Goal: Task Accomplishment & Management: Use online tool/utility

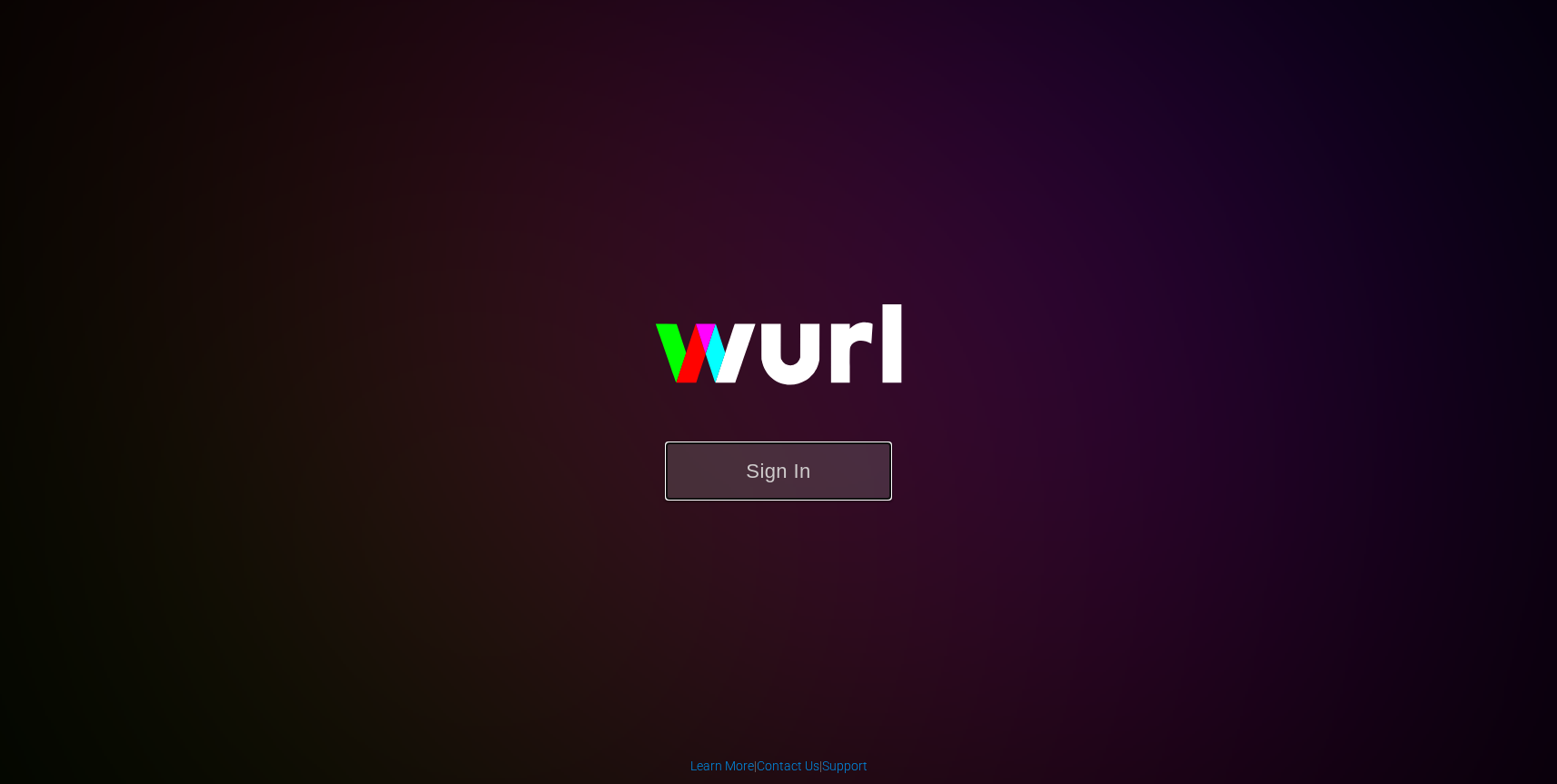
click at [727, 481] on button "Sign In" at bounding box center [778, 471] width 227 height 59
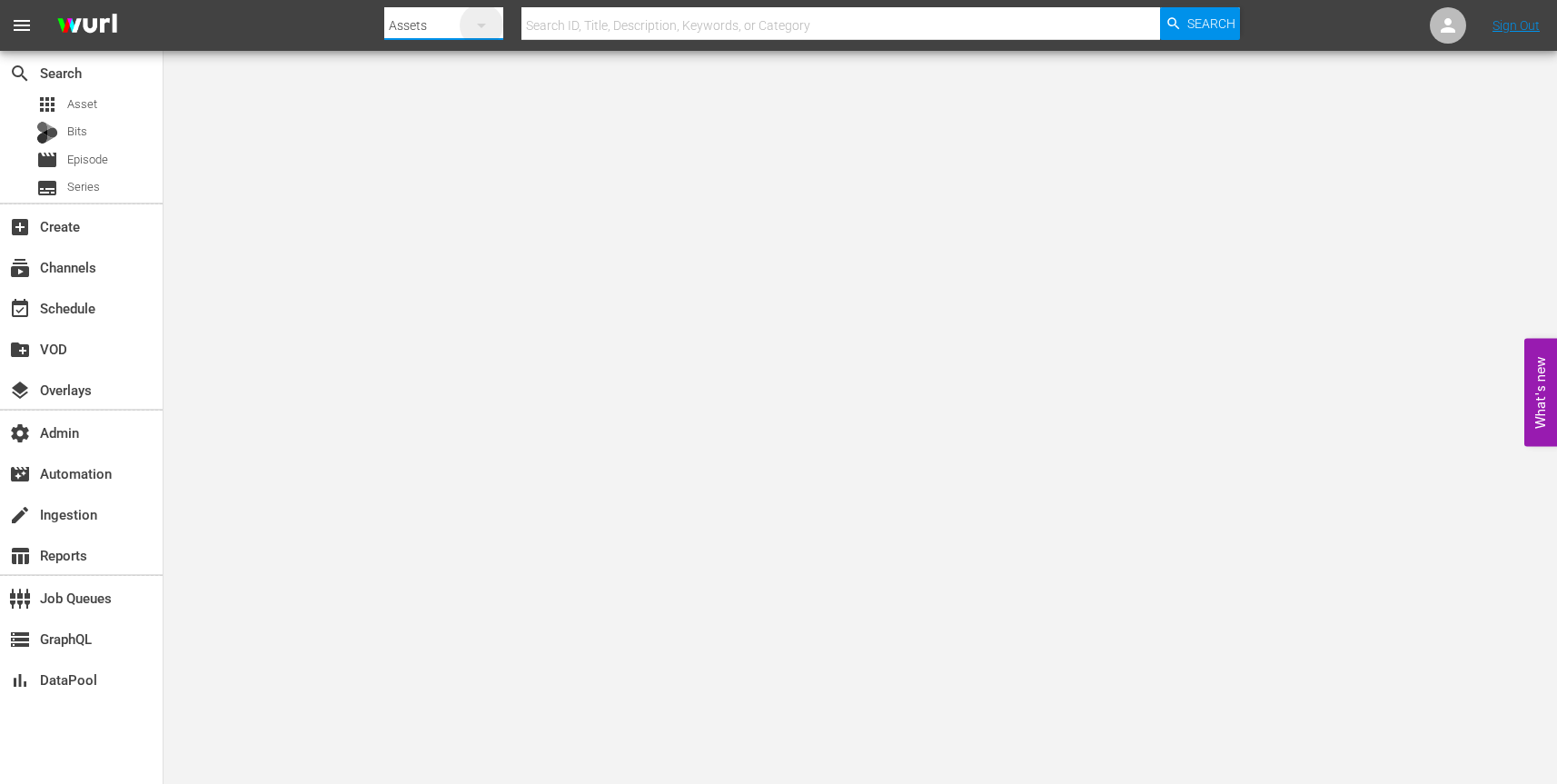
click at [484, 27] on icon "button" at bounding box center [481, 26] width 22 height 22
click at [456, 70] on div "Channels" at bounding box center [443, 77] width 73 height 29
click at [601, 26] on input "text" at bounding box center [841, 26] width 639 height 44
paste input "amc_absolutereality_1"
type input "amc_absolutereality_1"
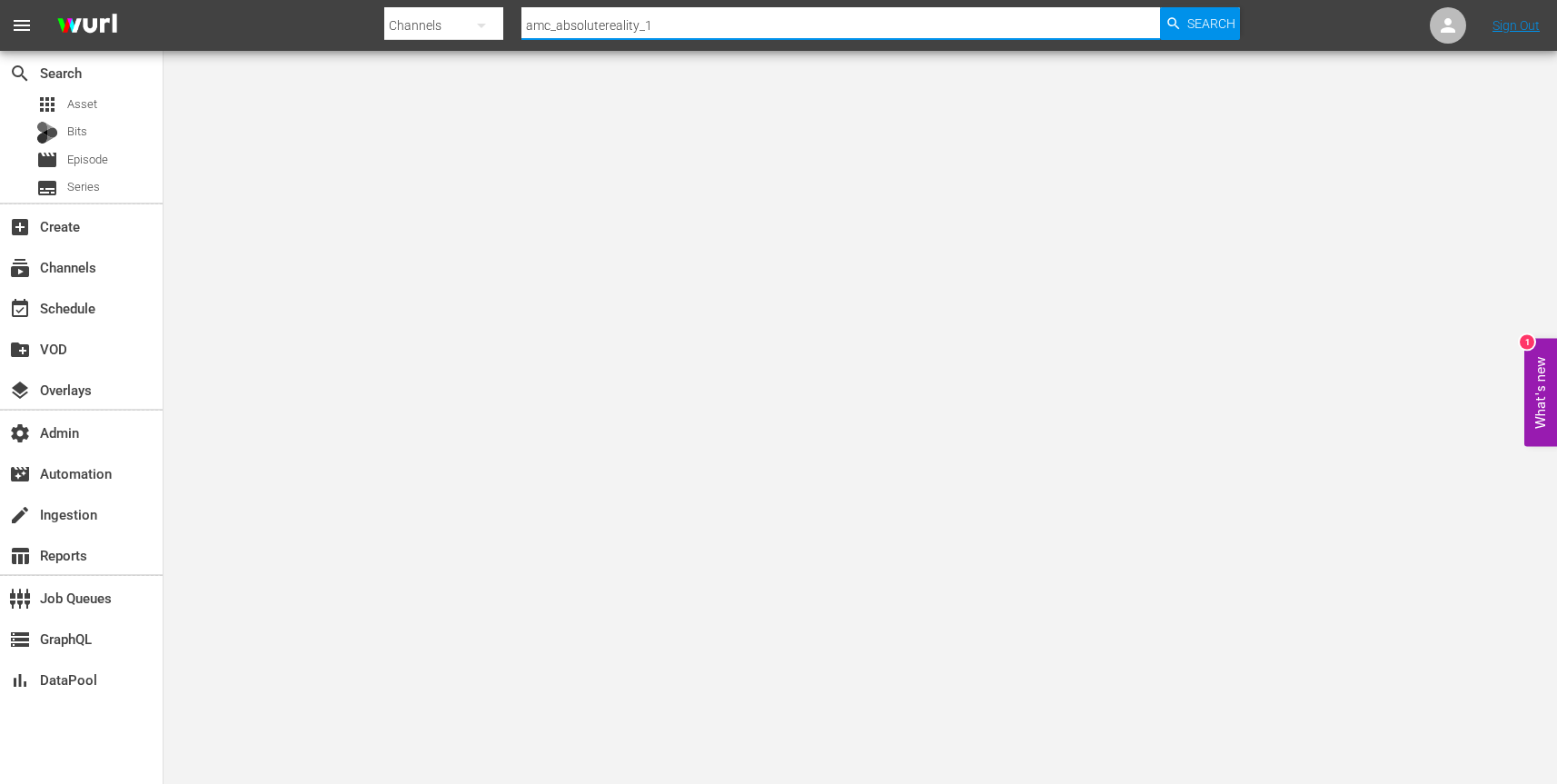
click at [1207, 33] on span "Search" at bounding box center [1212, 24] width 48 height 33
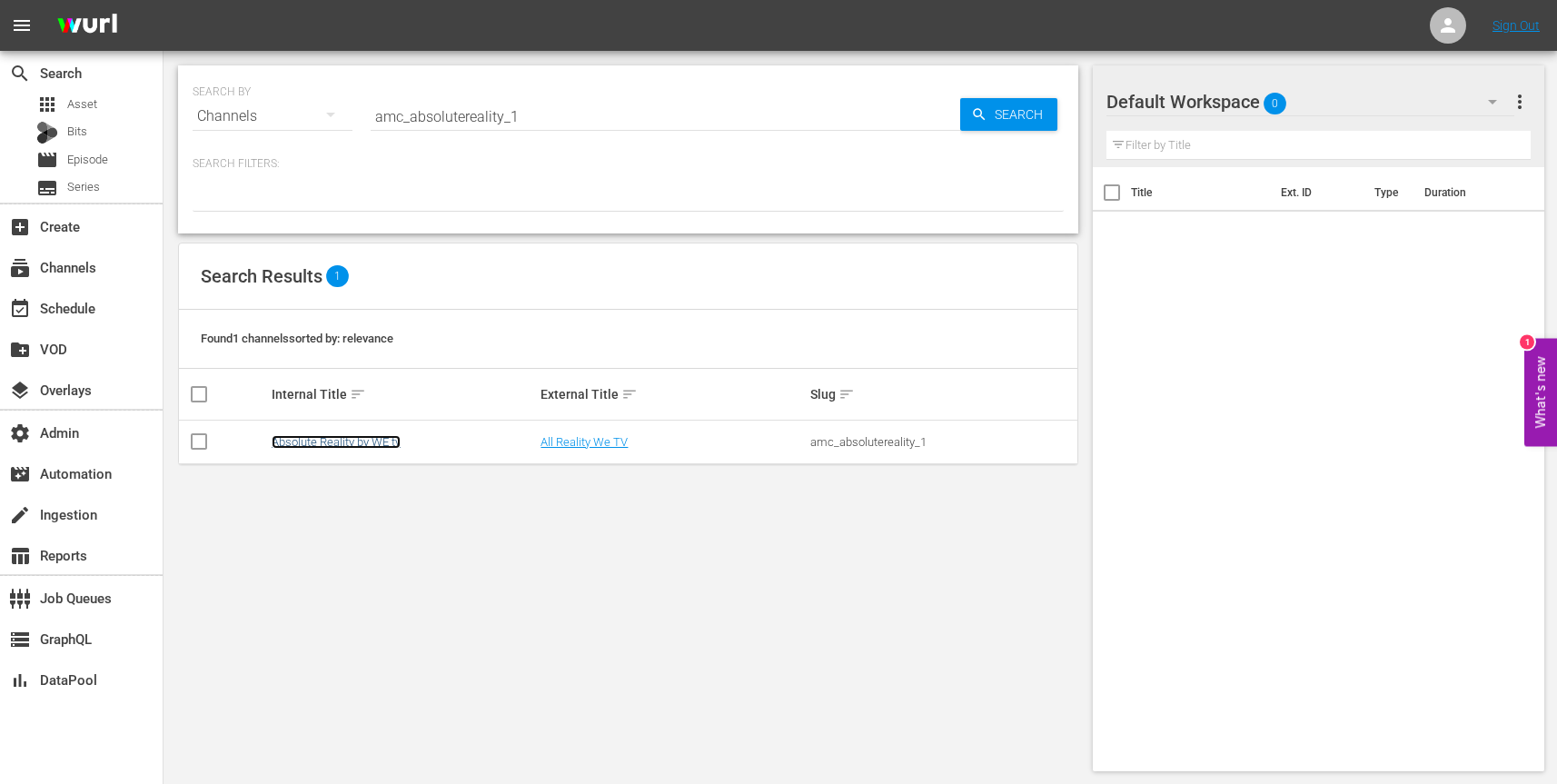
click at [292, 442] on link "Absolute Reality by WE tv" at bounding box center [336, 442] width 129 height 14
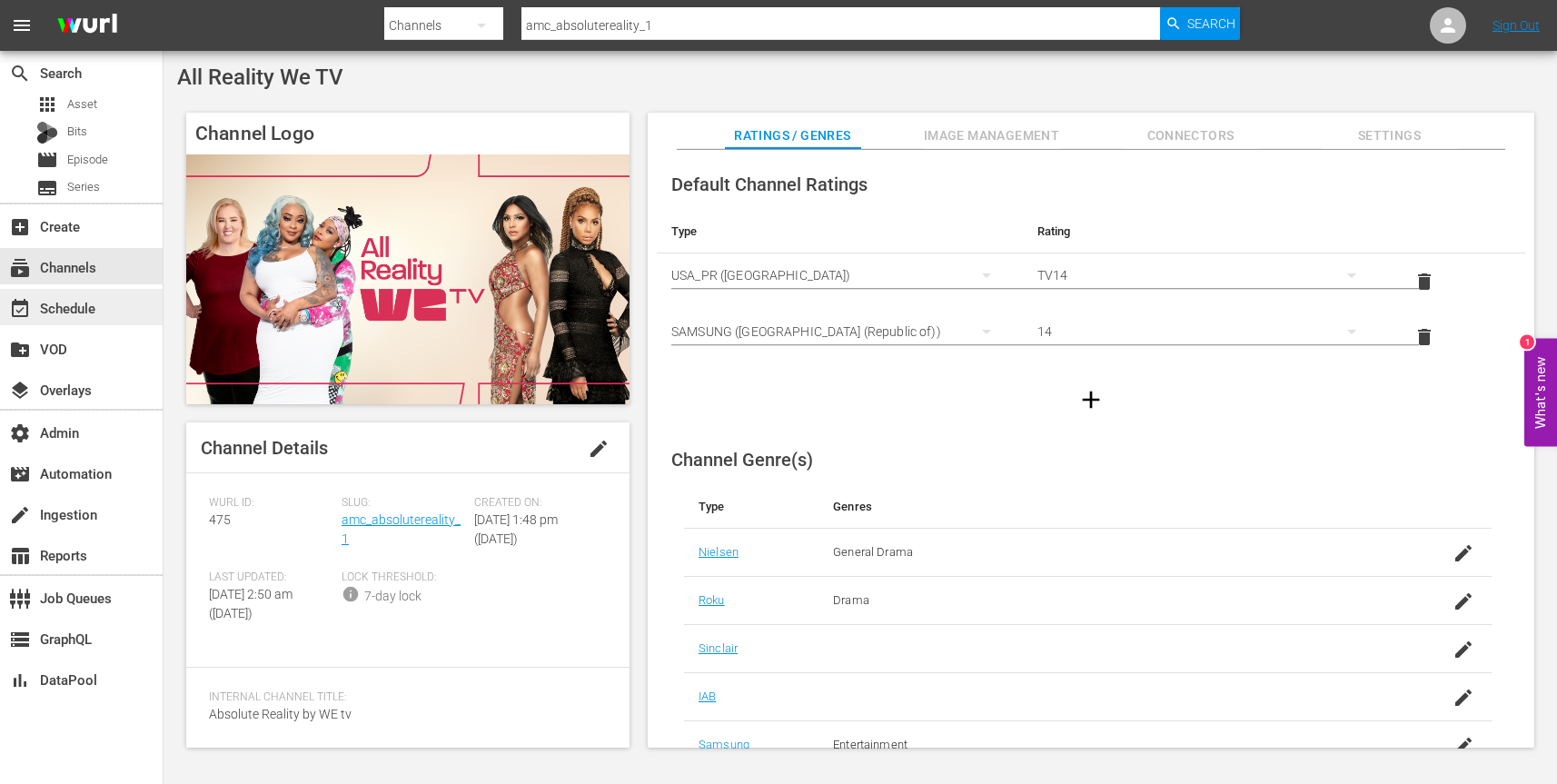
click at [91, 305] on div "event_available Schedule" at bounding box center [50, 305] width 101 height 16
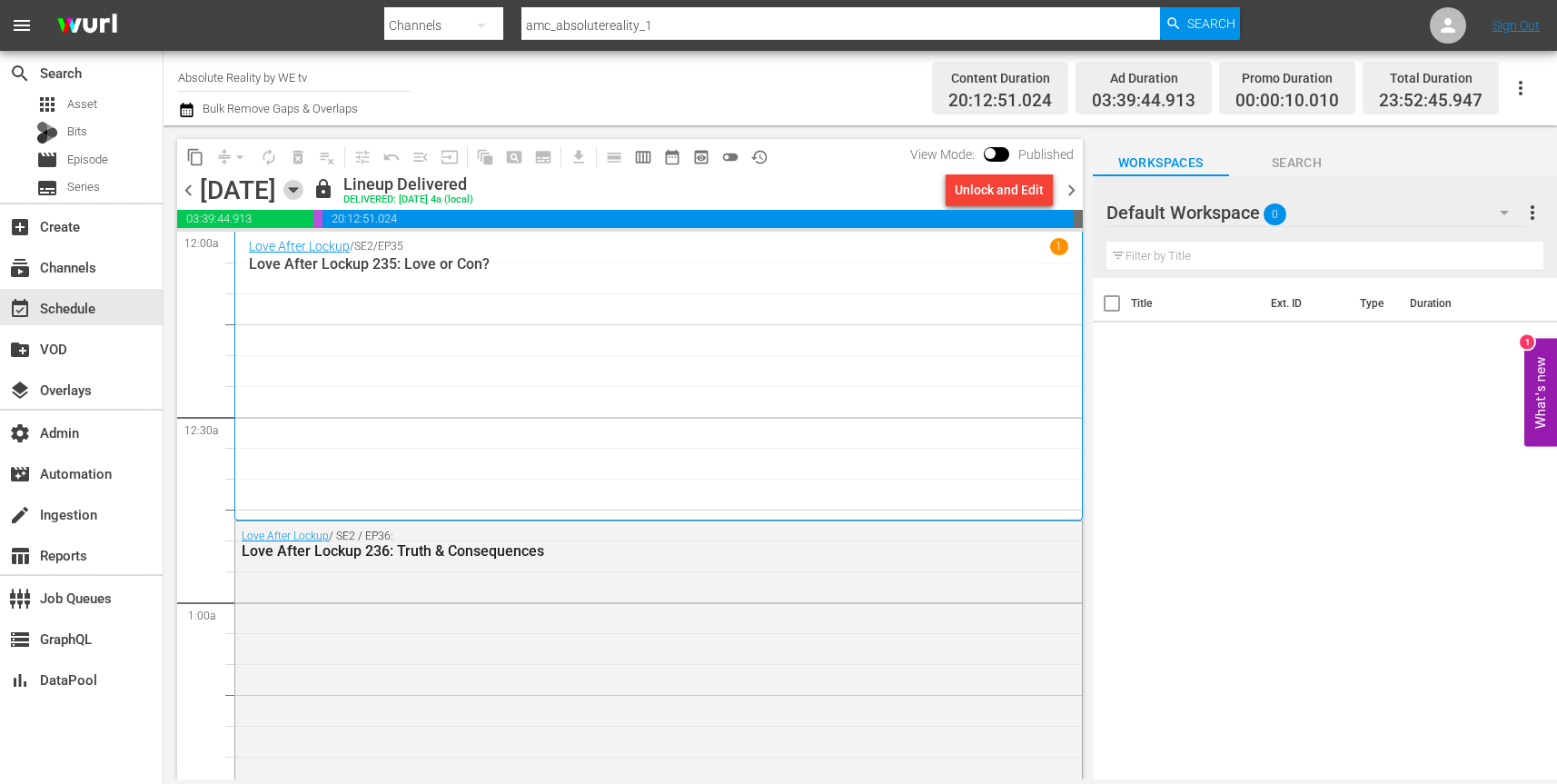
click at [303, 187] on icon "button" at bounding box center [293, 190] width 20 height 20
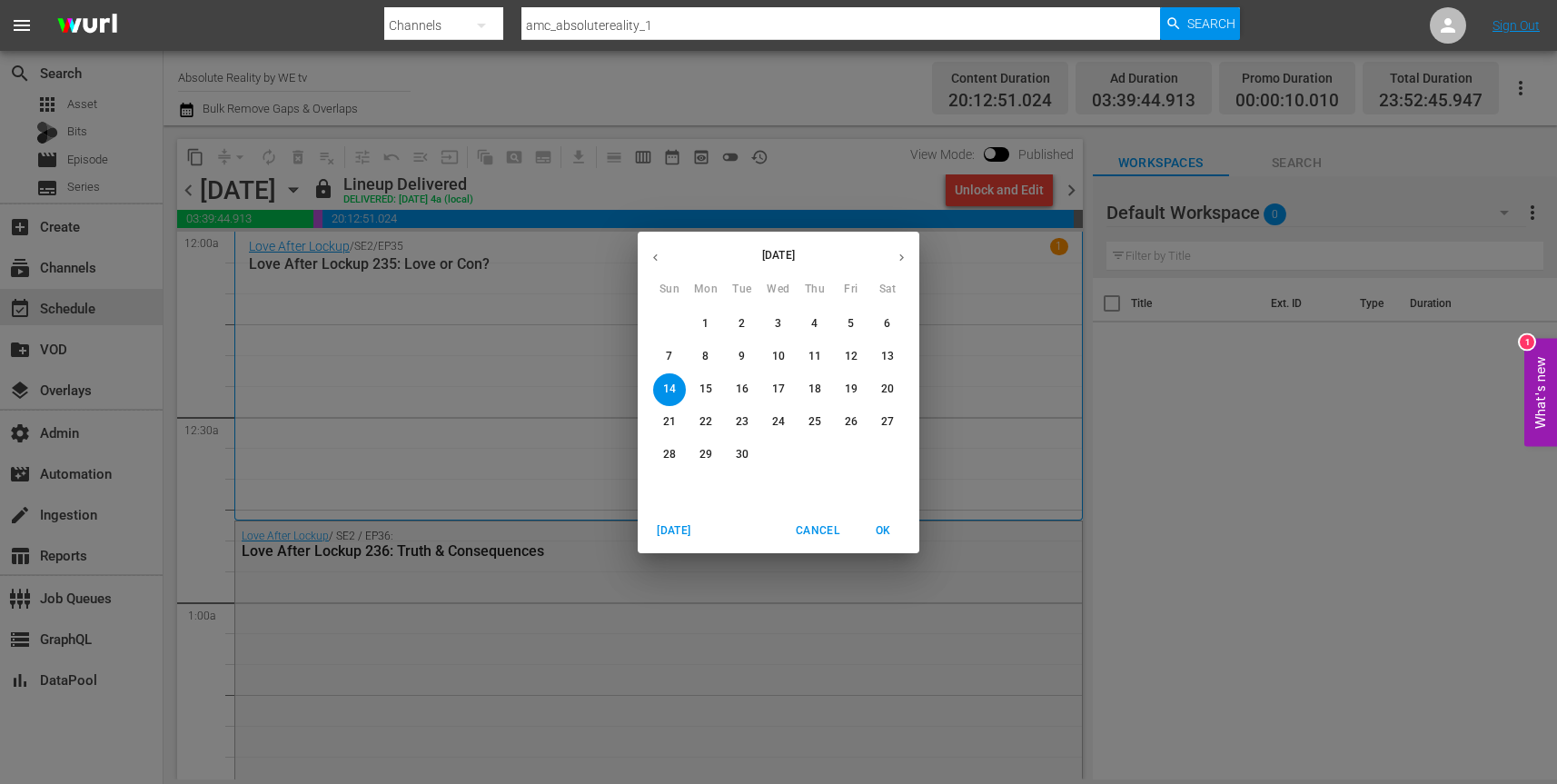
click at [710, 390] on p "15" at bounding box center [706, 389] width 13 height 16
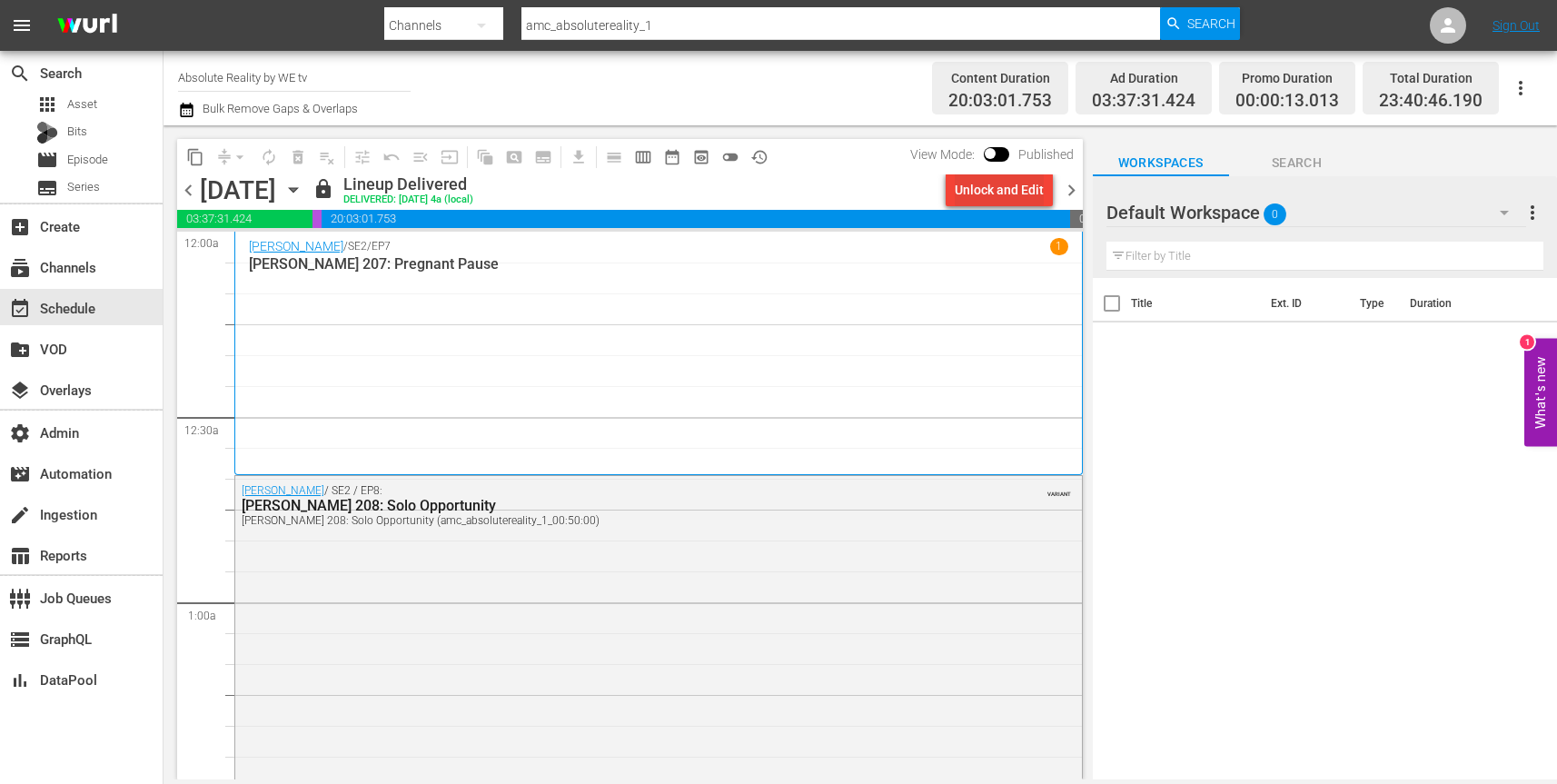
click at [1006, 194] on div "Unlock and Edit" at bounding box center [1000, 190] width 89 height 33
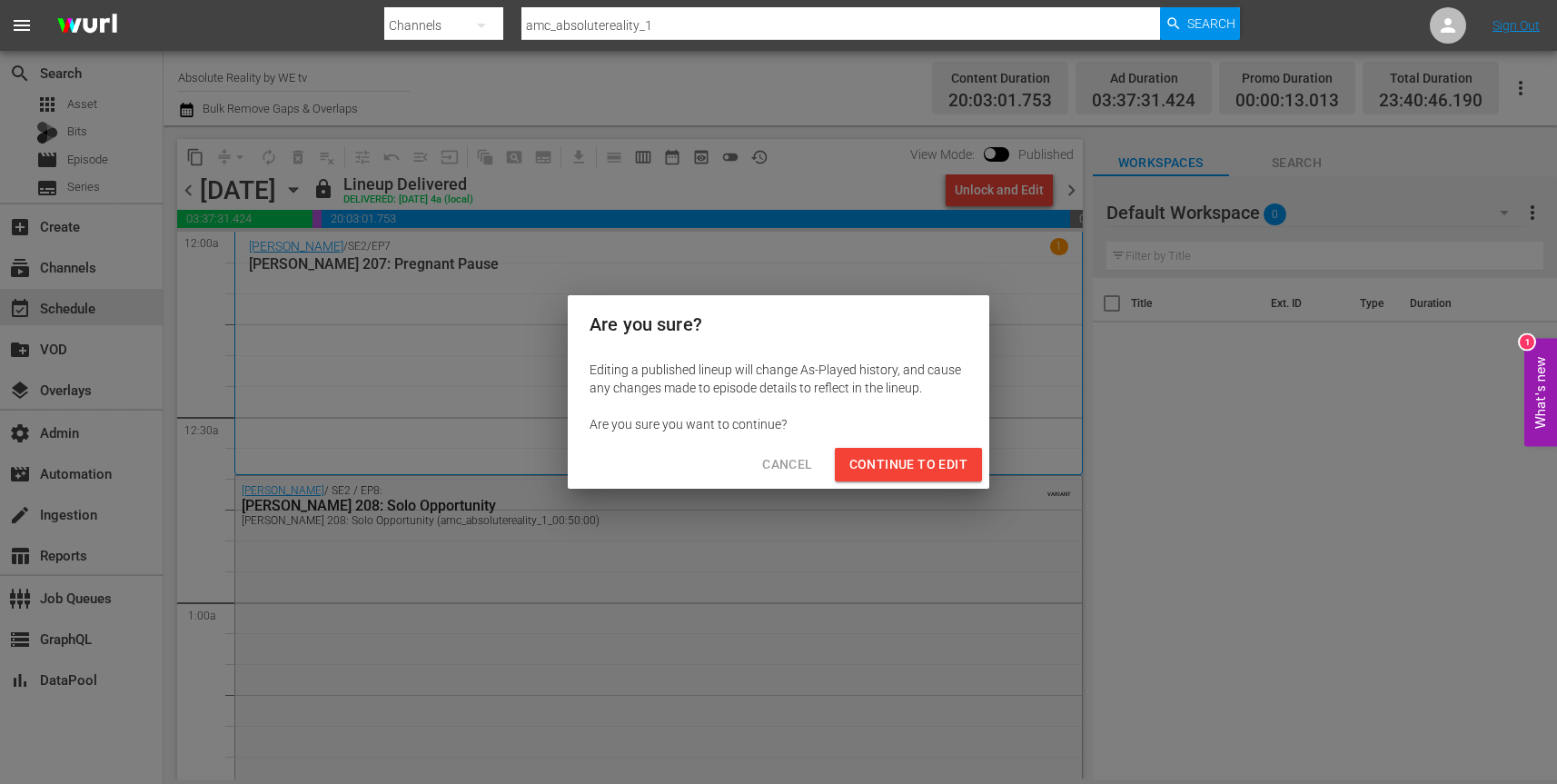
click at [933, 465] on span "Continue to Edit" at bounding box center [908, 465] width 118 height 23
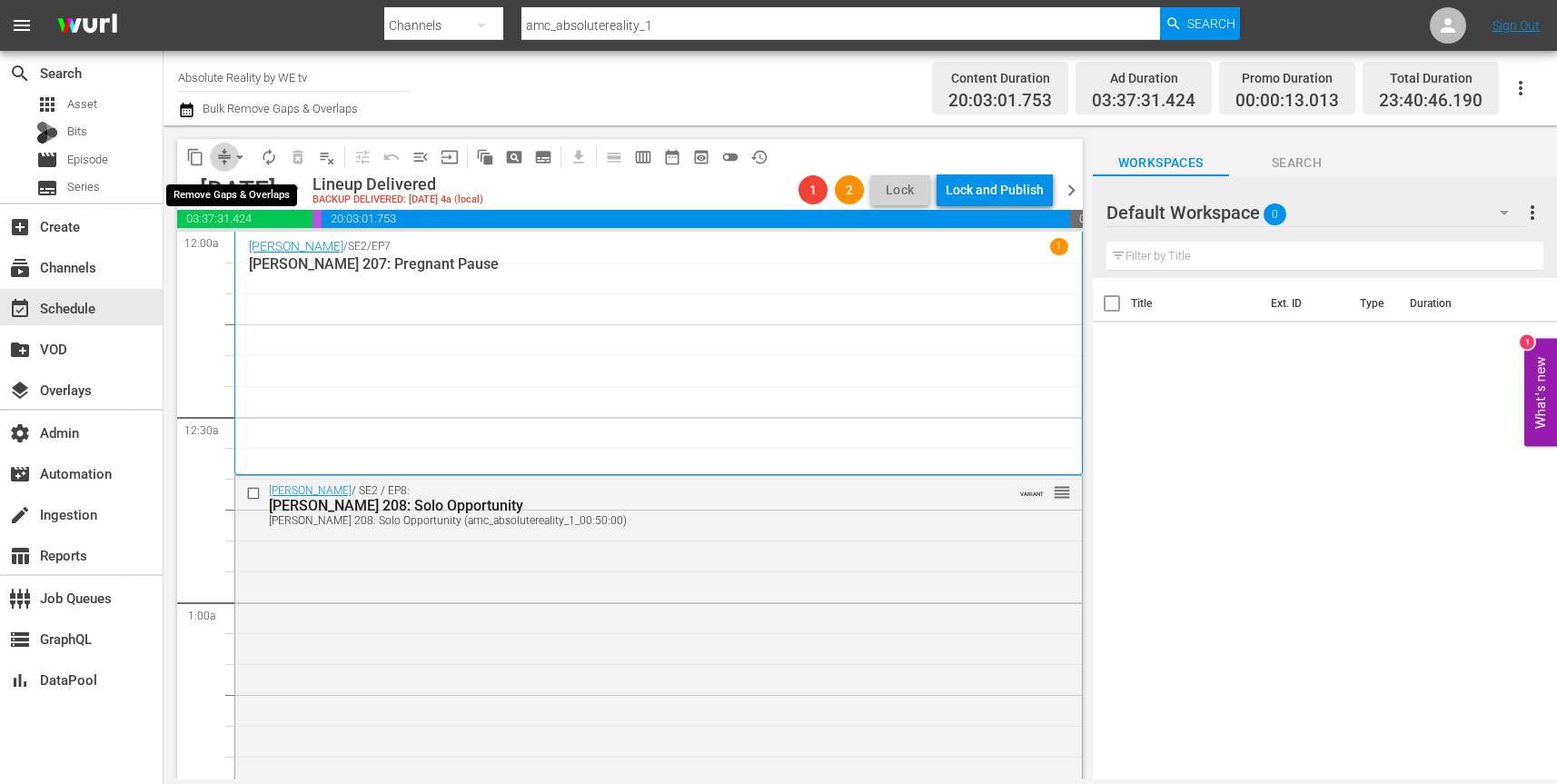
click at [222, 149] on span "compress" at bounding box center [225, 157] width 18 height 18
click at [235, 153] on span "arrow_drop_down" at bounding box center [240, 157] width 18 height 18
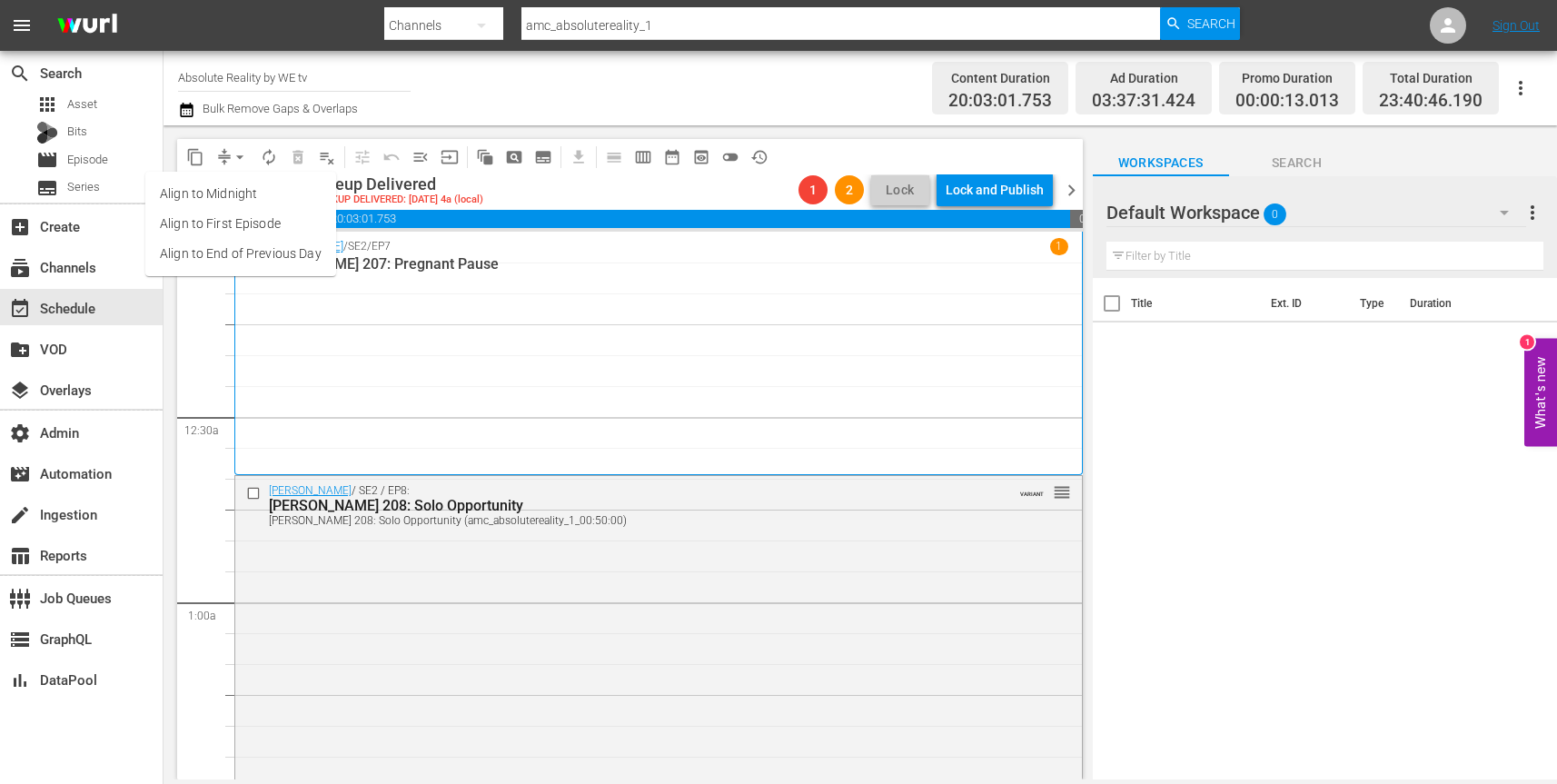
click at [237, 258] on li "Align to End of Previous Day" at bounding box center [240, 254] width 191 height 30
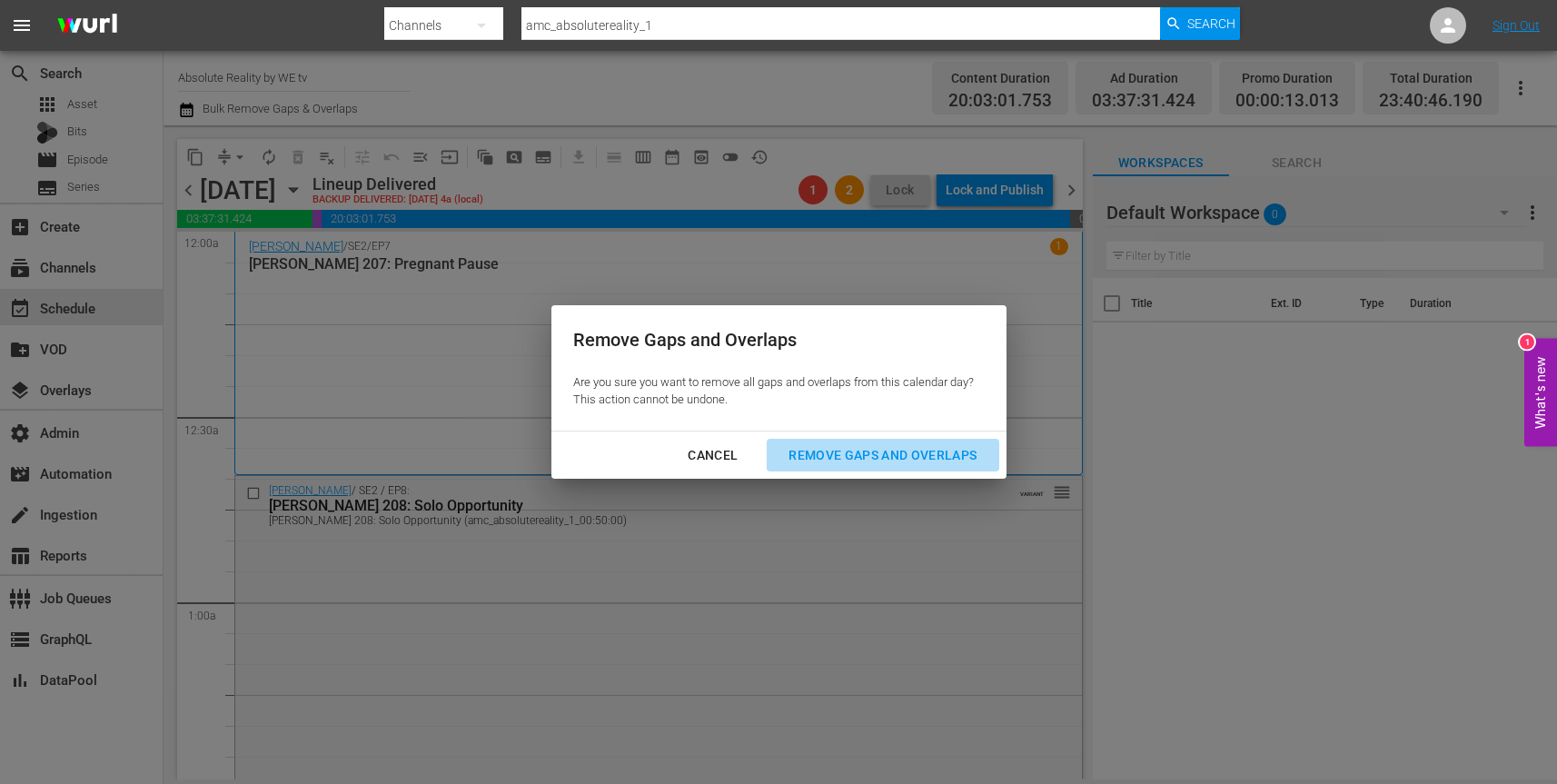
click at [866, 457] on div "Remove Gaps and Overlaps" at bounding box center [883, 455] width 217 height 23
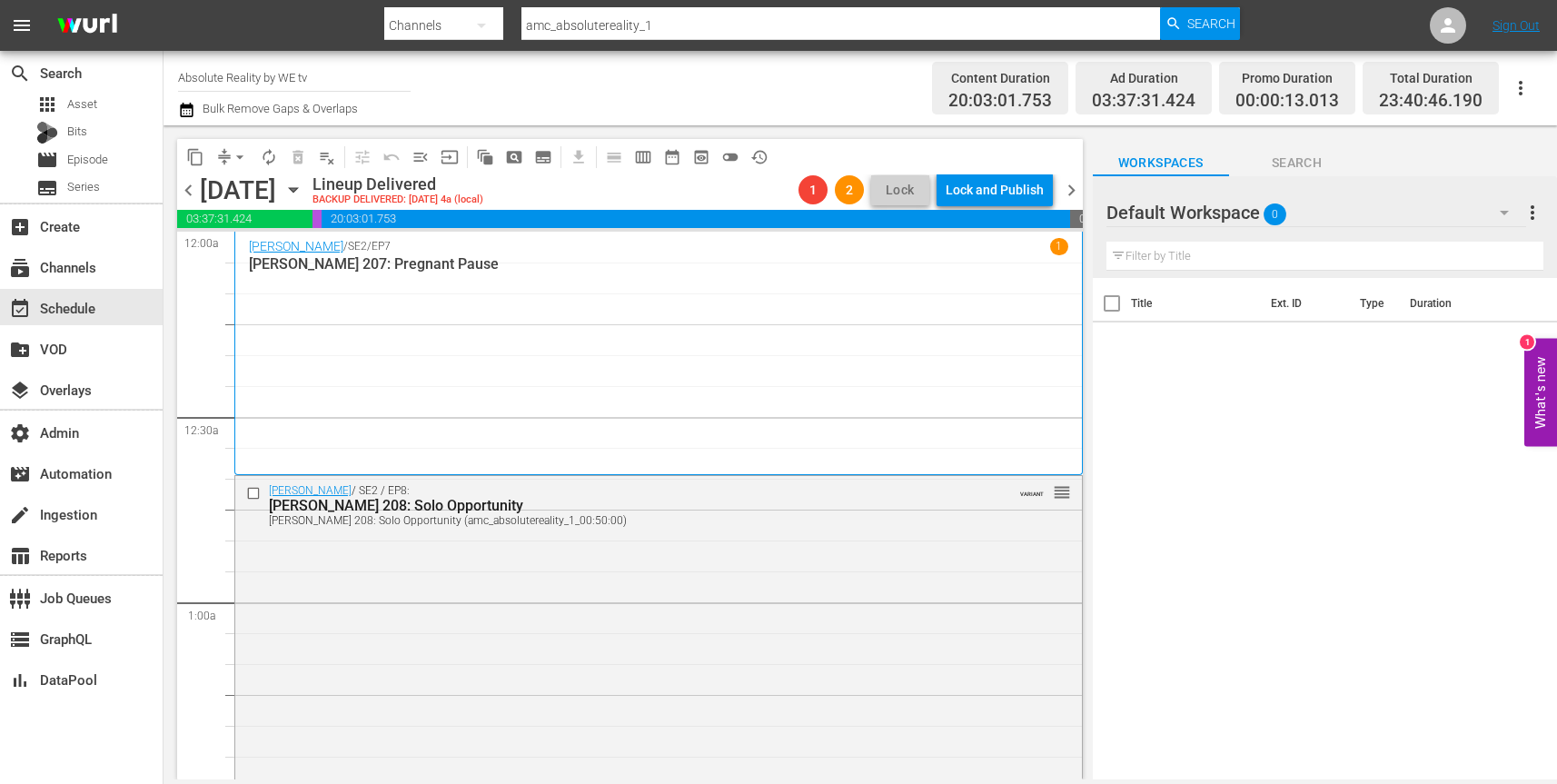
click at [303, 185] on icon "button" at bounding box center [293, 190] width 20 height 20
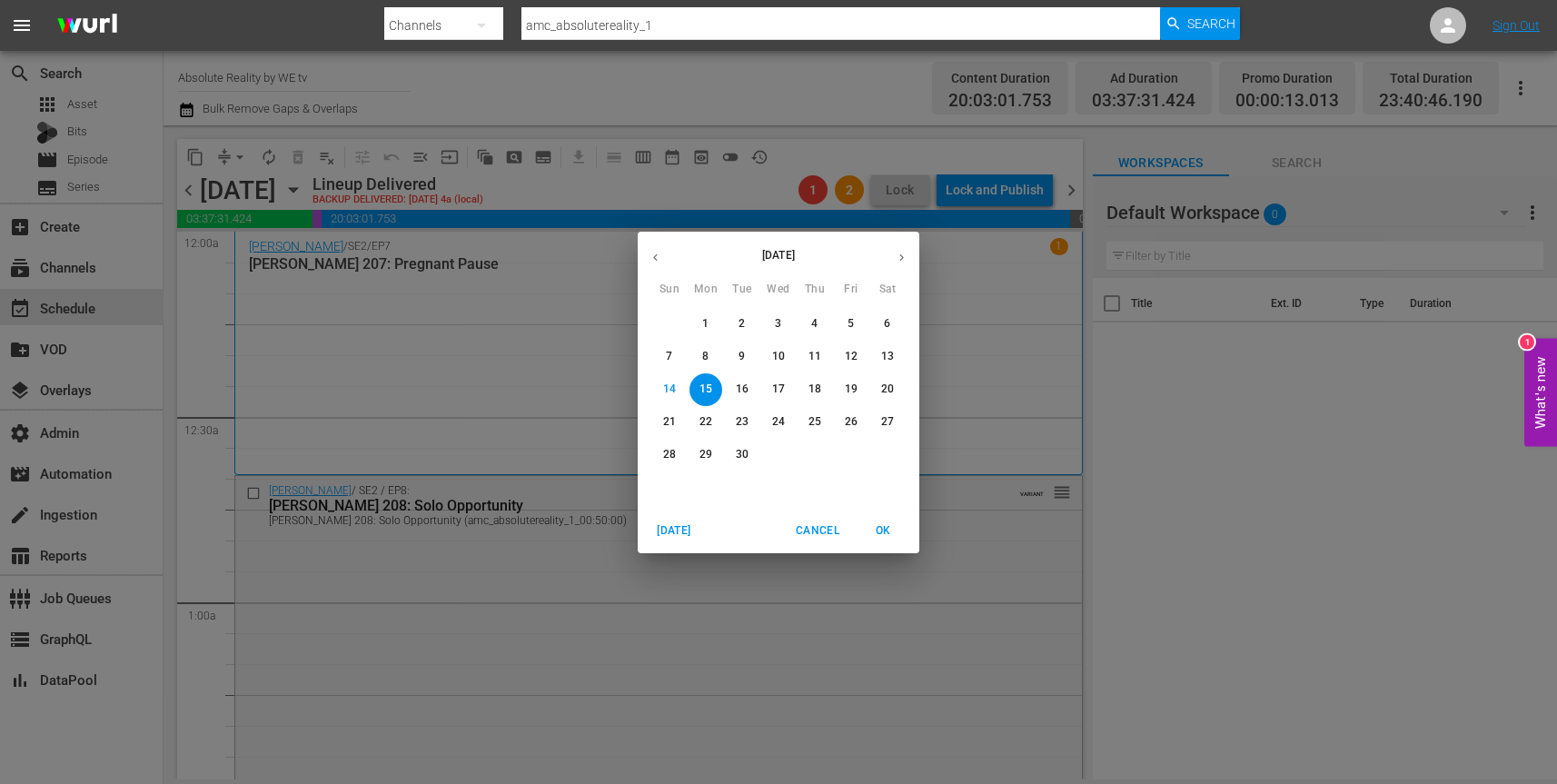
click at [744, 384] on p "16" at bounding box center [742, 389] width 13 height 16
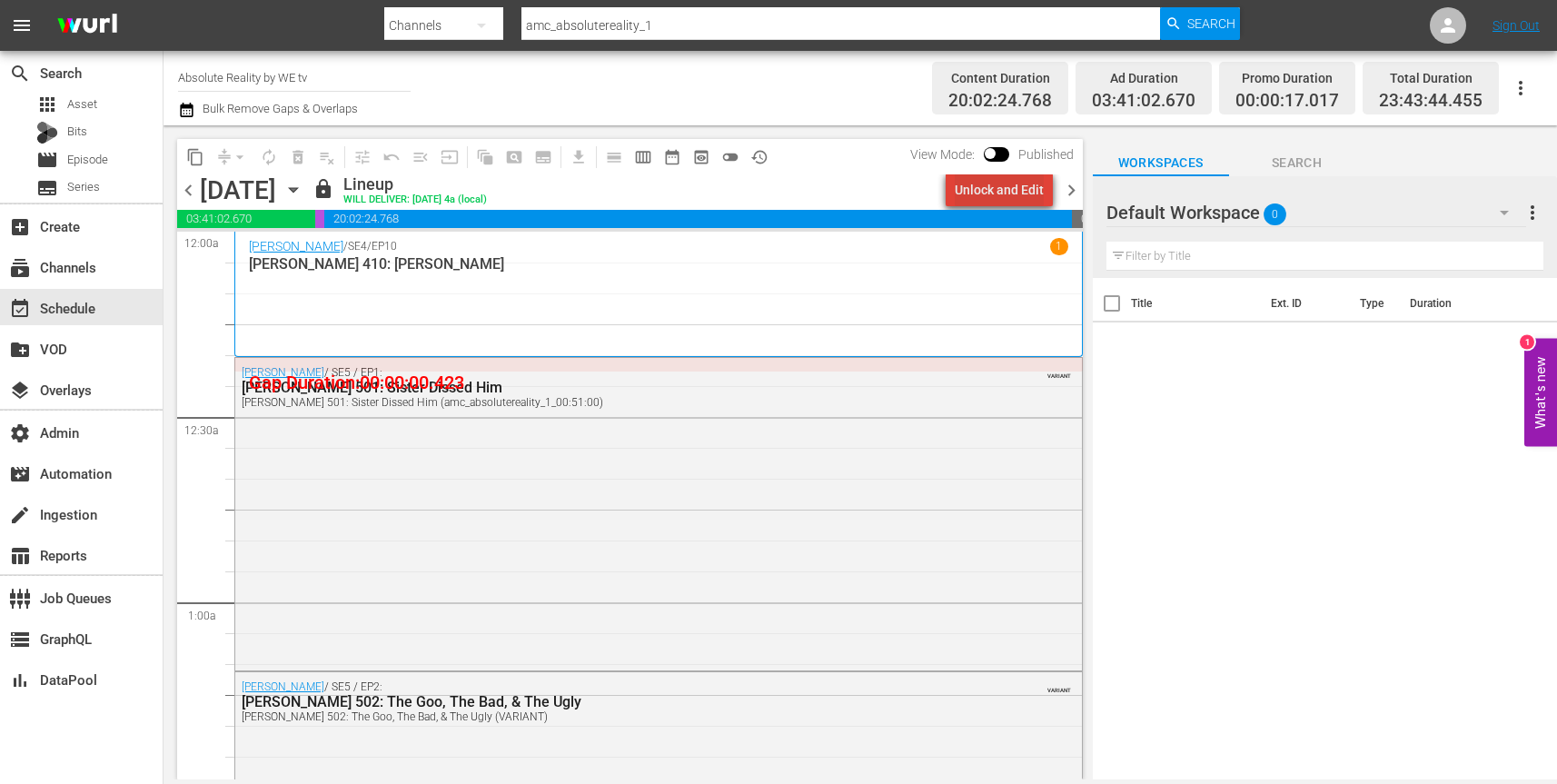
click at [1021, 191] on div "Unlock and Edit" at bounding box center [1000, 190] width 89 height 33
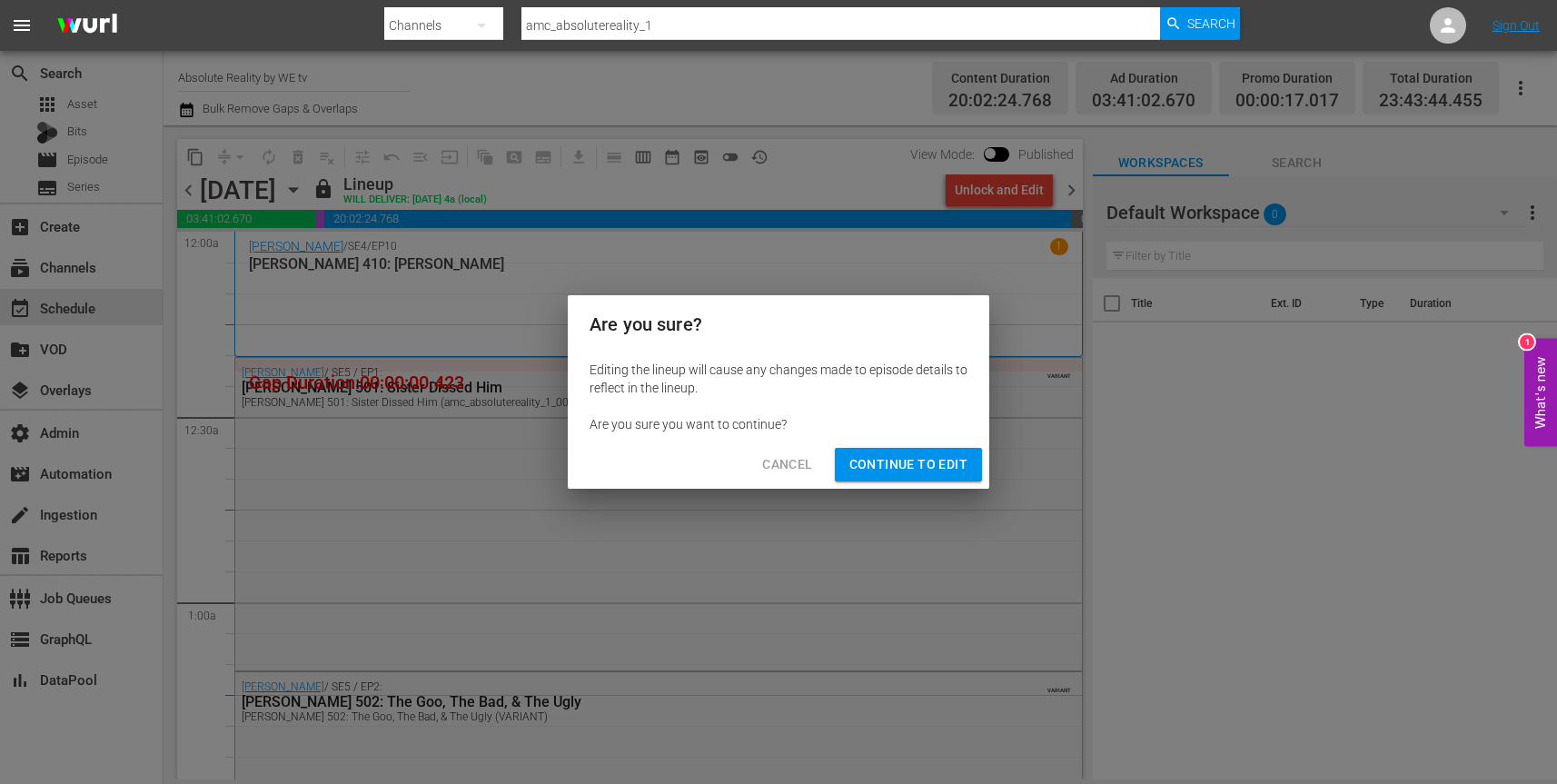
click at [951, 465] on span "Continue to Edit" at bounding box center [908, 465] width 118 height 23
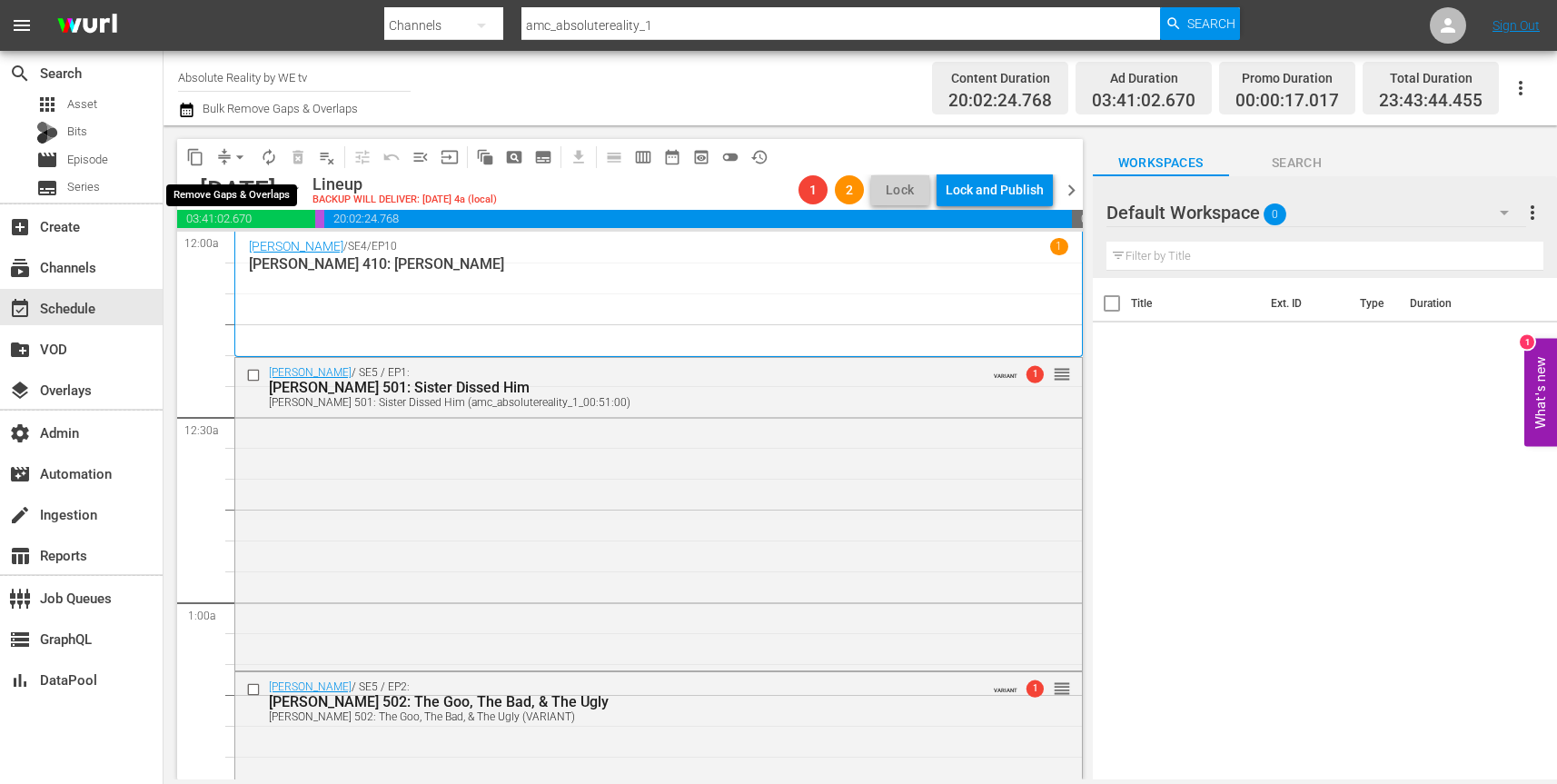
click at [221, 161] on span "compress" at bounding box center [225, 157] width 18 height 18
click at [226, 156] on button "arrow_drop_down" at bounding box center [240, 157] width 29 height 29
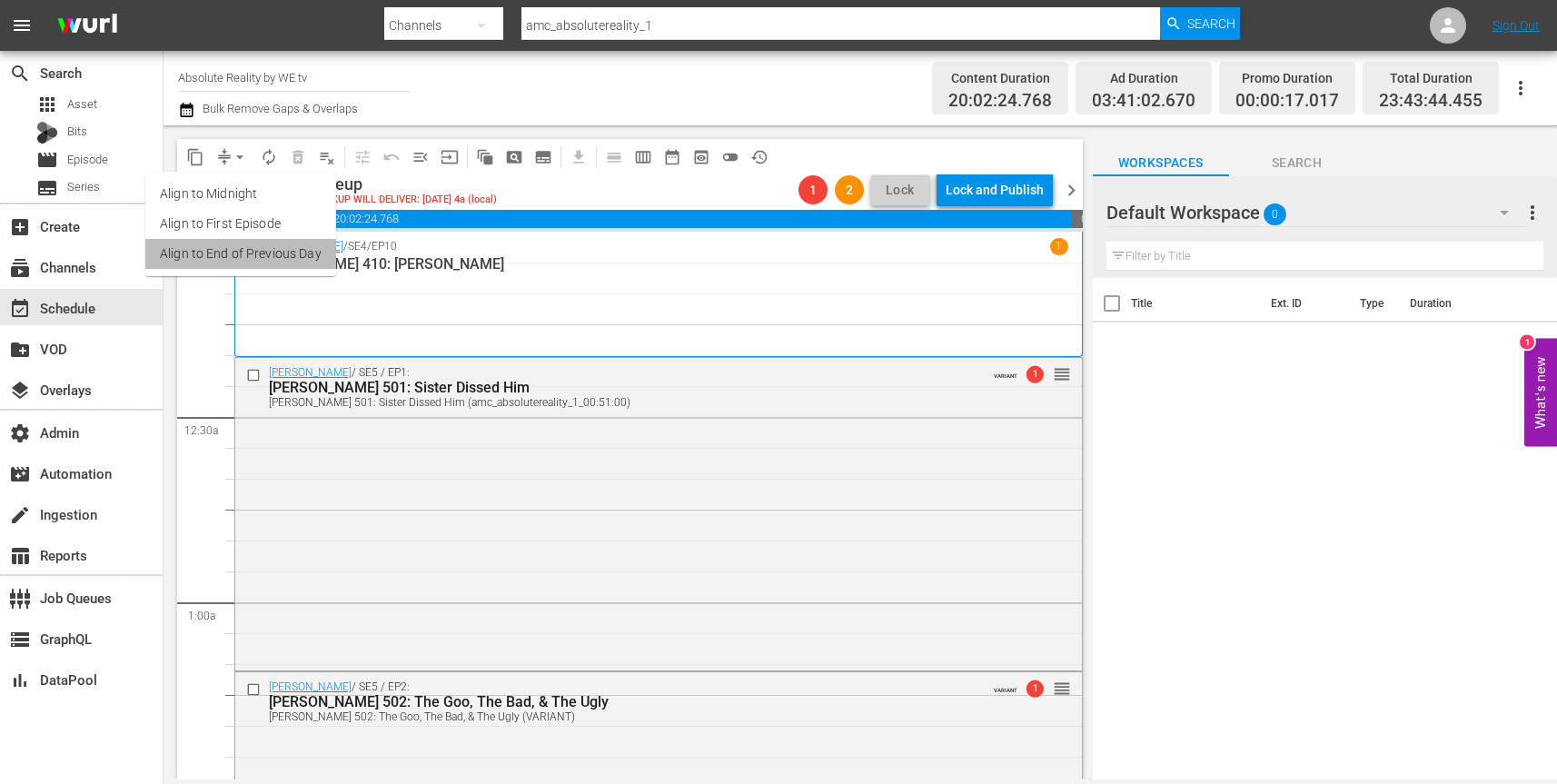
click at [287, 250] on li "Align to End of Previous Day" at bounding box center [240, 254] width 191 height 30
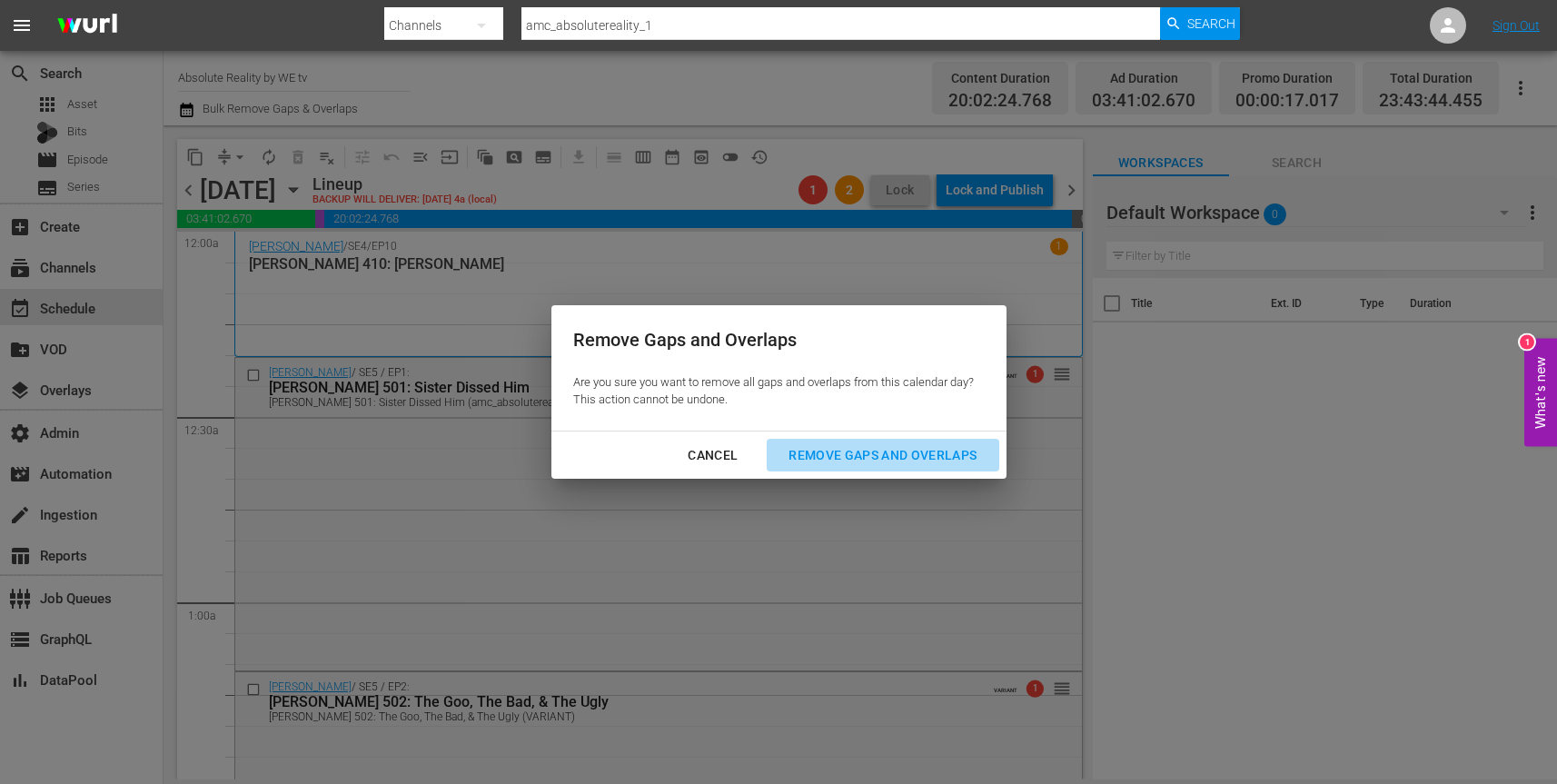
click at [848, 456] on div "Remove Gaps and Overlaps" at bounding box center [883, 455] width 217 height 23
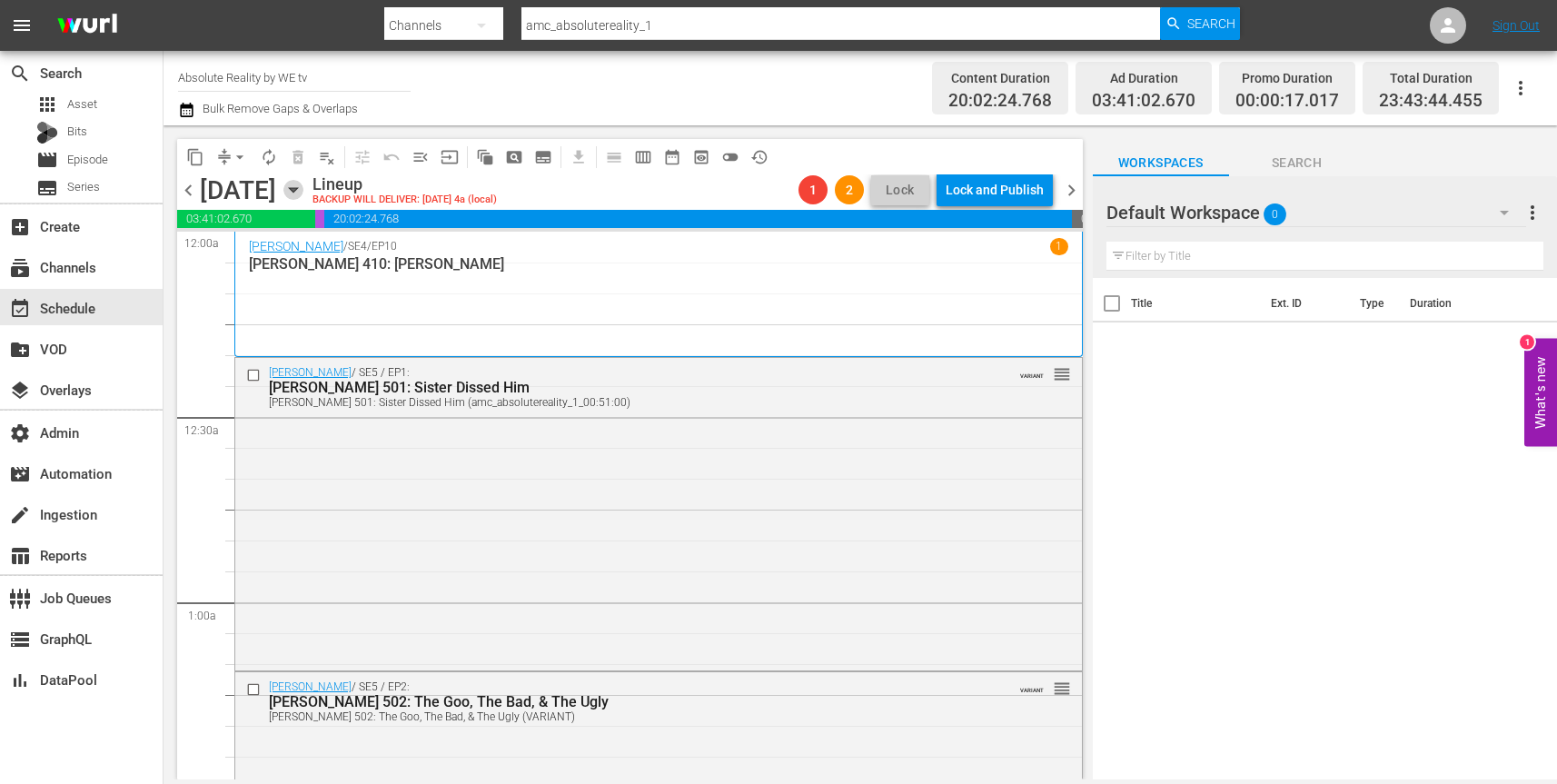
click at [297, 188] on icon "button" at bounding box center [292, 190] width 8 height 5
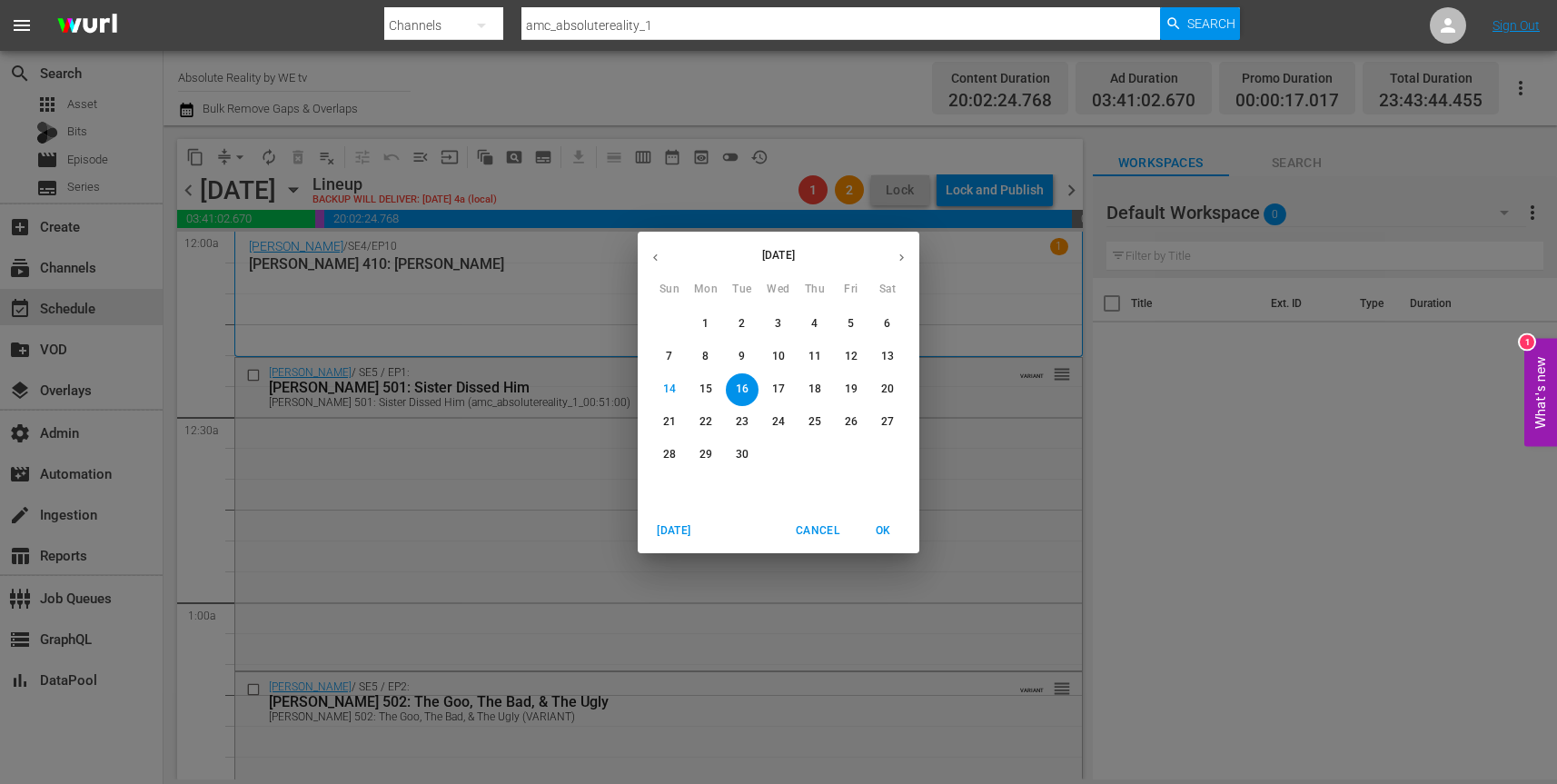
click at [780, 389] on p "17" at bounding box center [779, 389] width 13 height 16
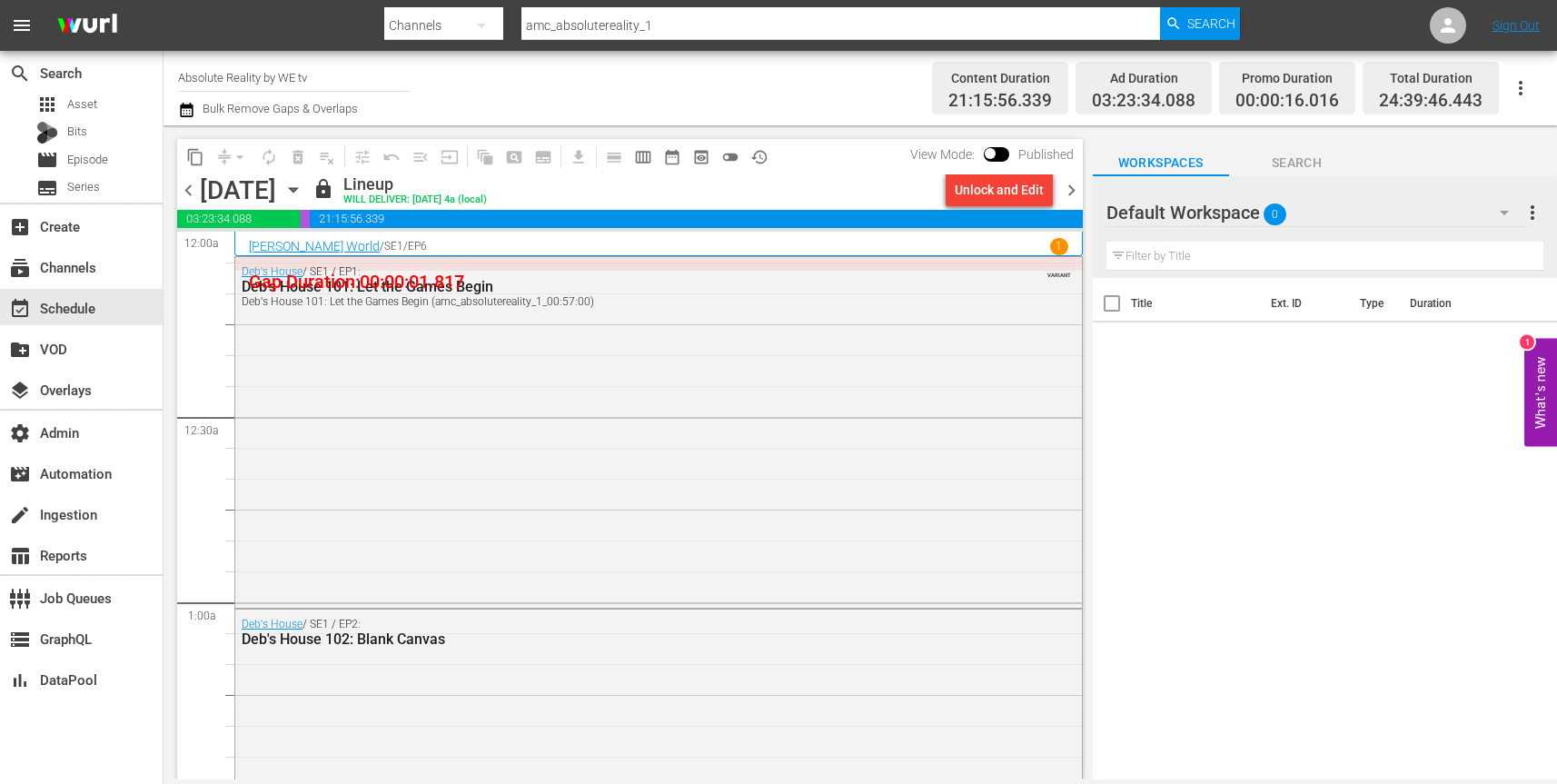
click at [1018, 193] on div "Unlock and Edit" at bounding box center [1000, 190] width 89 height 33
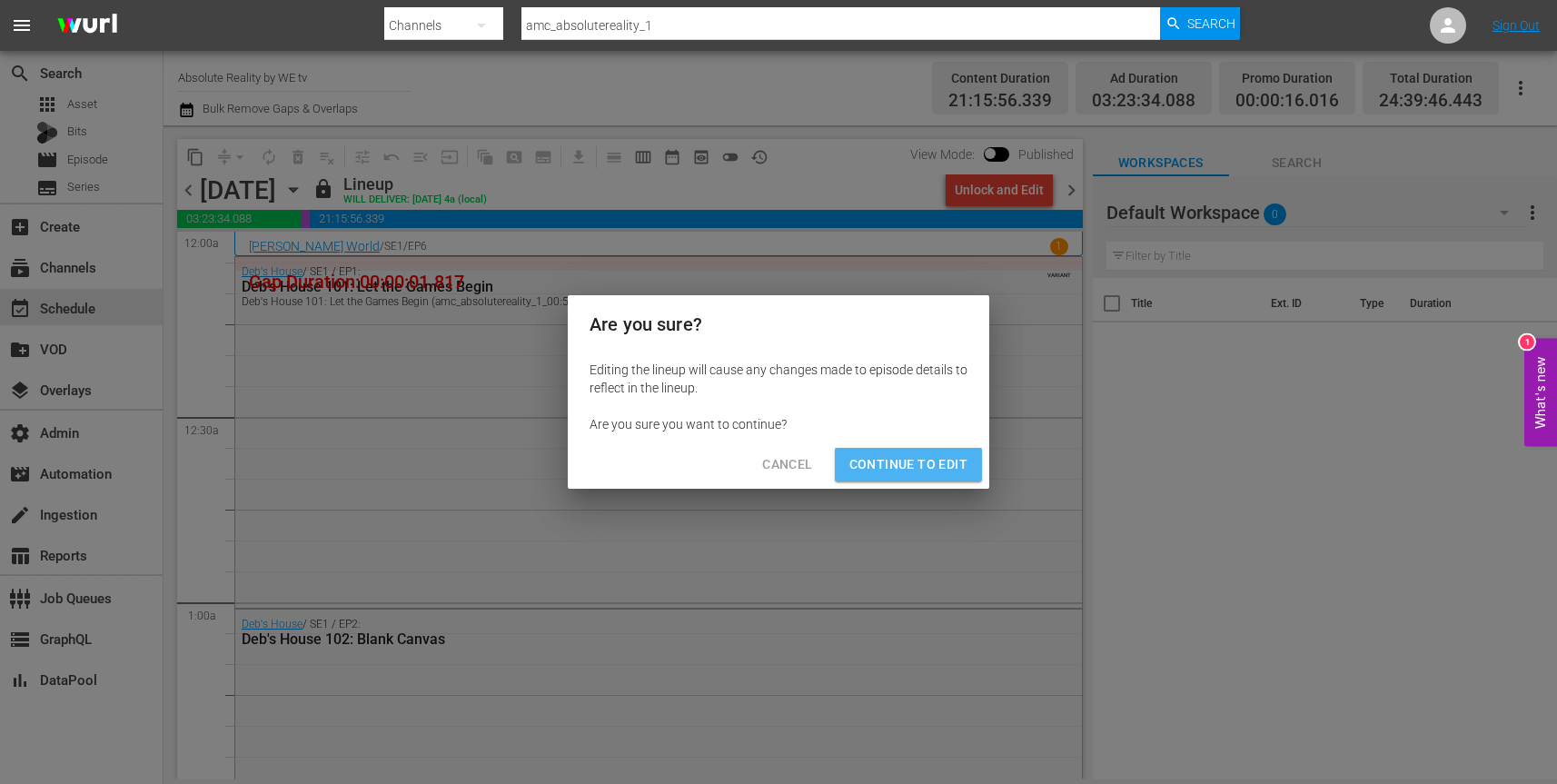
click at [930, 465] on span "Continue to Edit" at bounding box center [908, 465] width 118 height 23
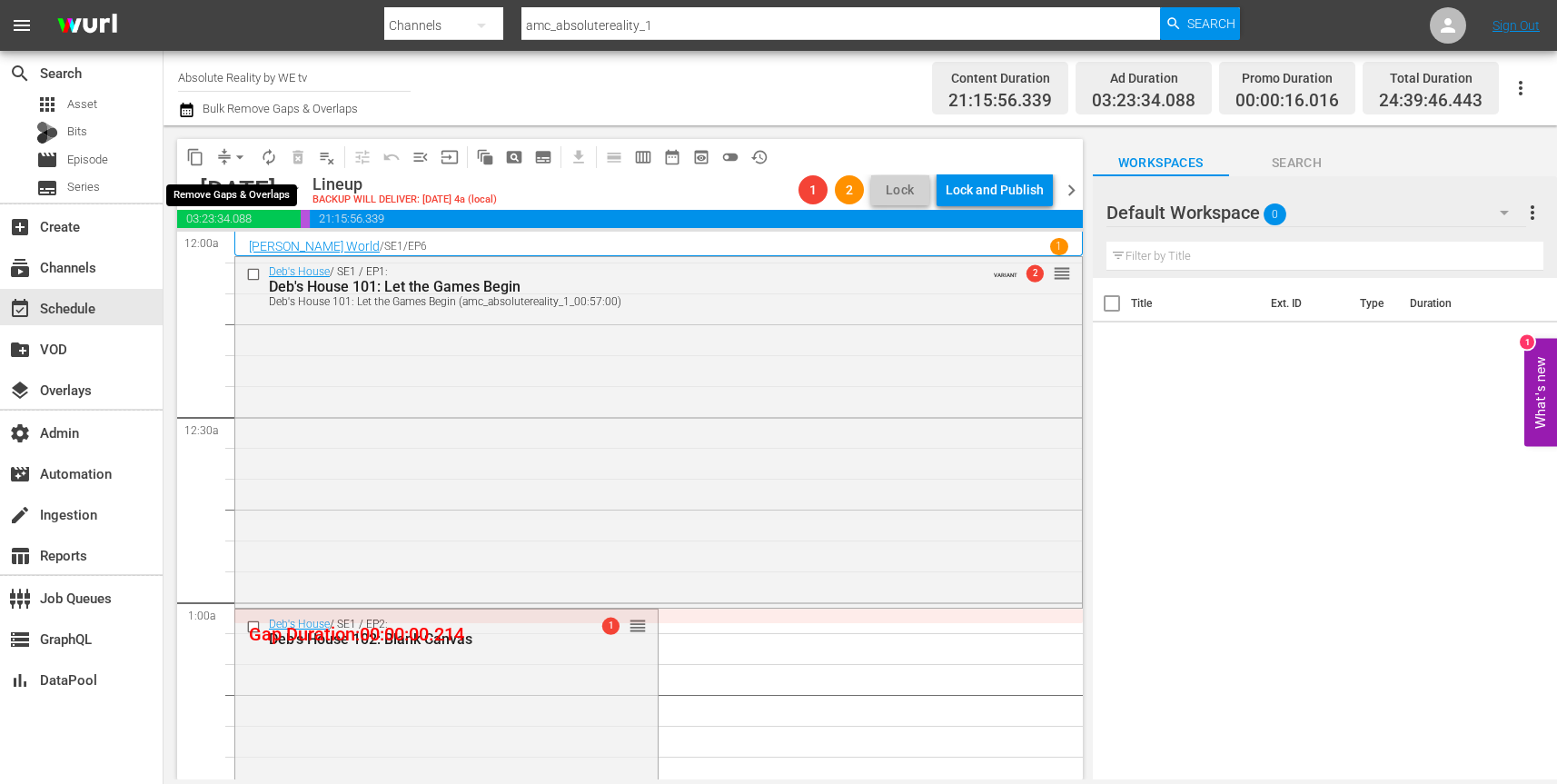
click at [246, 159] on span "arrow_drop_down" at bounding box center [240, 157] width 18 height 18
click at [279, 261] on li "Align to End of Previous Day" at bounding box center [240, 254] width 191 height 30
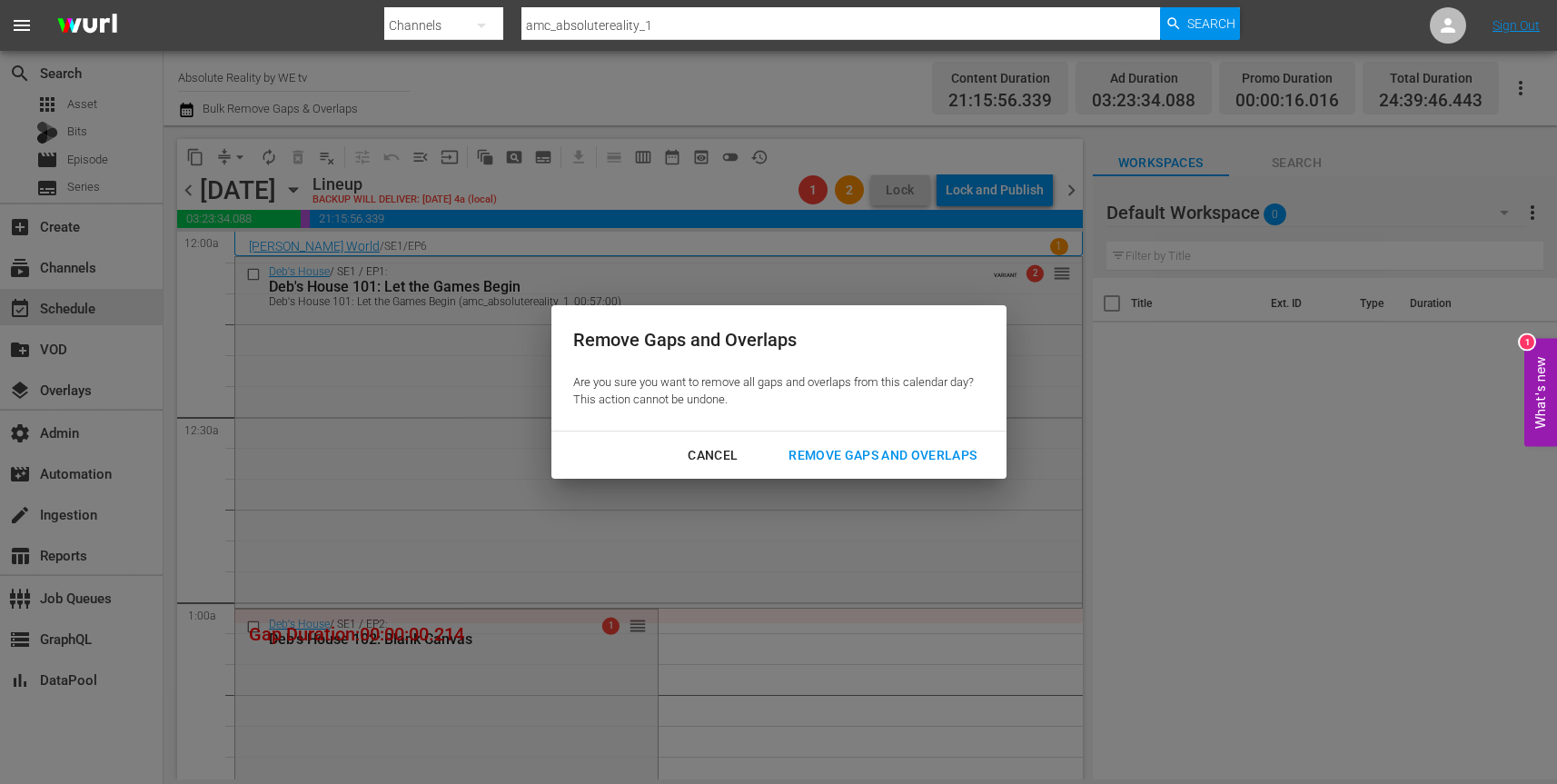
click at [863, 452] on div "Remove Gaps and Overlaps" at bounding box center [883, 455] width 217 height 23
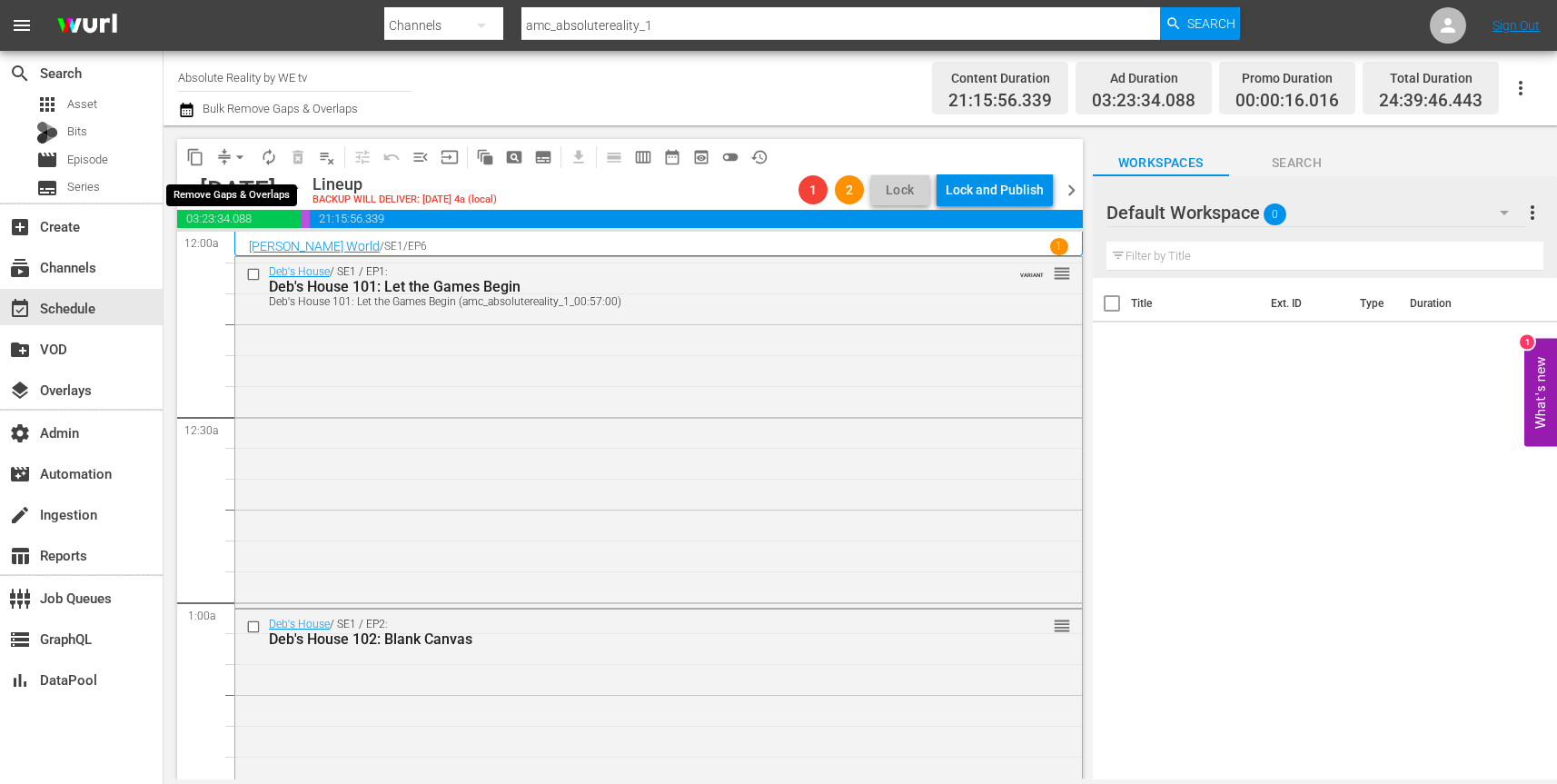
click at [226, 154] on button "arrow_drop_down" at bounding box center [240, 157] width 29 height 29
click at [801, 89] on div "Channel Title Absolute Reality by WE tv Bulk Remove Gaps & Overlaps" at bounding box center [550, 89] width 744 height 66
click at [303, 186] on icon "button" at bounding box center [293, 190] width 20 height 20
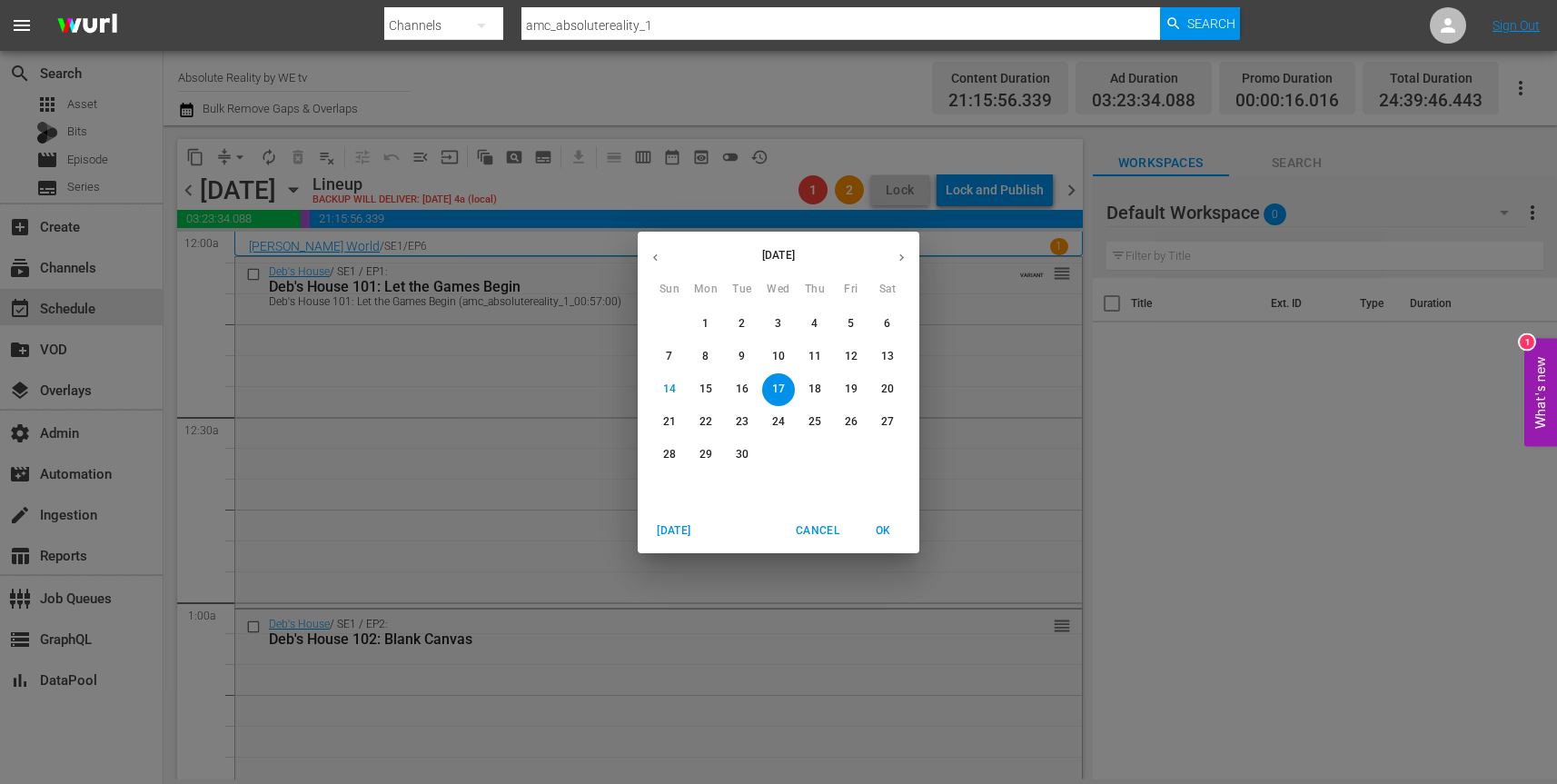
click at [815, 384] on p "18" at bounding box center [815, 389] width 13 height 16
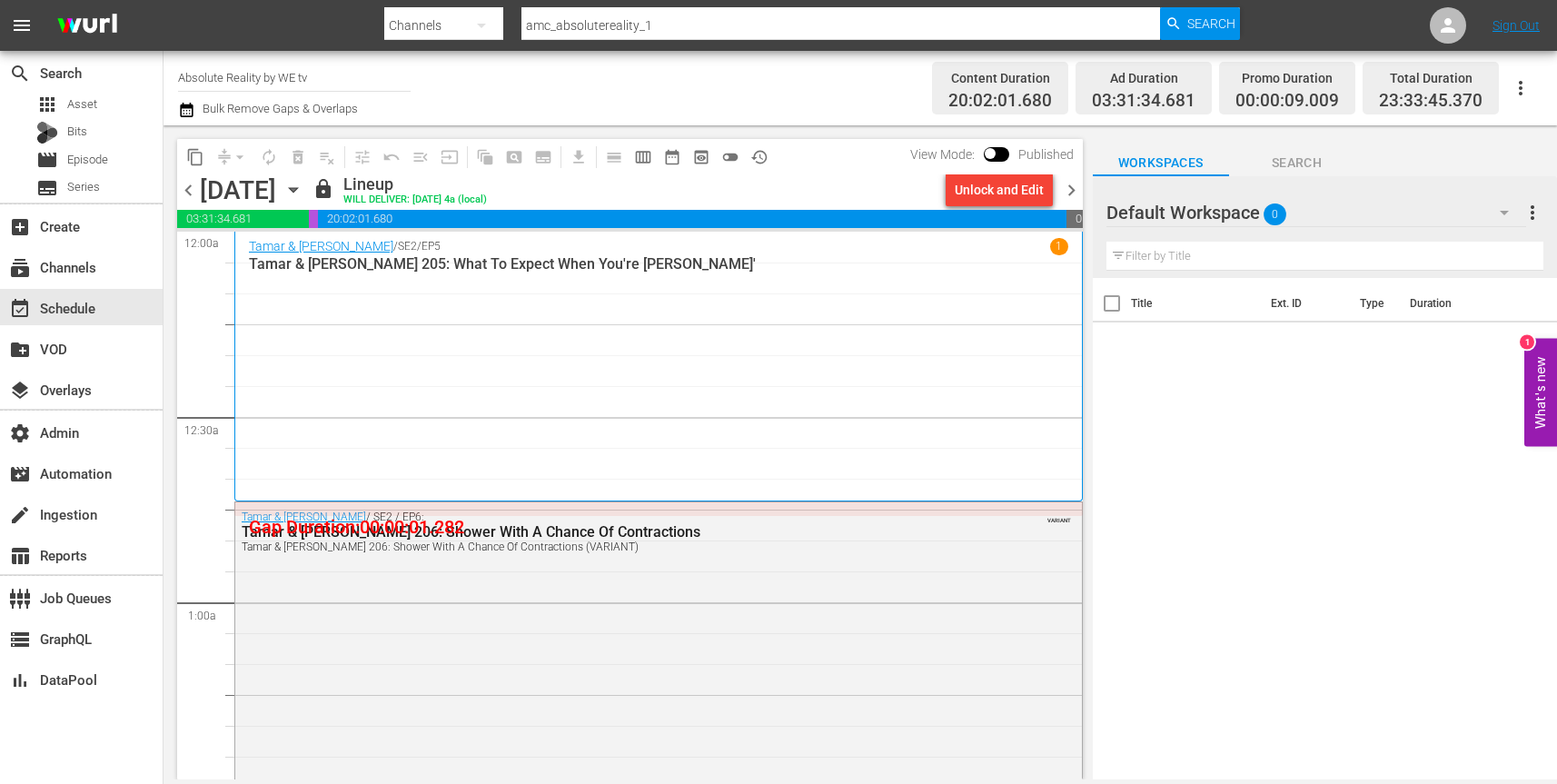
click at [1000, 191] on div "Unlock and Edit" at bounding box center [1000, 190] width 89 height 33
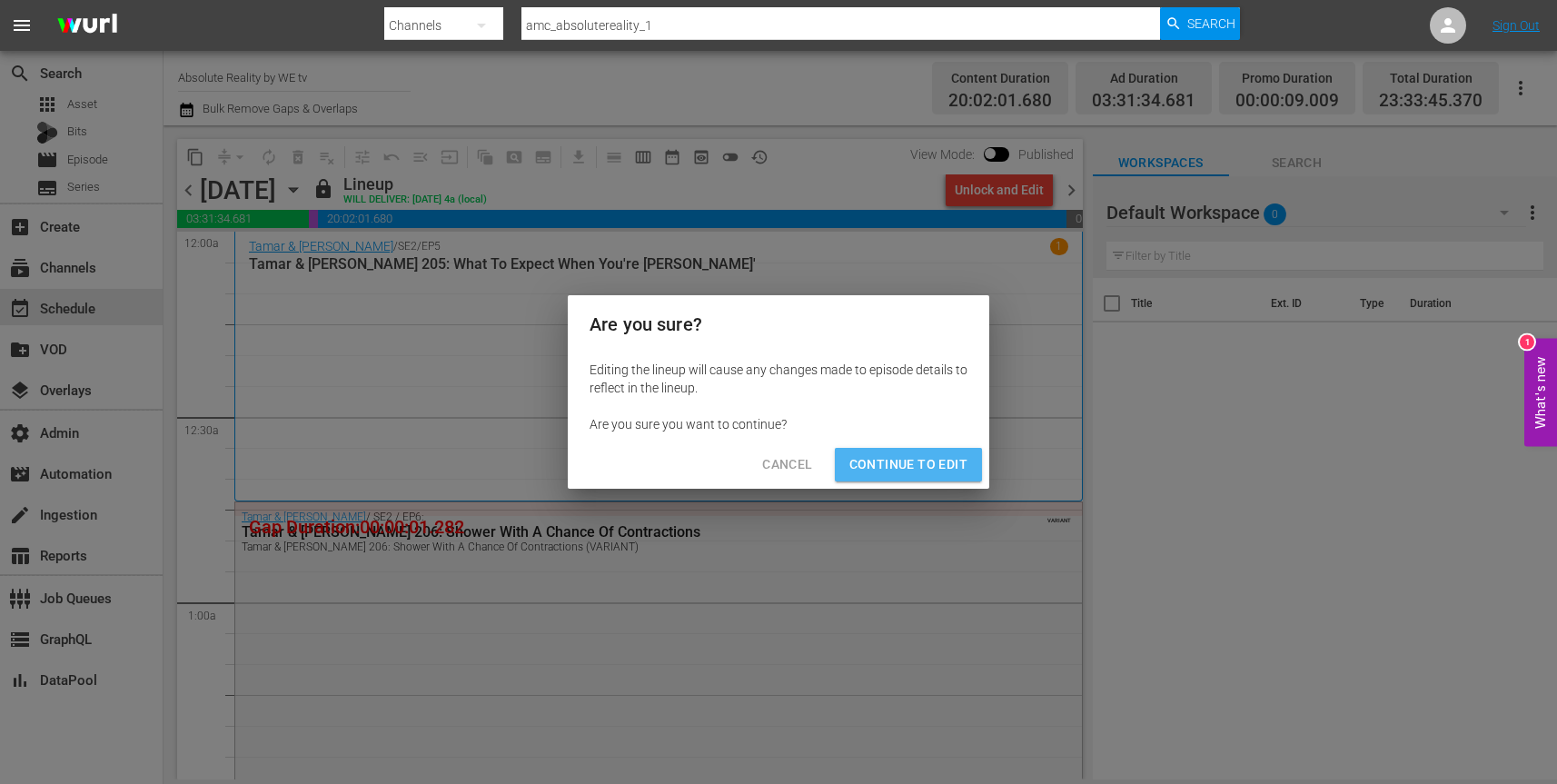
click at [955, 463] on span "Continue to Edit" at bounding box center [908, 465] width 118 height 23
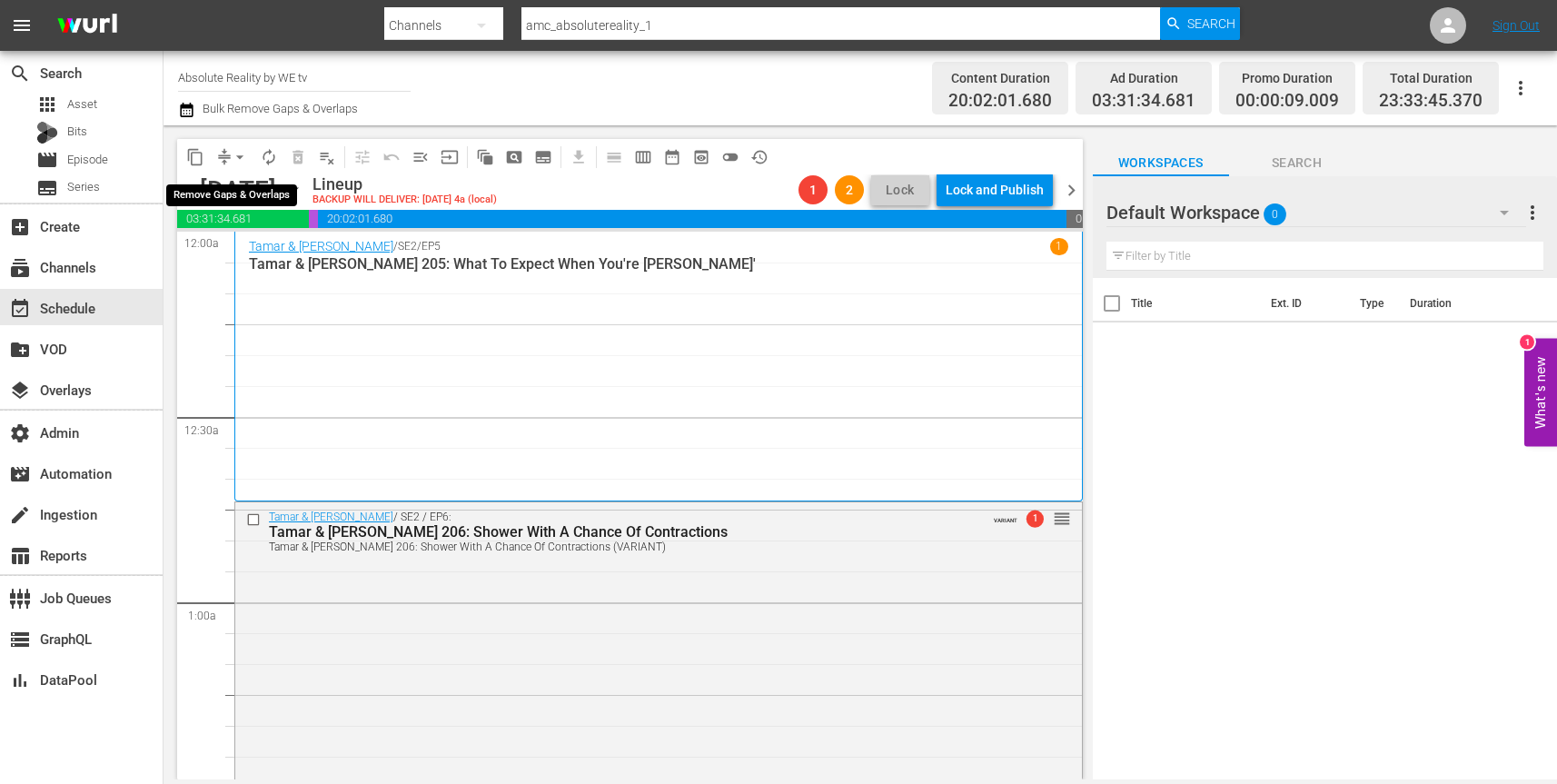
click at [238, 162] on span "arrow_drop_down" at bounding box center [240, 157] width 18 height 18
click at [239, 247] on li "Align to End of Previous Day" at bounding box center [240, 254] width 191 height 30
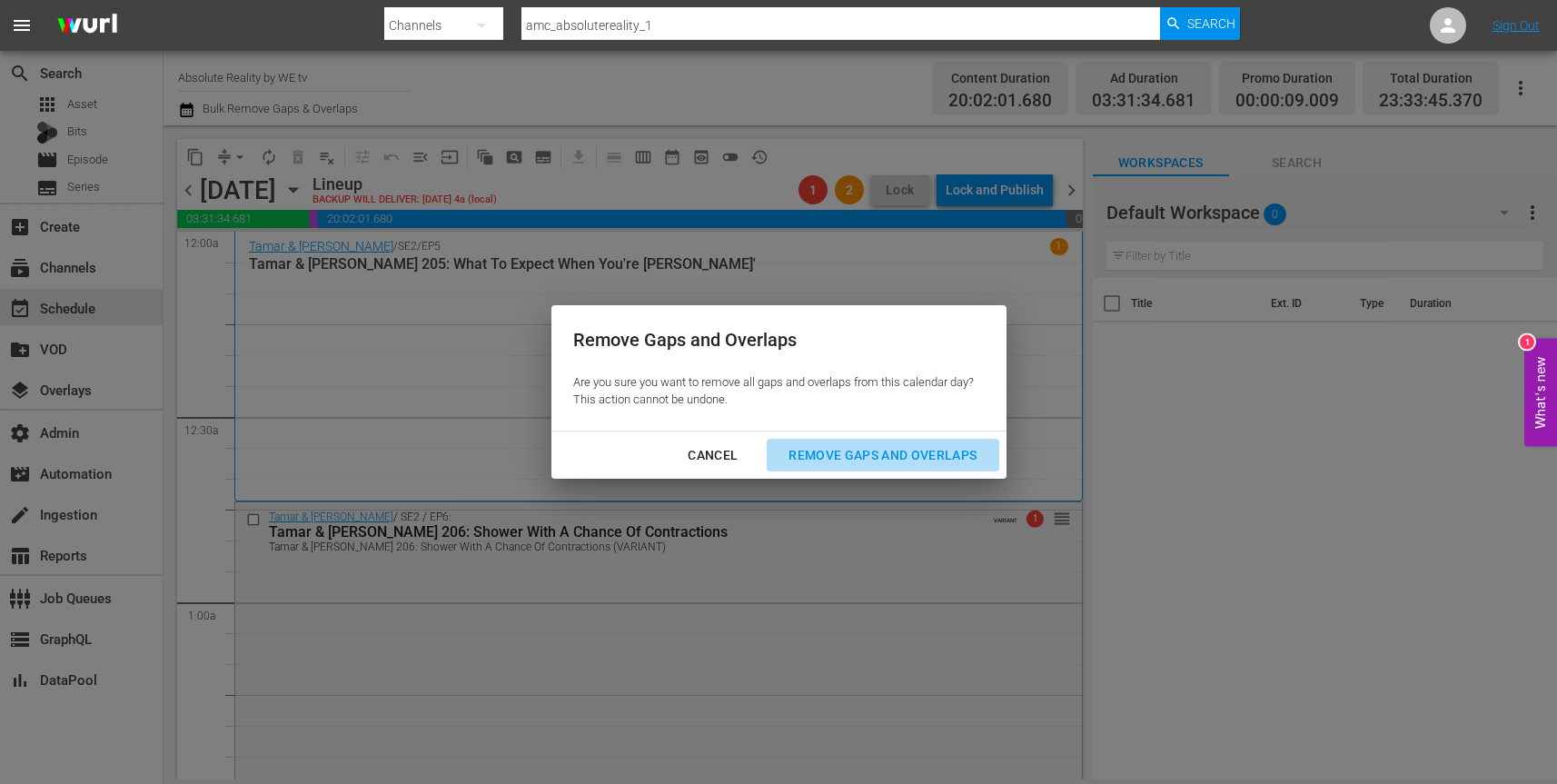
click at [877, 446] on div "Remove Gaps and Overlaps" at bounding box center [883, 455] width 217 height 23
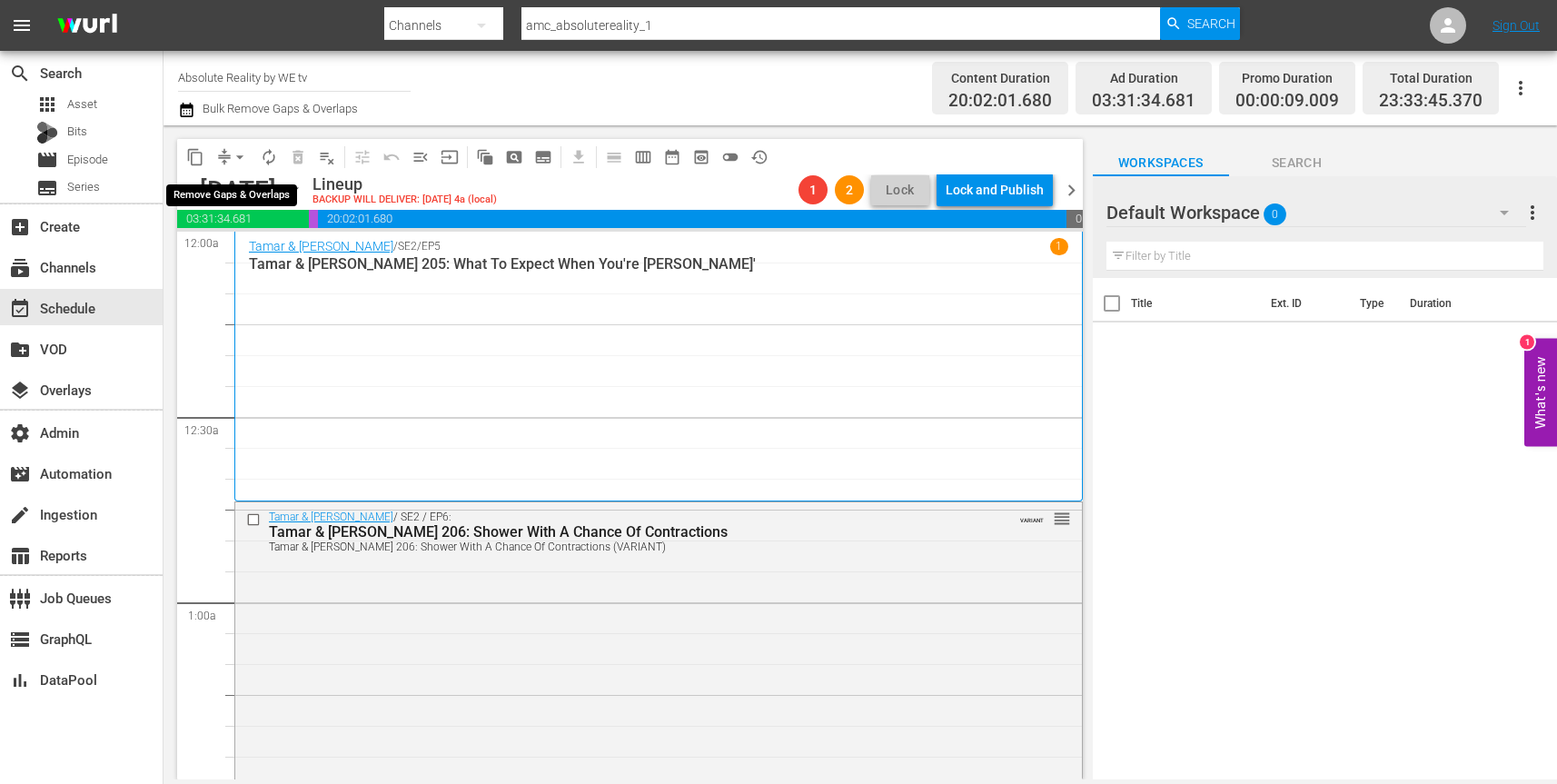
click at [238, 156] on span "arrow_drop_down" at bounding box center [240, 157] width 18 height 18
click at [689, 71] on div "Channel Title Absolute Reality by WE tv Bulk Remove Gaps & Overlaps" at bounding box center [550, 89] width 744 height 66
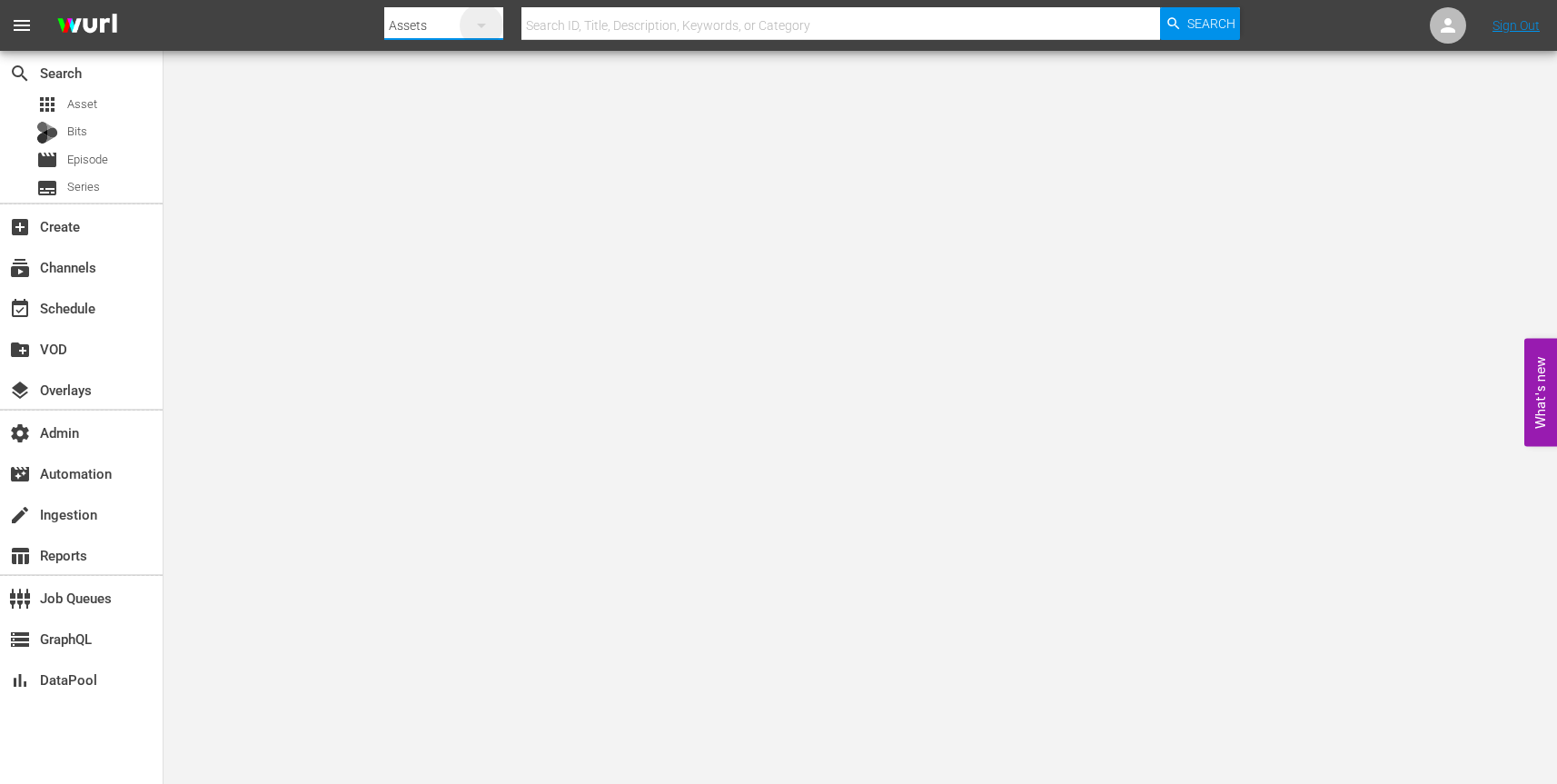
click at [485, 21] on icon "button" at bounding box center [481, 26] width 22 height 22
click at [458, 74] on div "Channels" at bounding box center [443, 77] width 73 height 29
click at [585, 25] on input "text" at bounding box center [841, 26] width 639 height 44
paste input "amc_absolutereality_1"
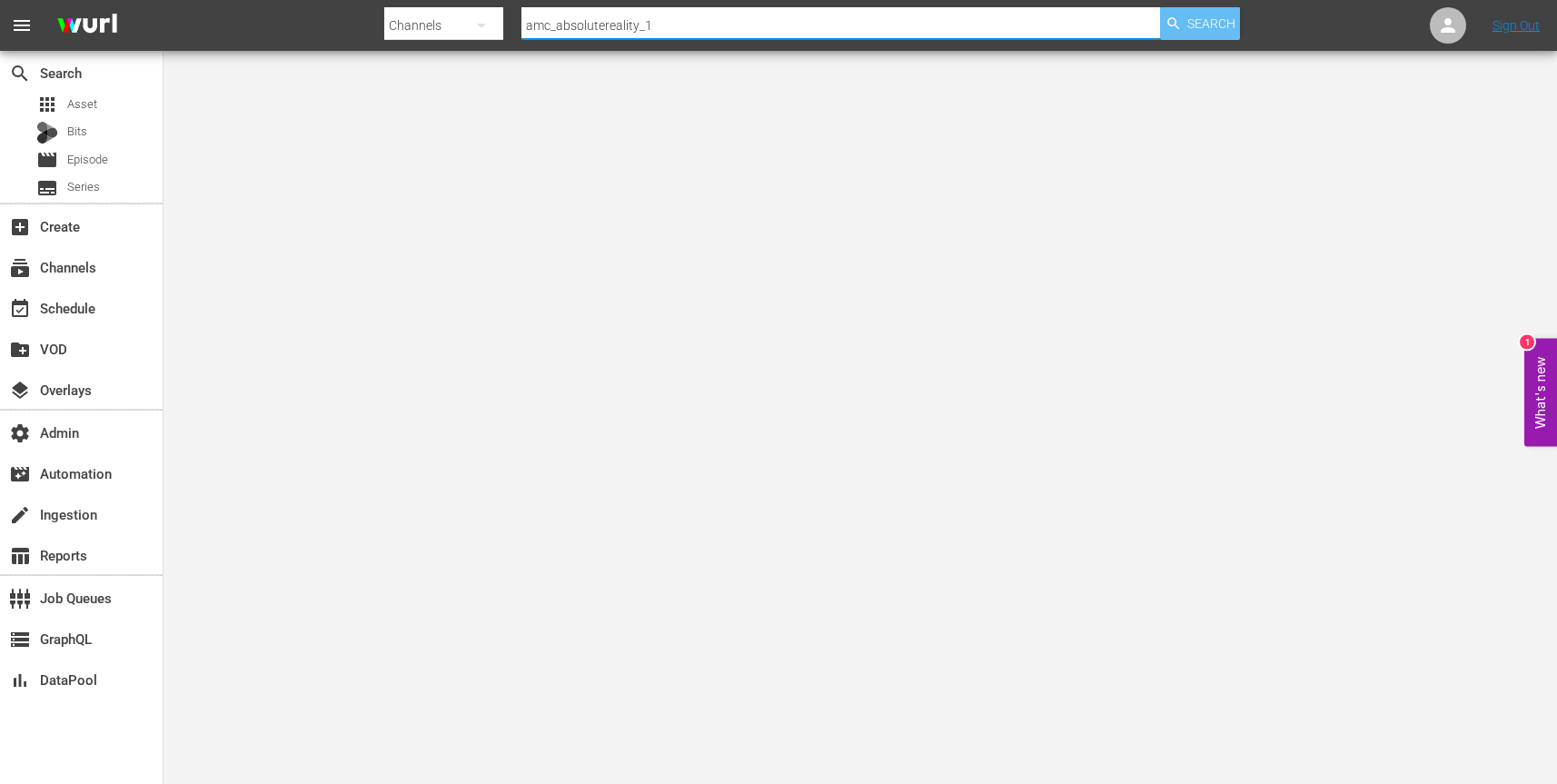
type input "amc_absolutereality_1"
click at [1194, 27] on span "Search" at bounding box center [1212, 24] width 48 height 33
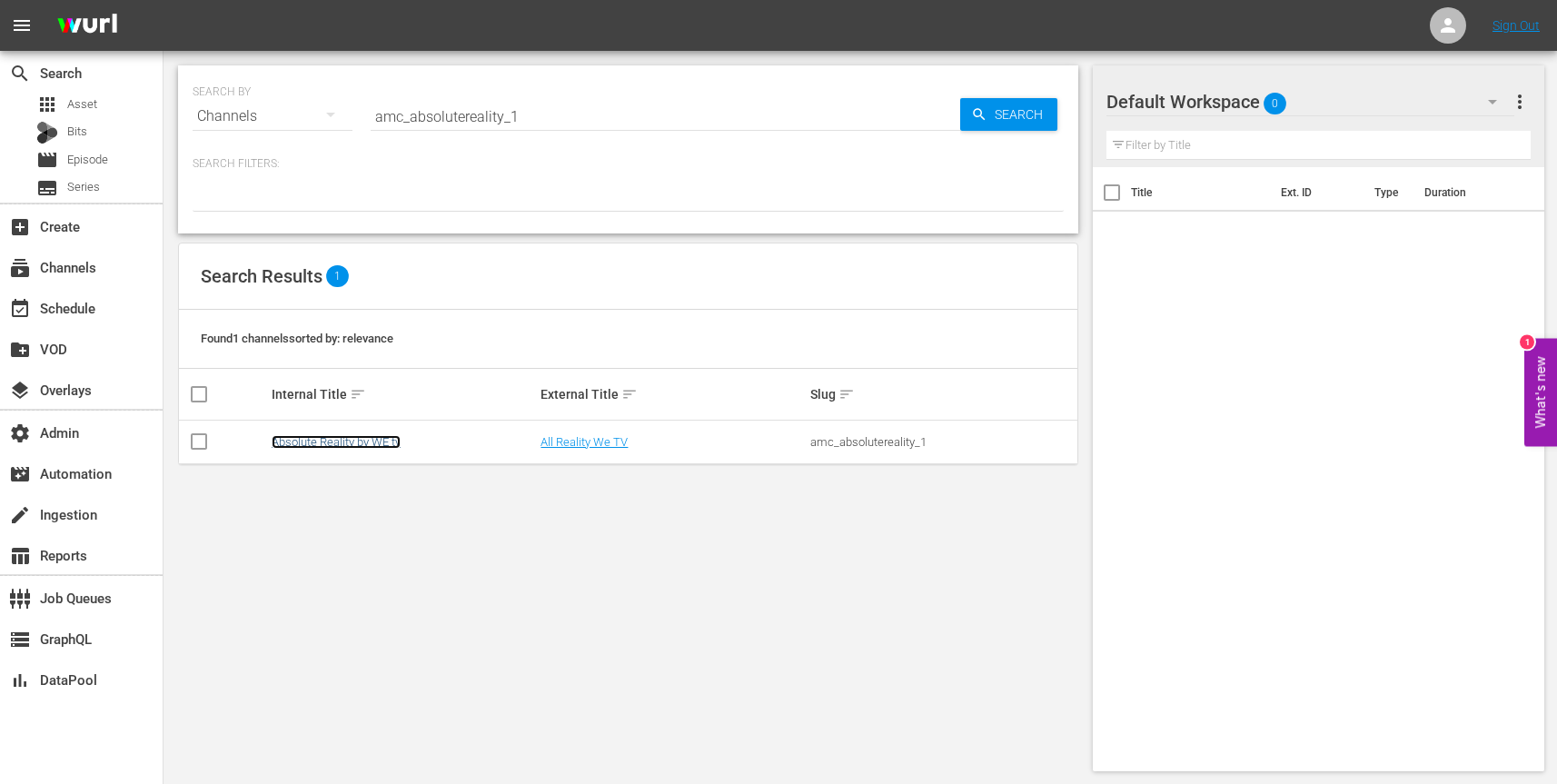
click at [349, 441] on link "Absolute Reality by WE tv" at bounding box center [336, 442] width 129 height 14
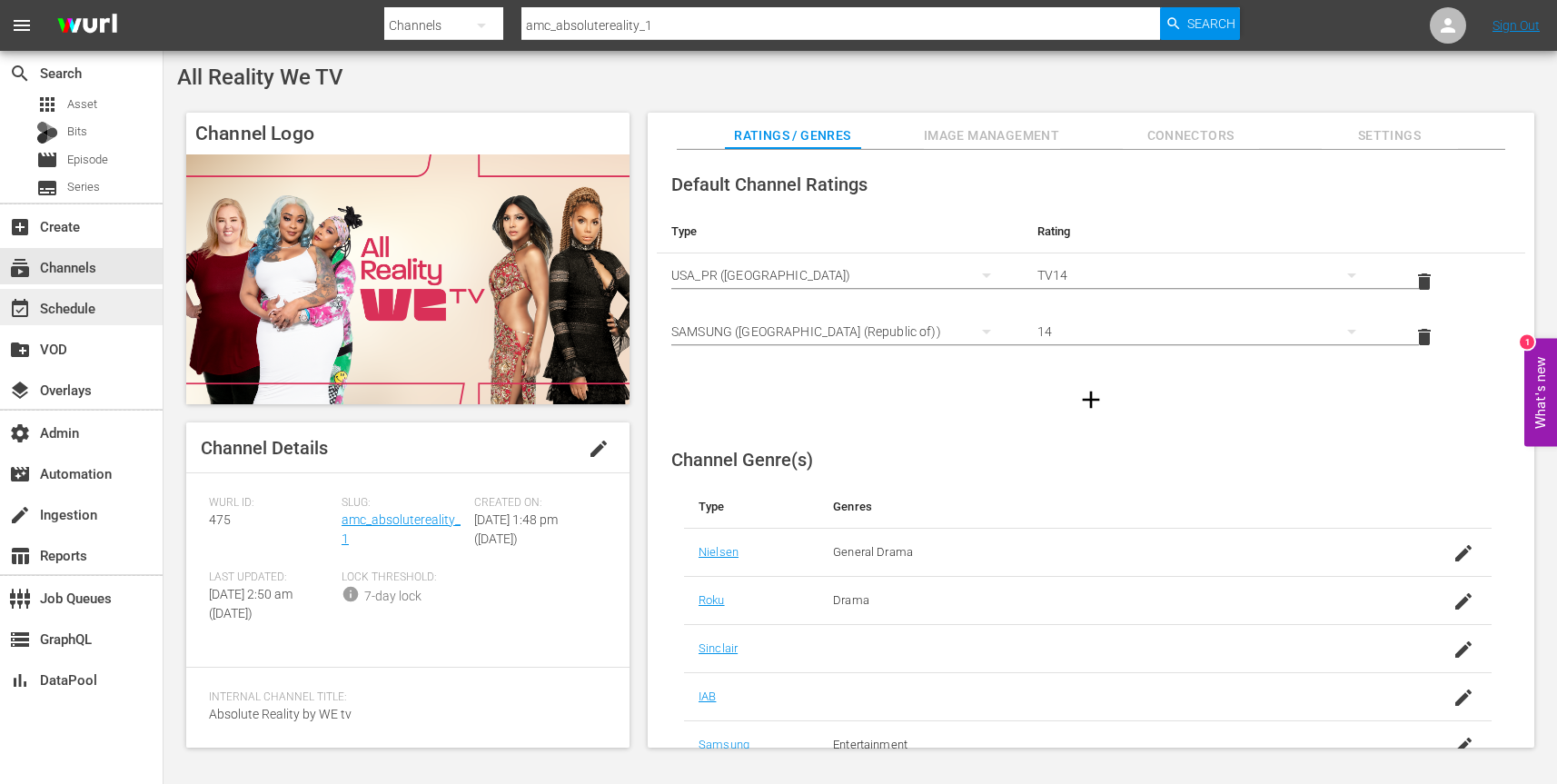
click at [105, 303] on div "event_available Schedule" at bounding box center [81, 307] width 163 height 37
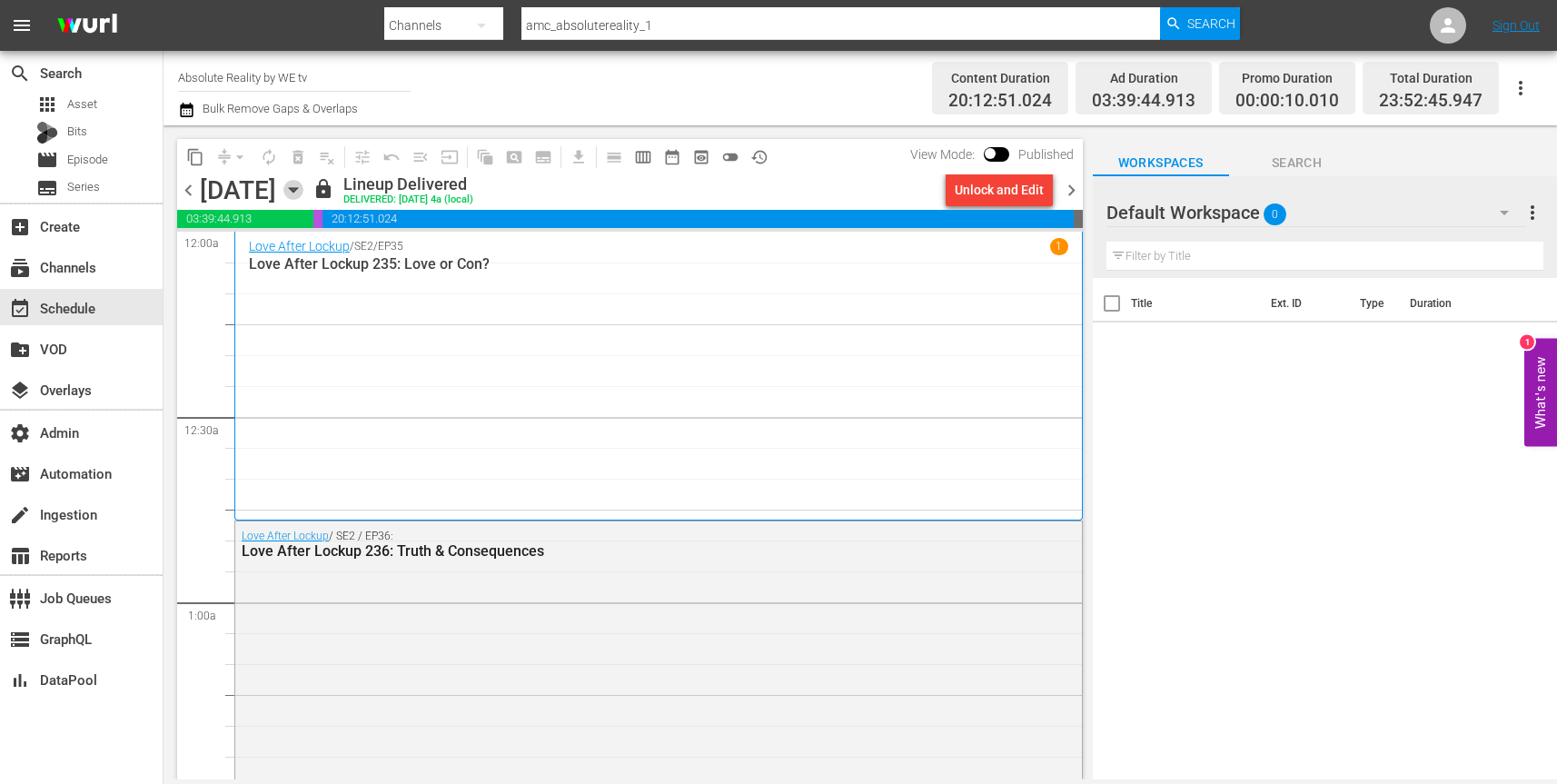
click at [303, 184] on icon "button" at bounding box center [293, 190] width 20 height 20
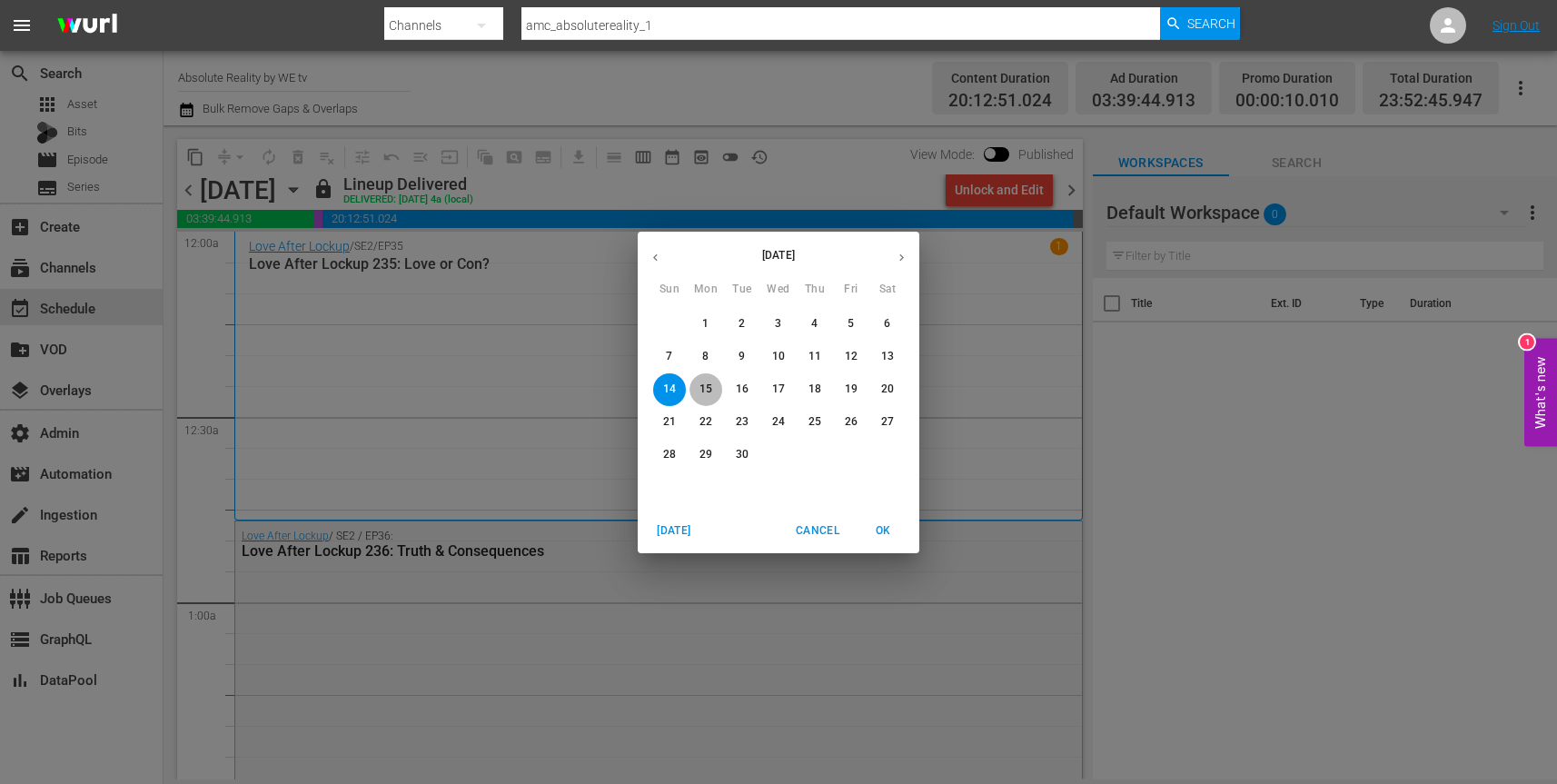
click at [709, 385] on p "15" at bounding box center [706, 389] width 13 height 16
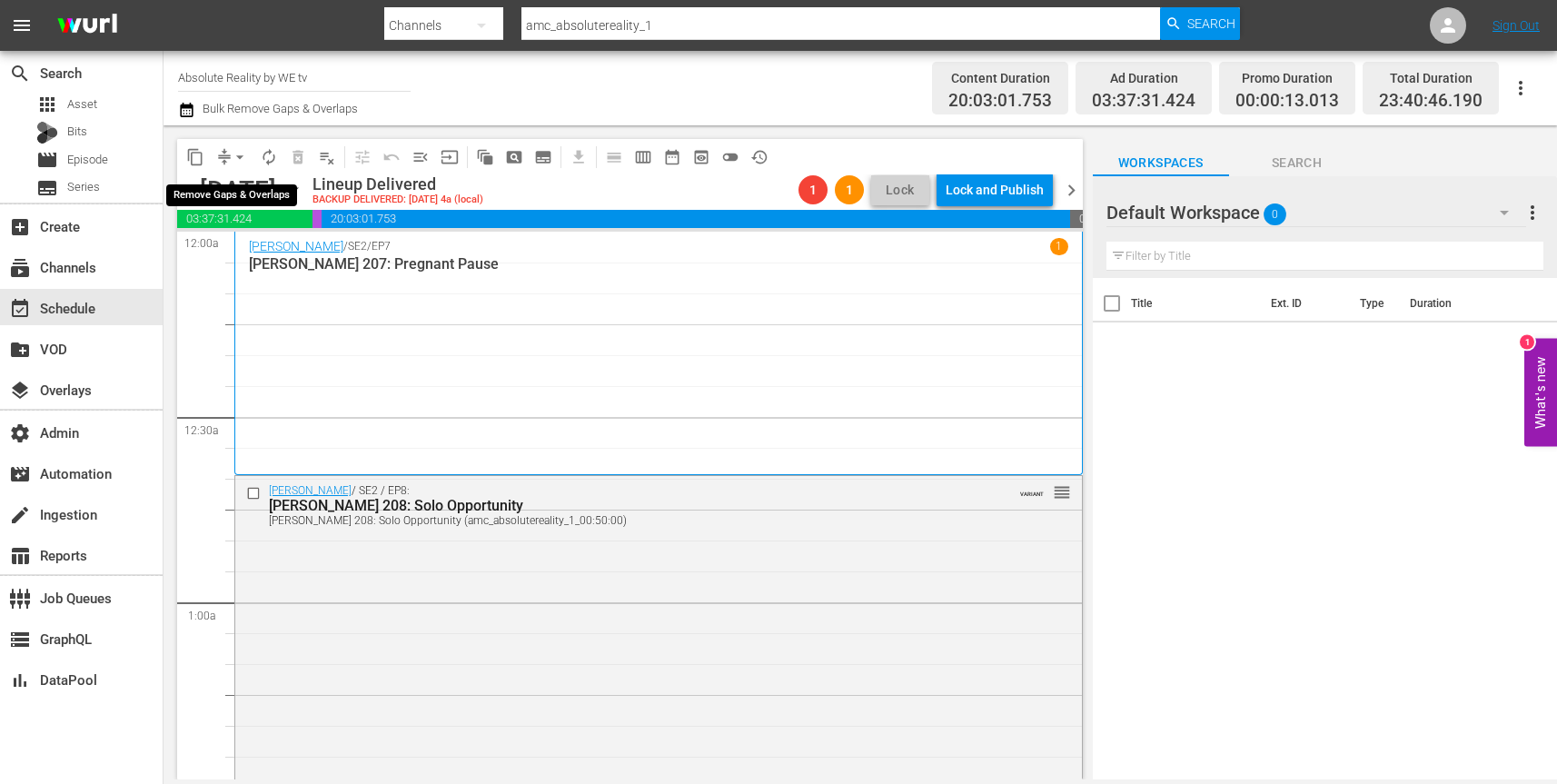
click at [238, 152] on span "arrow_drop_down" at bounding box center [240, 157] width 18 height 18
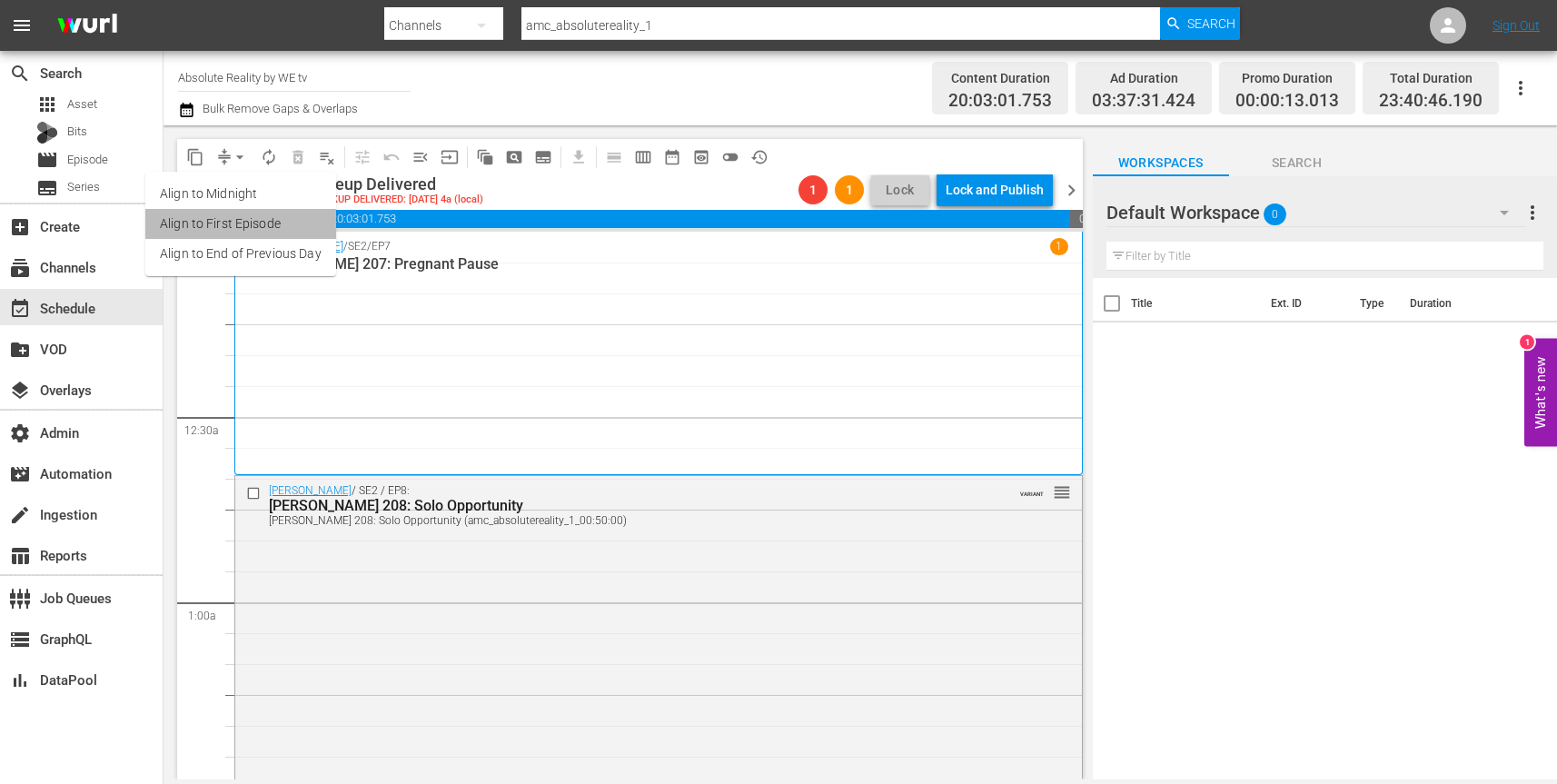
click at [258, 225] on li "Align to First Episode" at bounding box center [240, 224] width 191 height 30
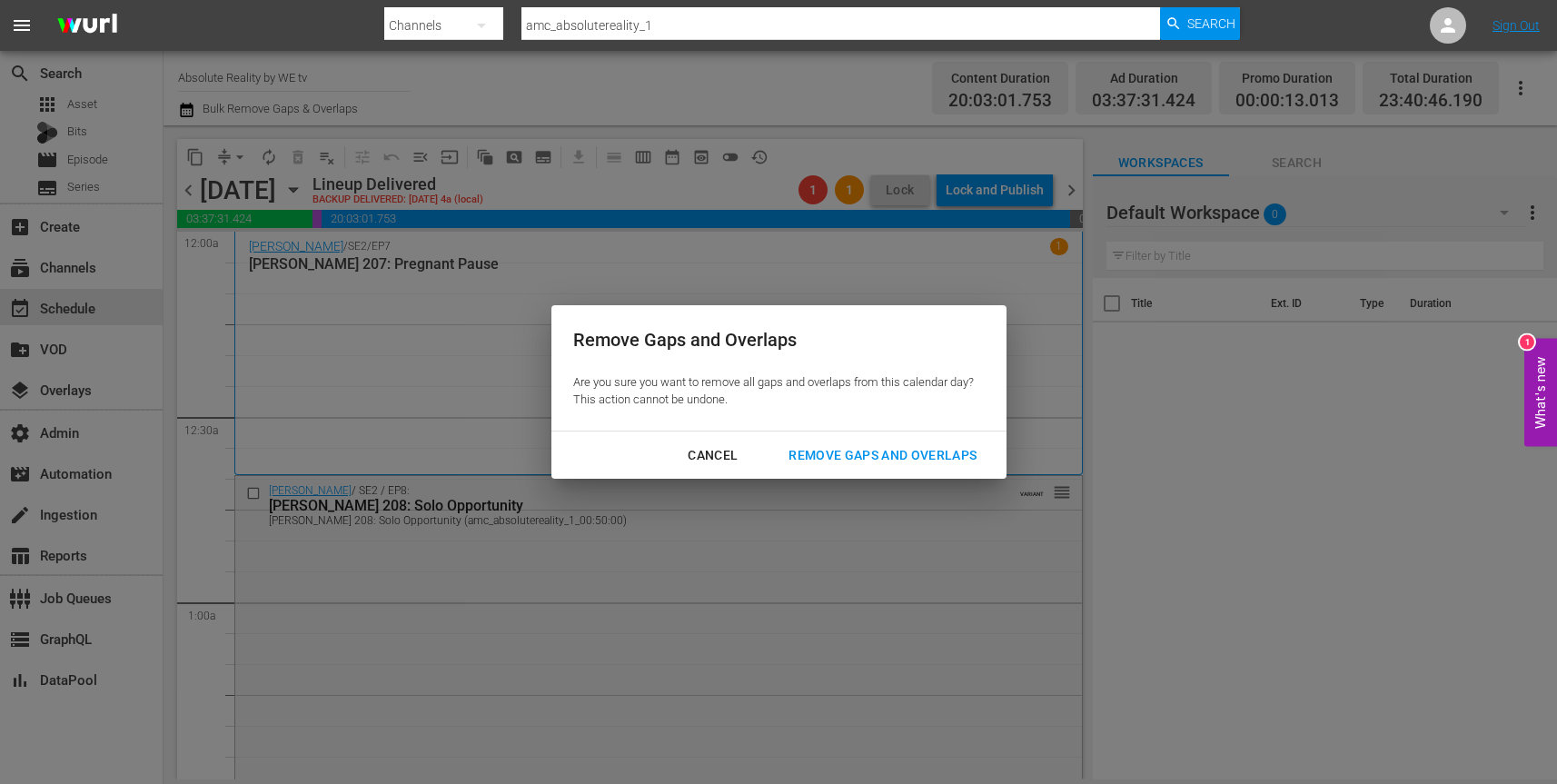
click at [897, 455] on div "Remove Gaps and Overlaps" at bounding box center [883, 455] width 217 height 23
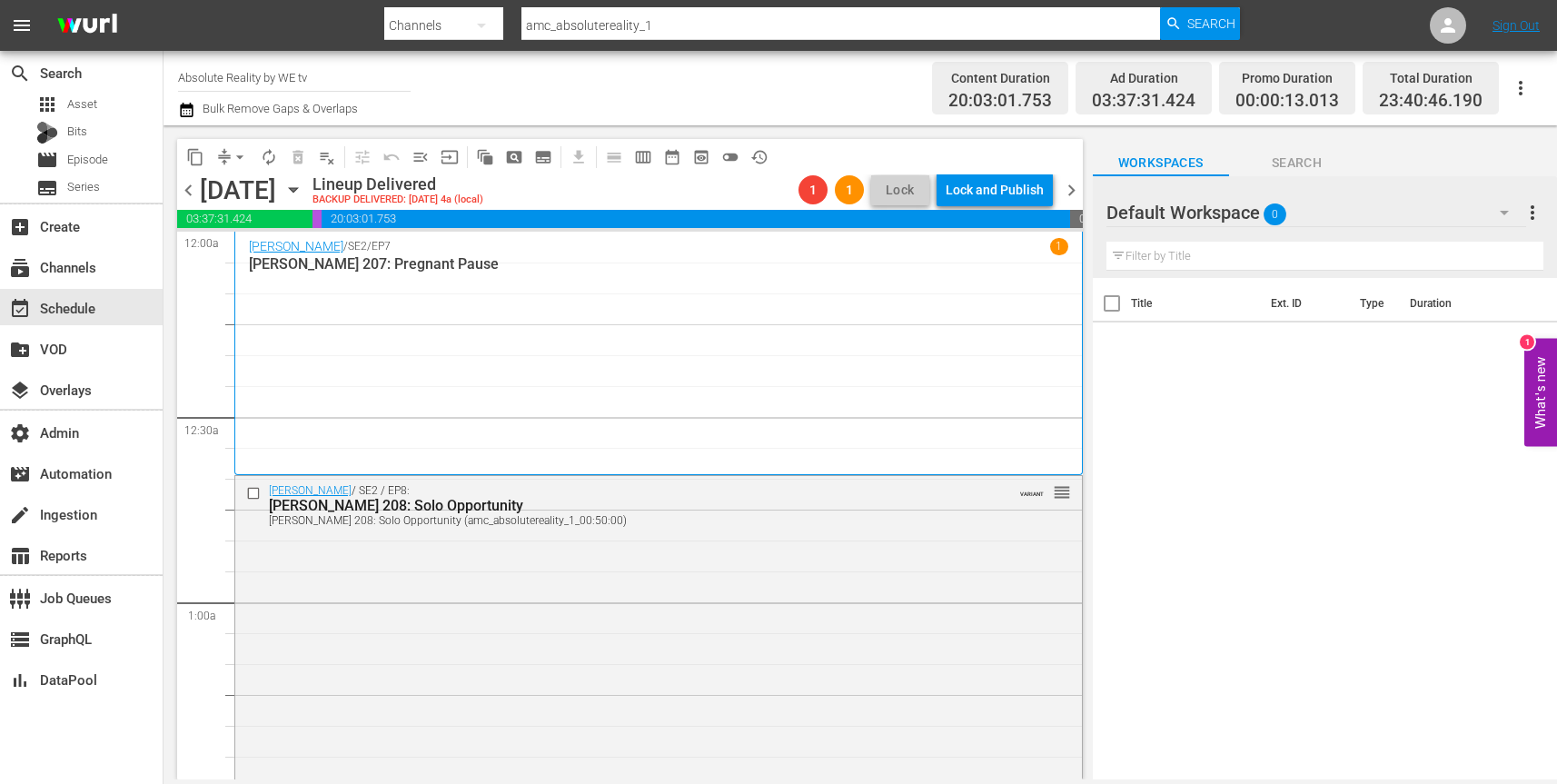
click at [297, 190] on icon "button" at bounding box center [292, 190] width 8 height 5
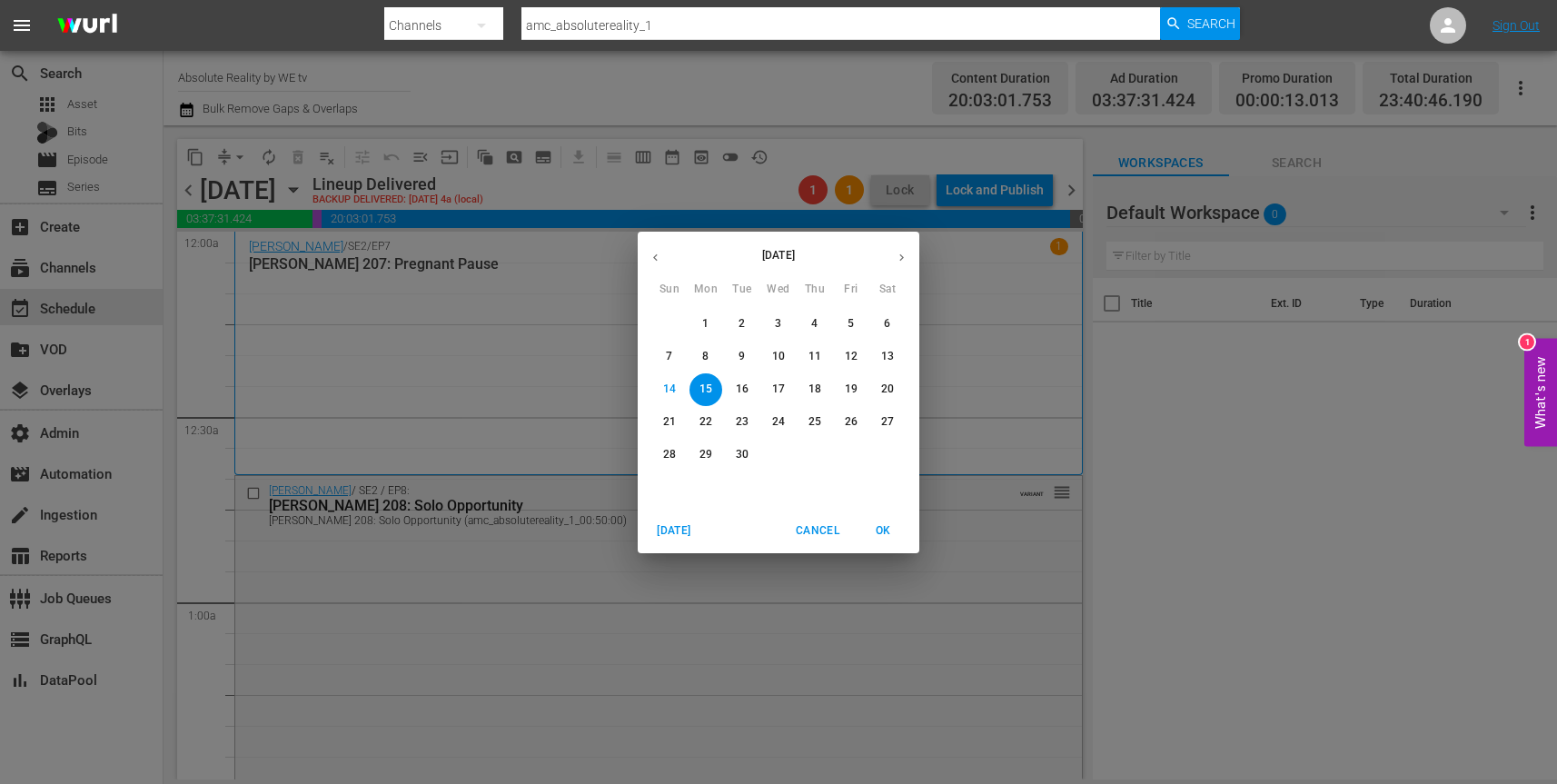
click at [743, 387] on p "16" at bounding box center [742, 389] width 13 height 16
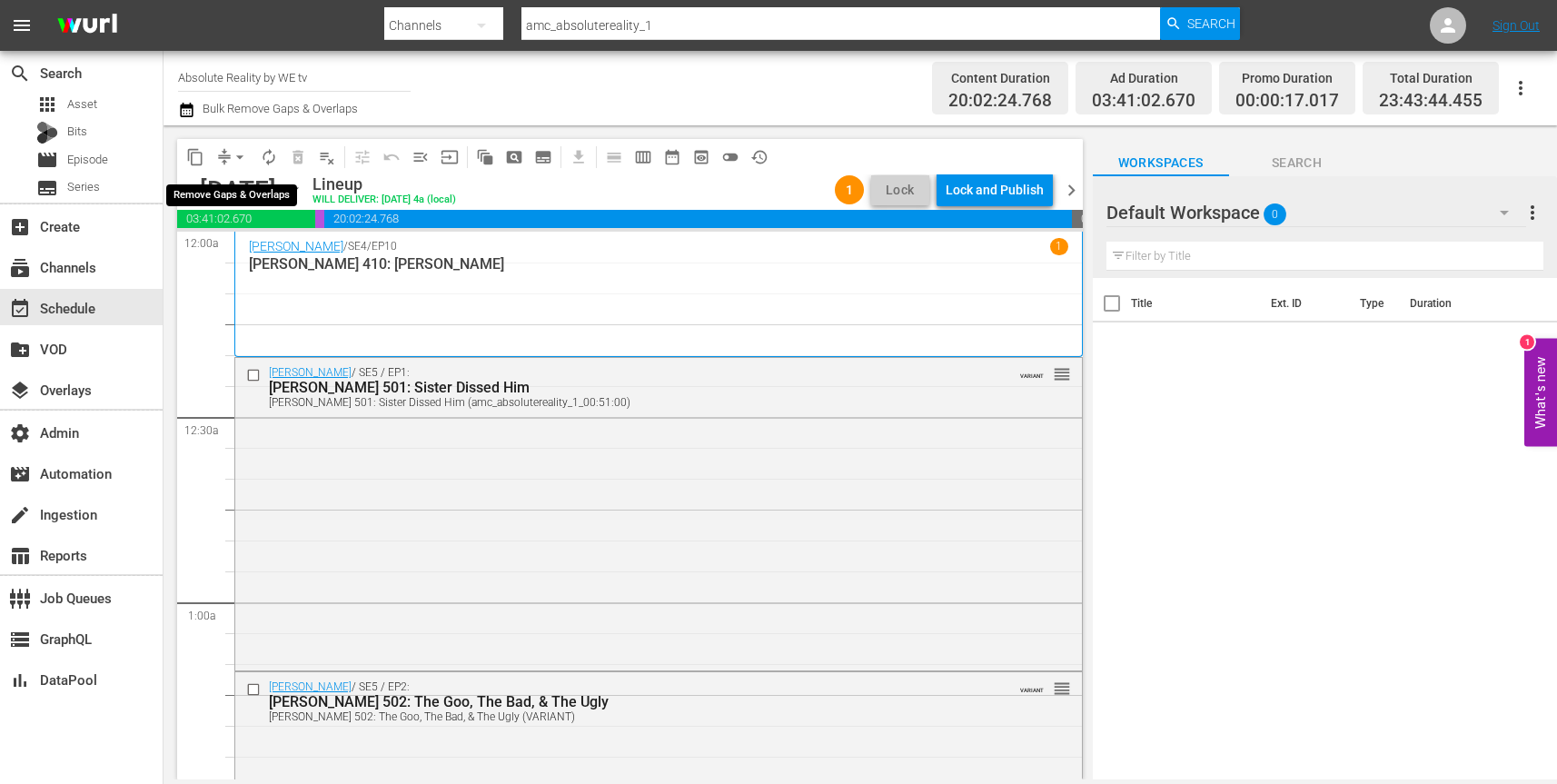
click at [239, 159] on span "arrow_drop_down" at bounding box center [240, 157] width 18 height 18
click at [263, 257] on li "Align to End of Previous Day" at bounding box center [240, 254] width 191 height 30
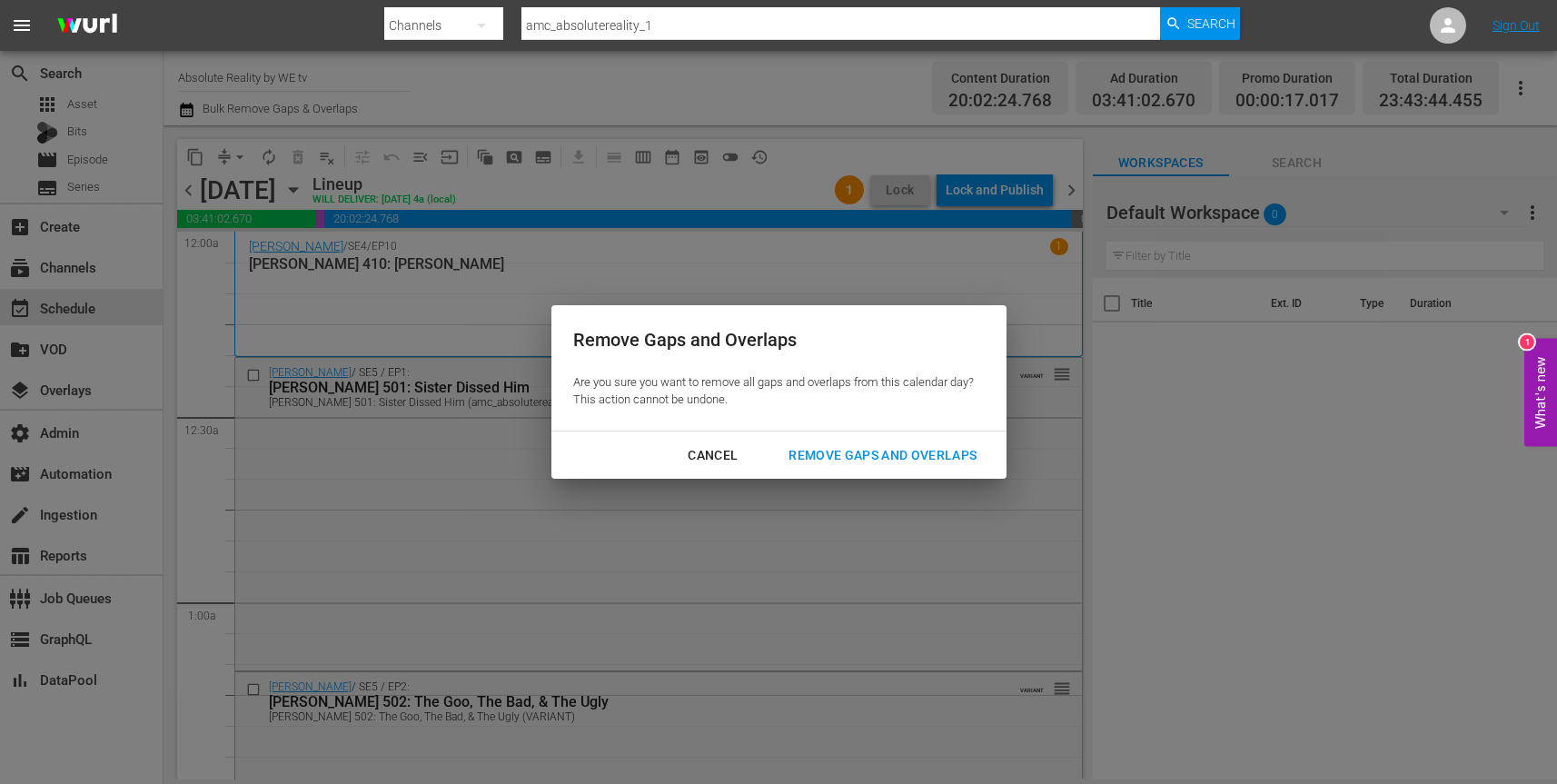
click at [940, 462] on div "Remove Gaps and Overlaps" at bounding box center [883, 455] width 217 height 23
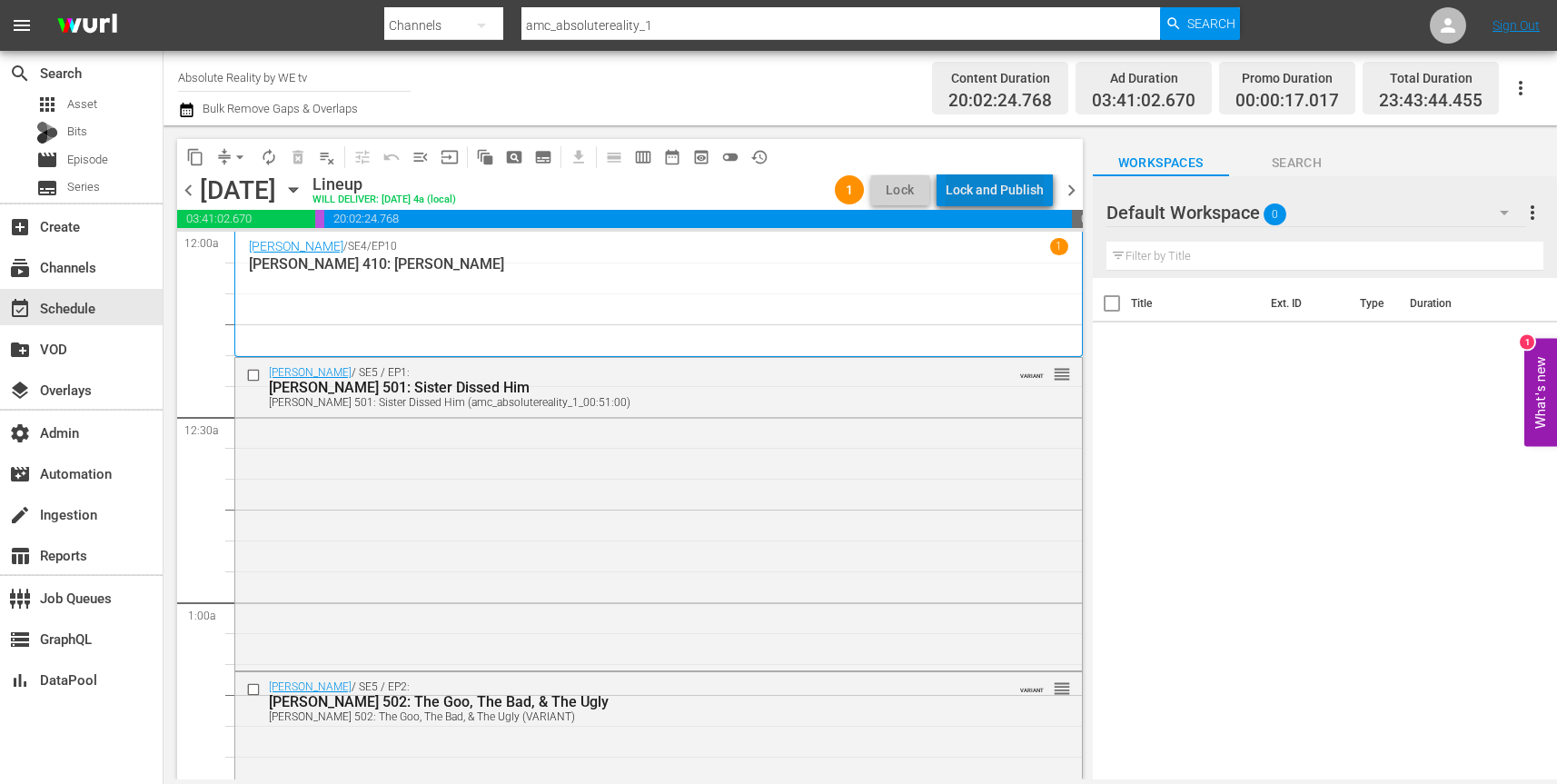
click at [1008, 193] on div "Lock and Publish" at bounding box center [994, 190] width 98 height 33
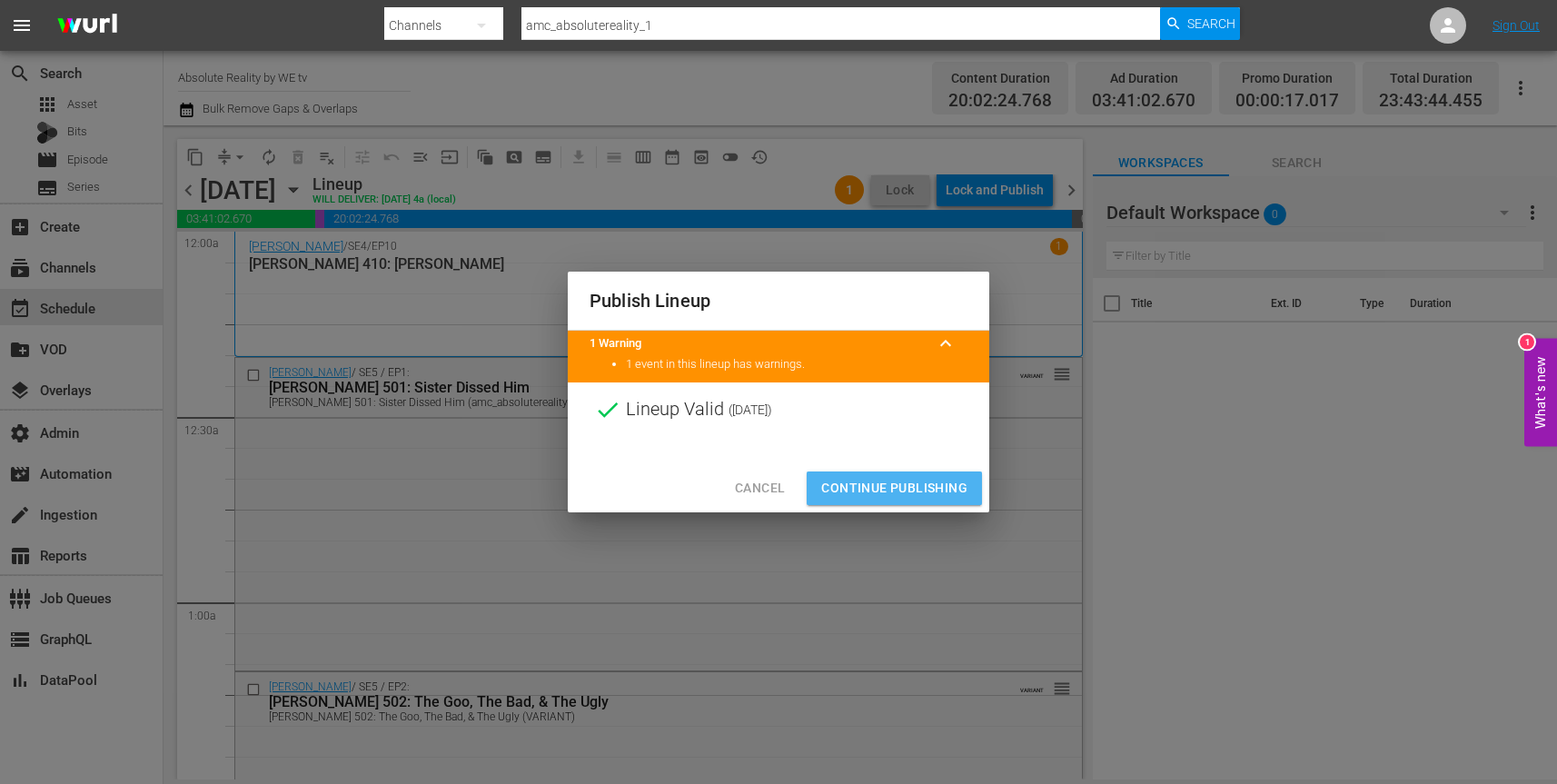
click at [904, 485] on span "Continue Publishing" at bounding box center [895, 487] width 146 height 23
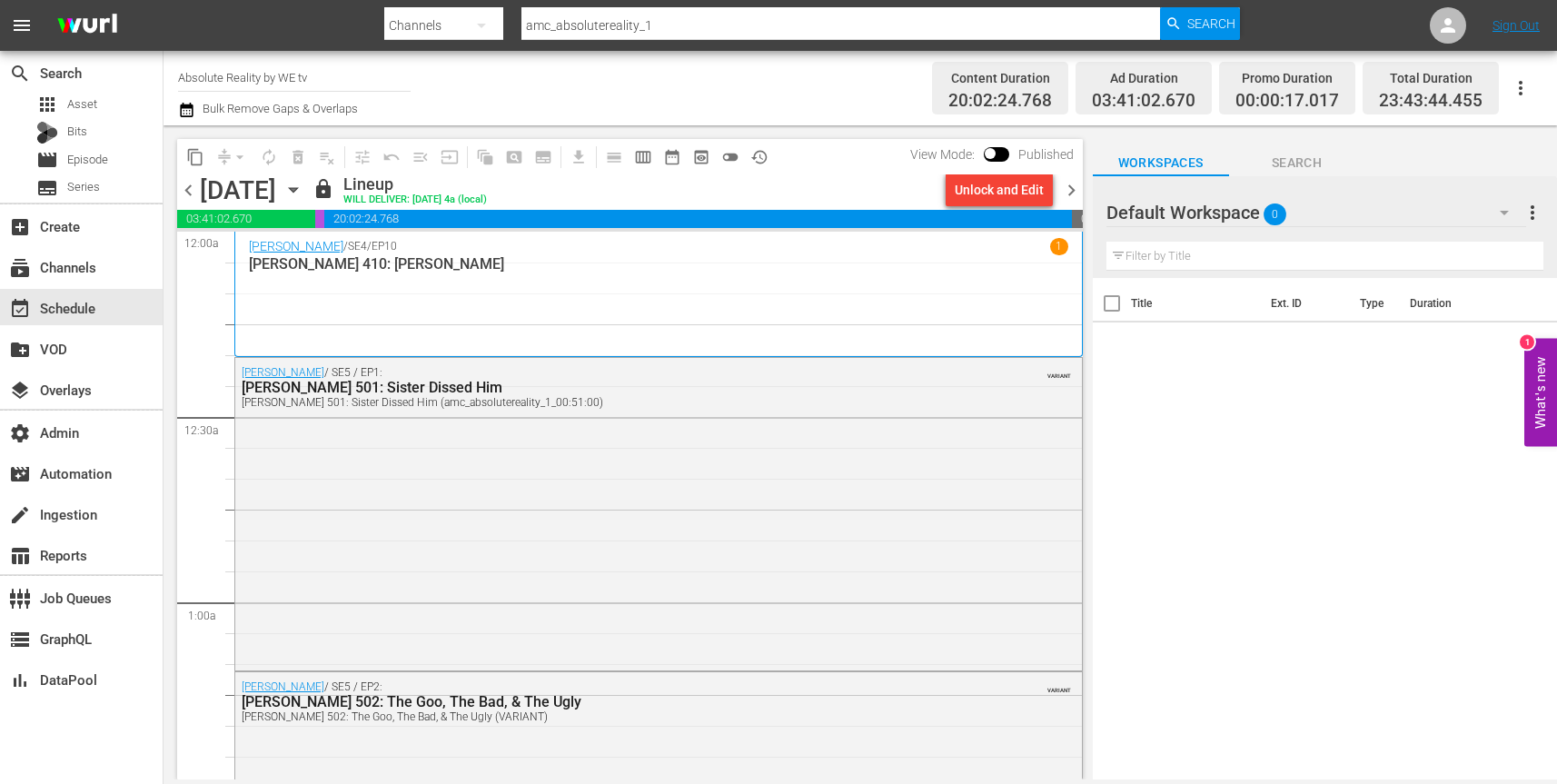
click at [303, 193] on icon "button" at bounding box center [293, 190] width 20 height 20
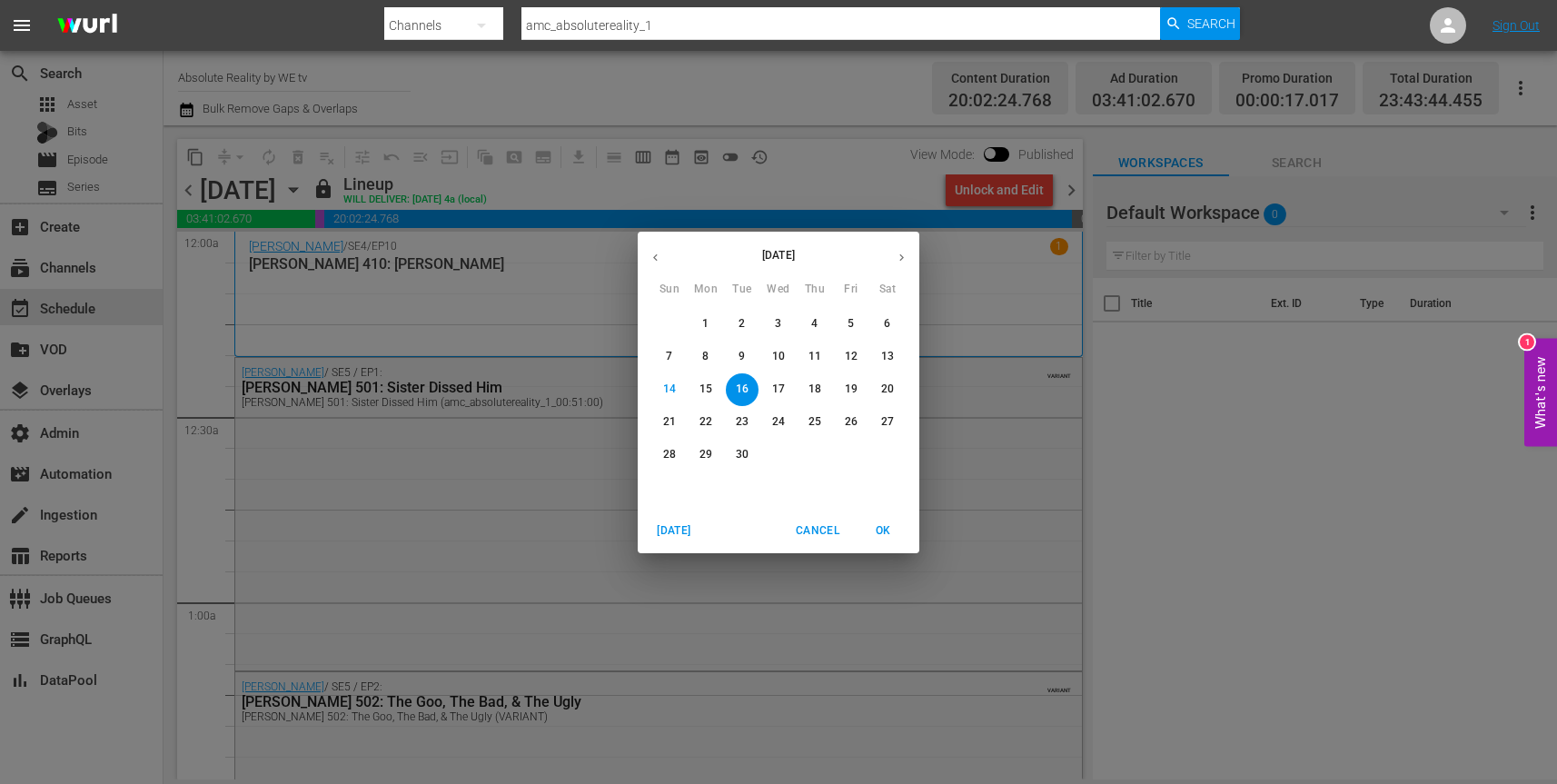
drag, startPoint x: 708, startPoint y: 390, endPoint x: 709, endPoint y: 371, distance: 19.0
click at [708, 390] on p "15" at bounding box center [706, 389] width 13 height 16
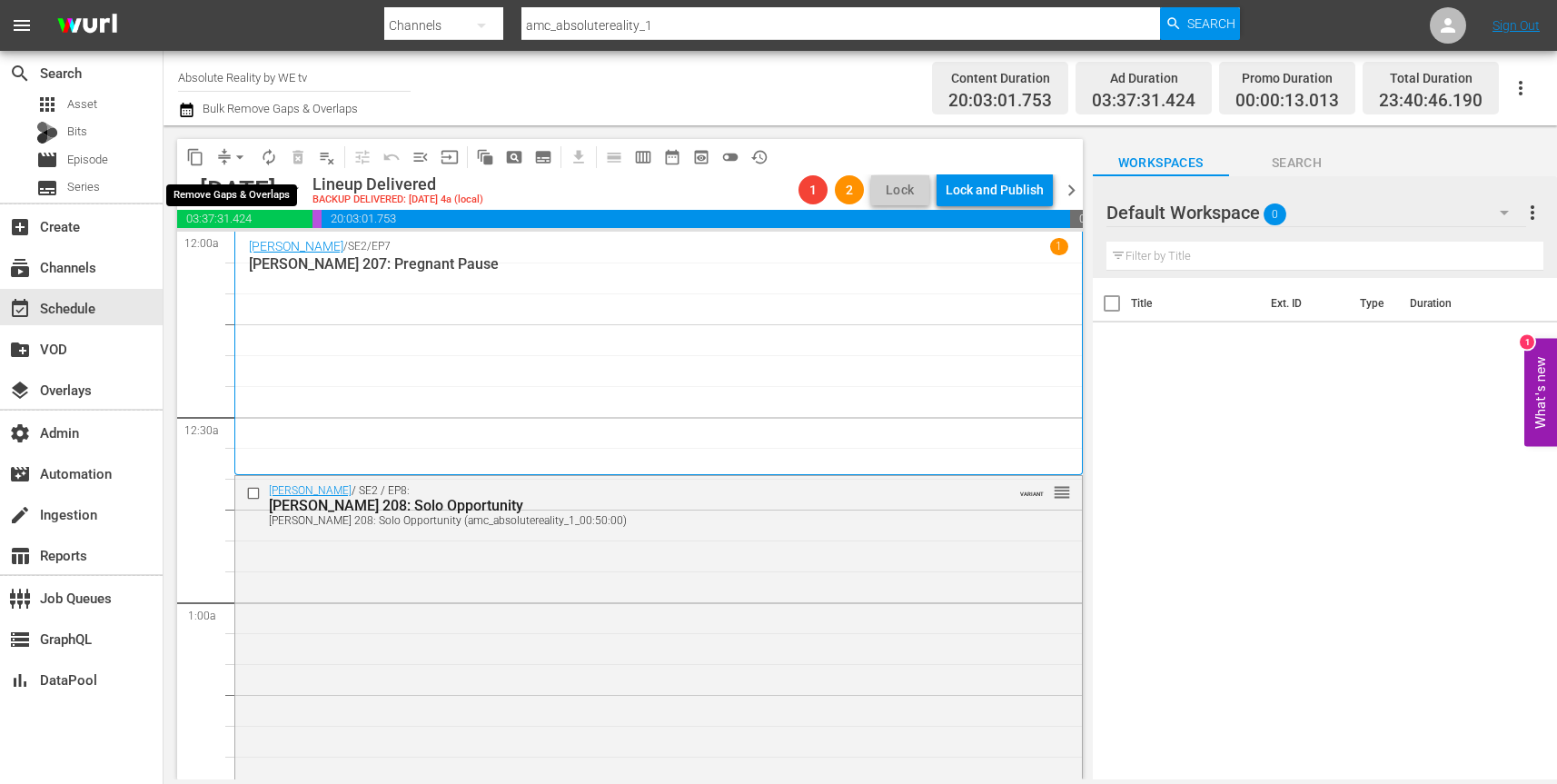
click at [237, 153] on span "arrow_drop_down" at bounding box center [240, 157] width 18 height 18
click at [257, 252] on li "Align to End of Previous Day" at bounding box center [240, 254] width 191 height 30
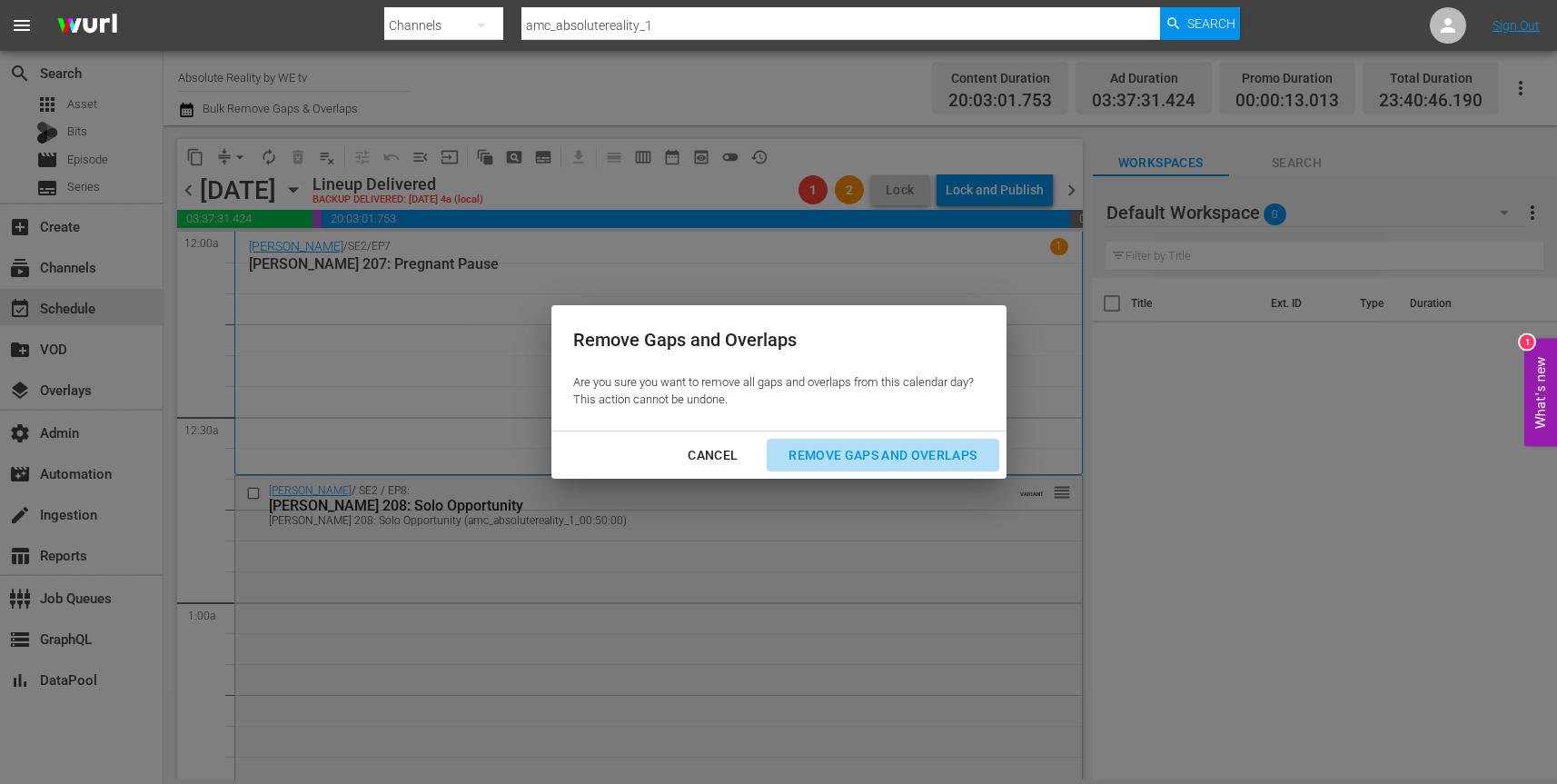
click at [876, 460] on div "Remove Gaps and Overlaps" at bounding box center [883, 455] width 217 height 23
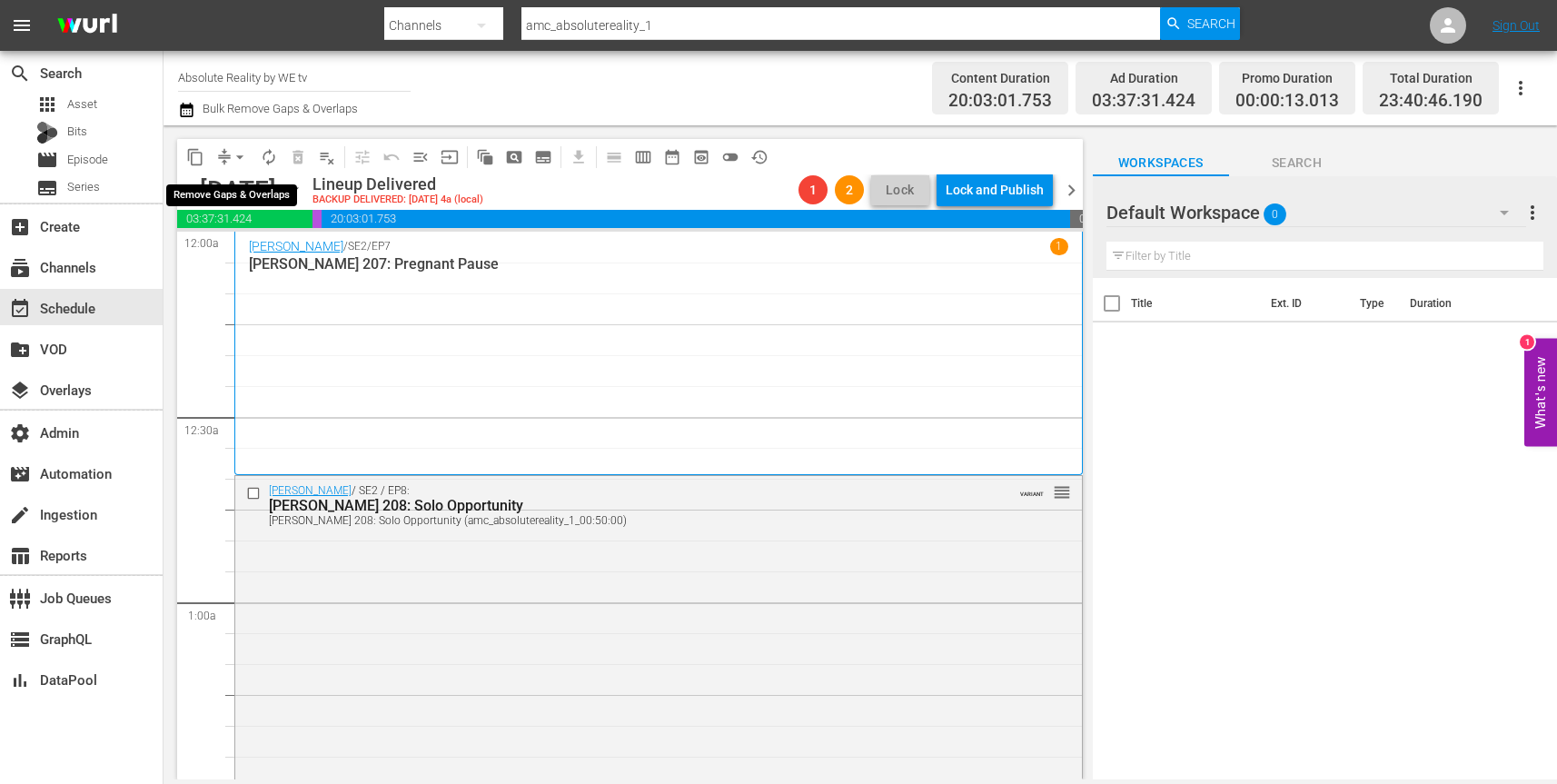
click at [233, 150] on span "arrow_drop_down" at bounding box center [240, 157] width 18 height 18
click at [253, 224] on li "Align to First Episode" at bounding box center [240, 224] width 191 height 30
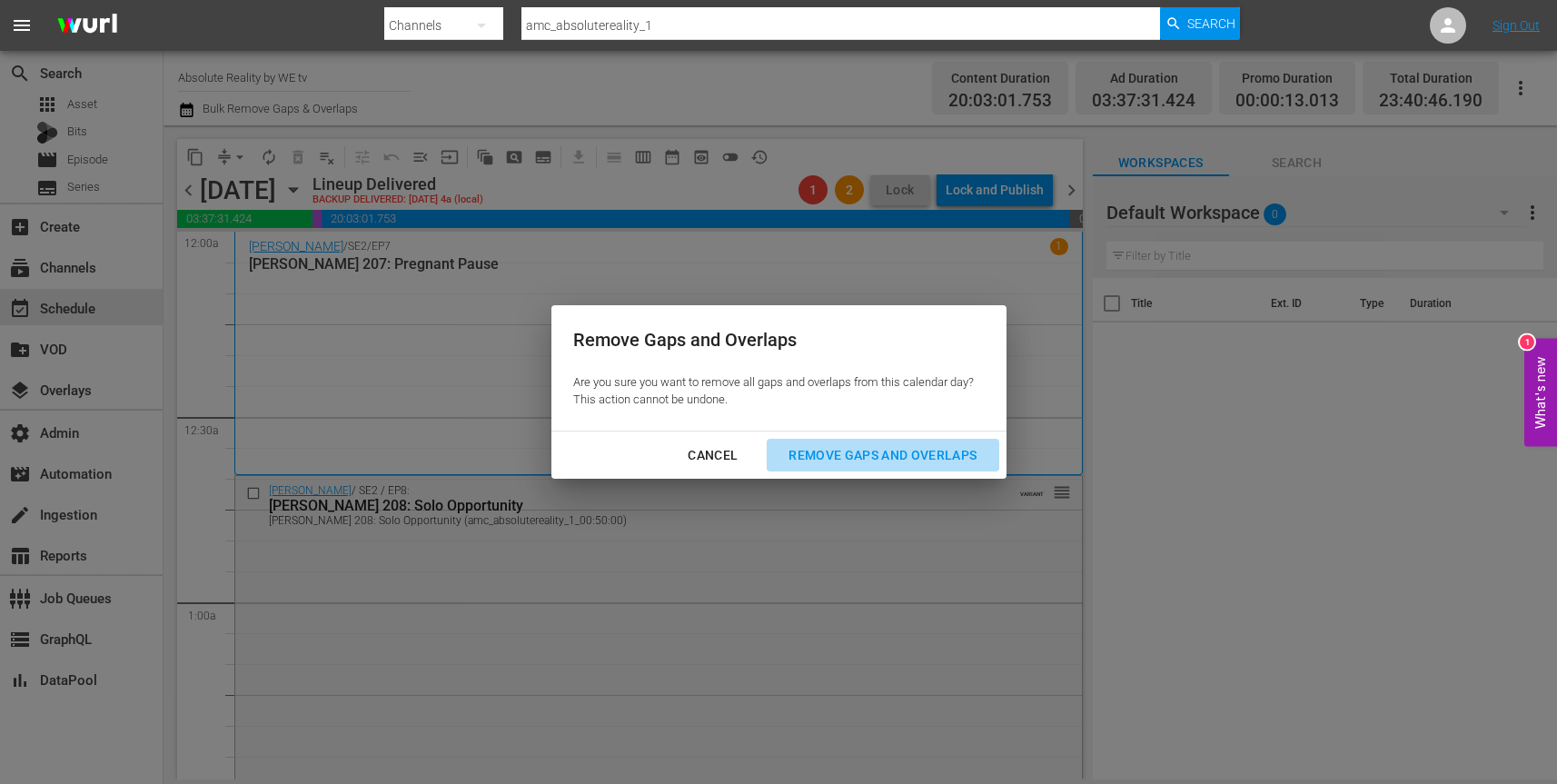
click at [859, 455] on div "Remove Gaps and Overlaps" at bounding box center [883, 455] width 217 height 23
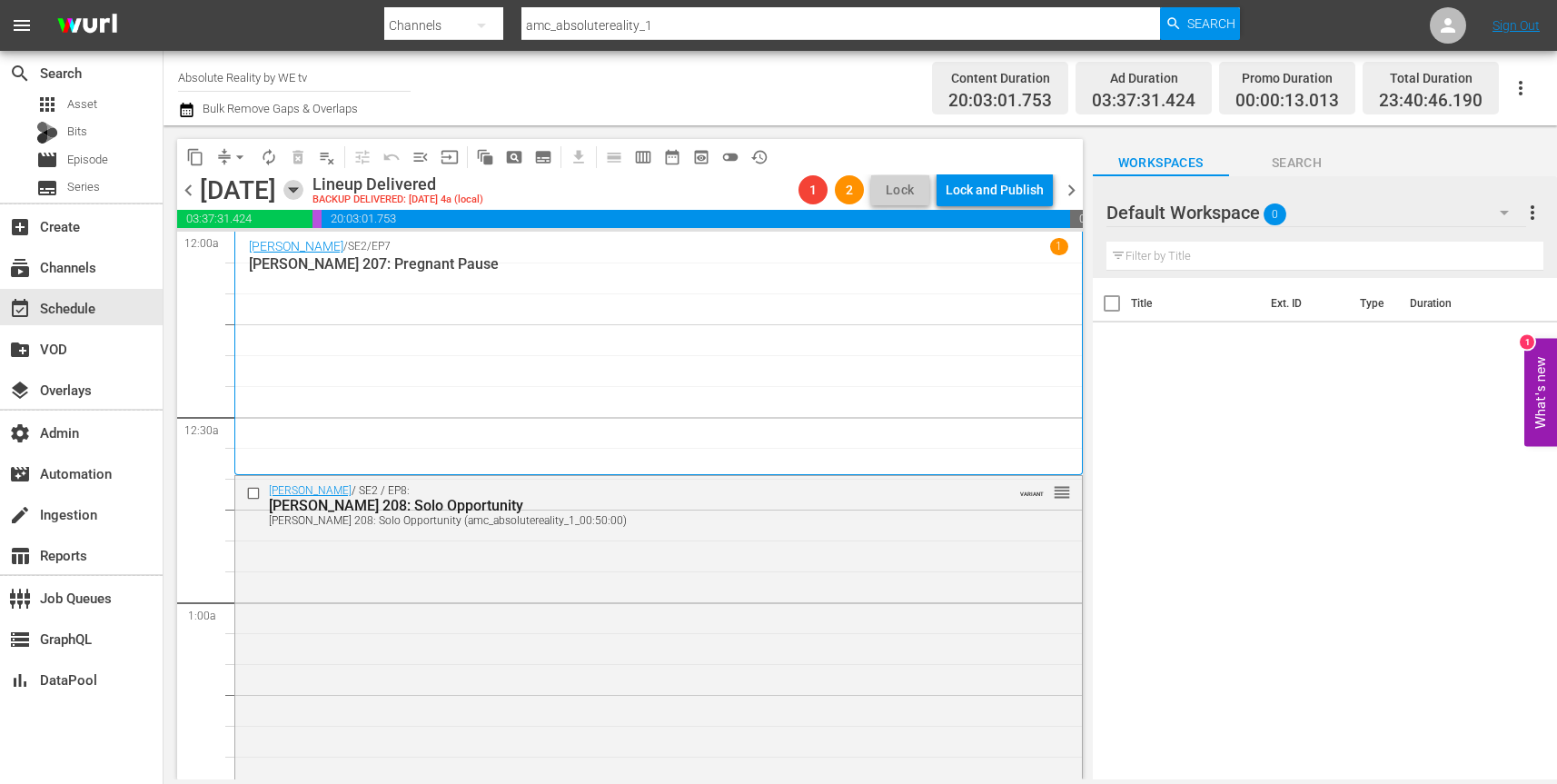
click at [297, 190] on icon "button" at bounding box center [292, 190] width 8 height 5
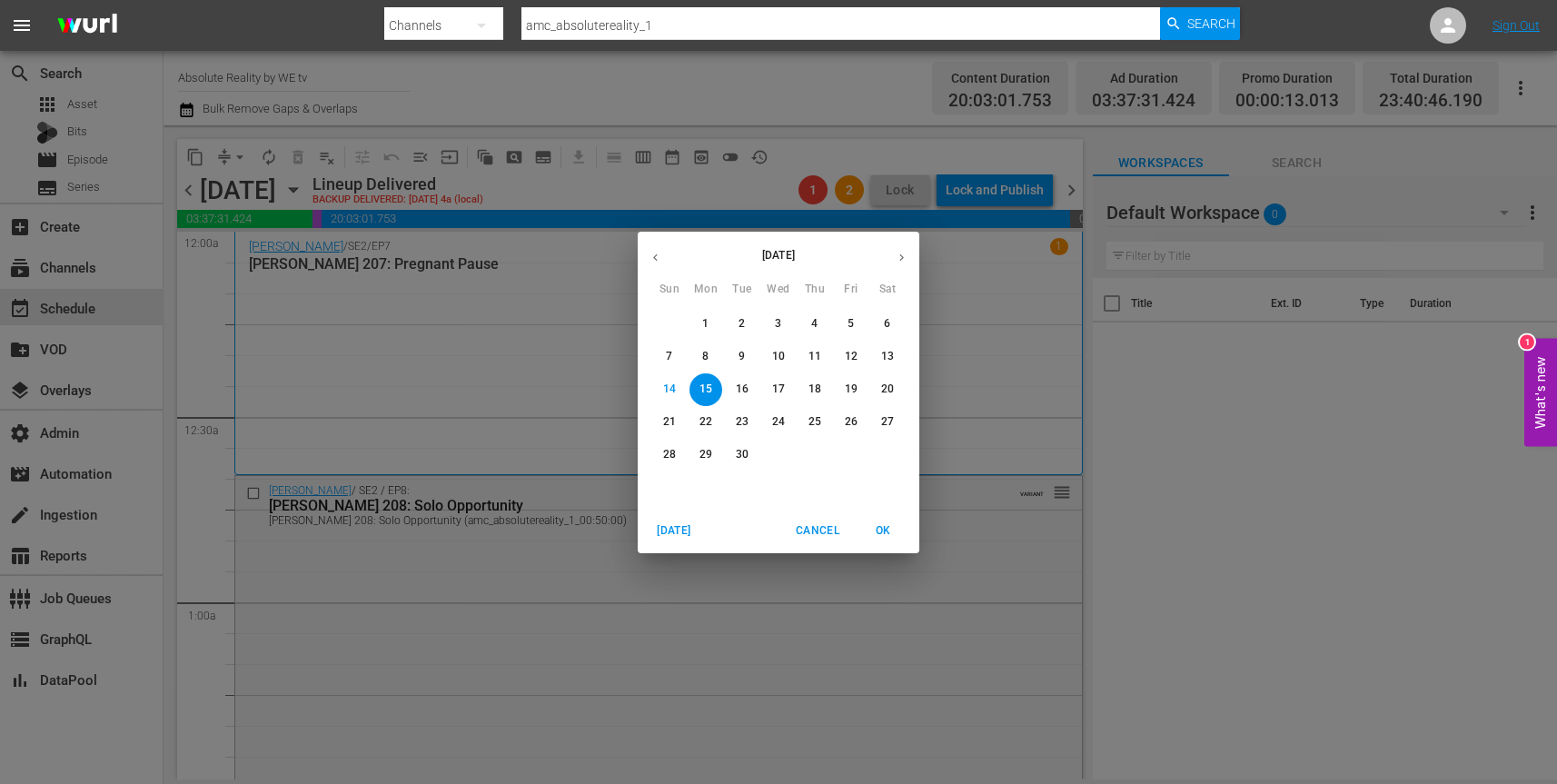
click at [774, 392] on p "17" at bounding box center [779, 389] width 13 height 16
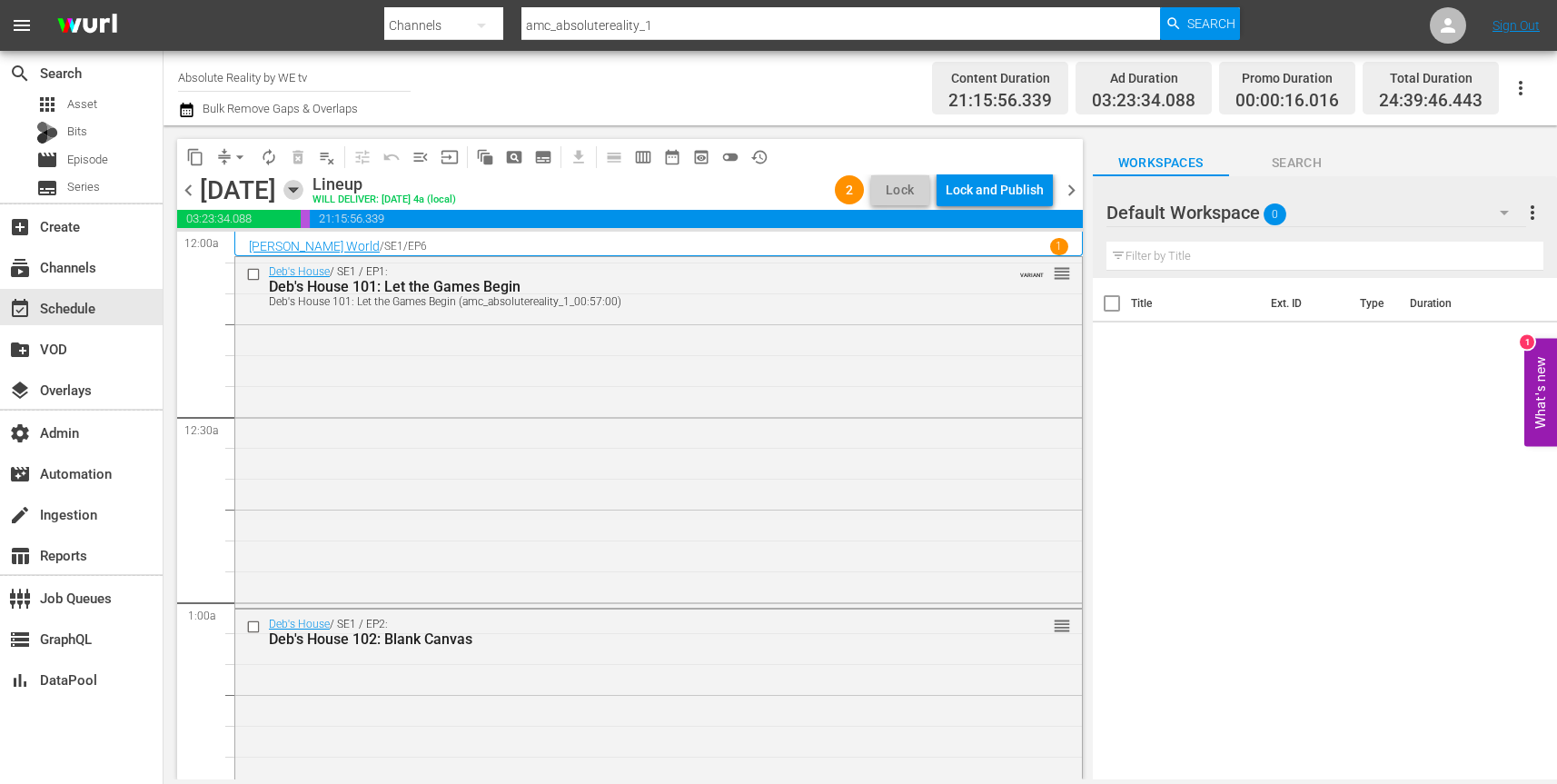
click at [303, 187] on icon "button" at bounding box center [293, 190] width 20 height 20
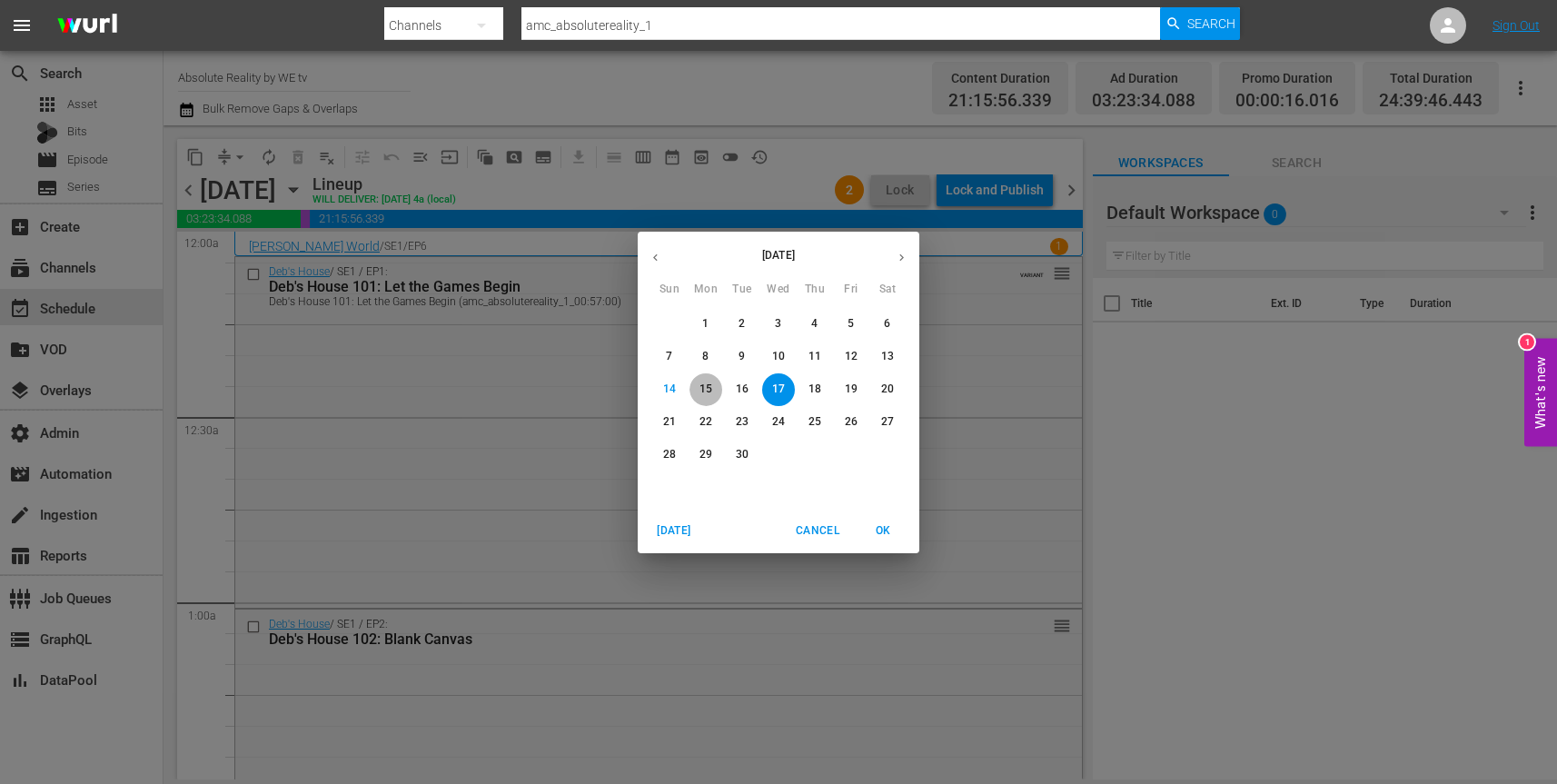
click at [712, 387] on span "15" at bounding box center [706, 389] width 33 height 16
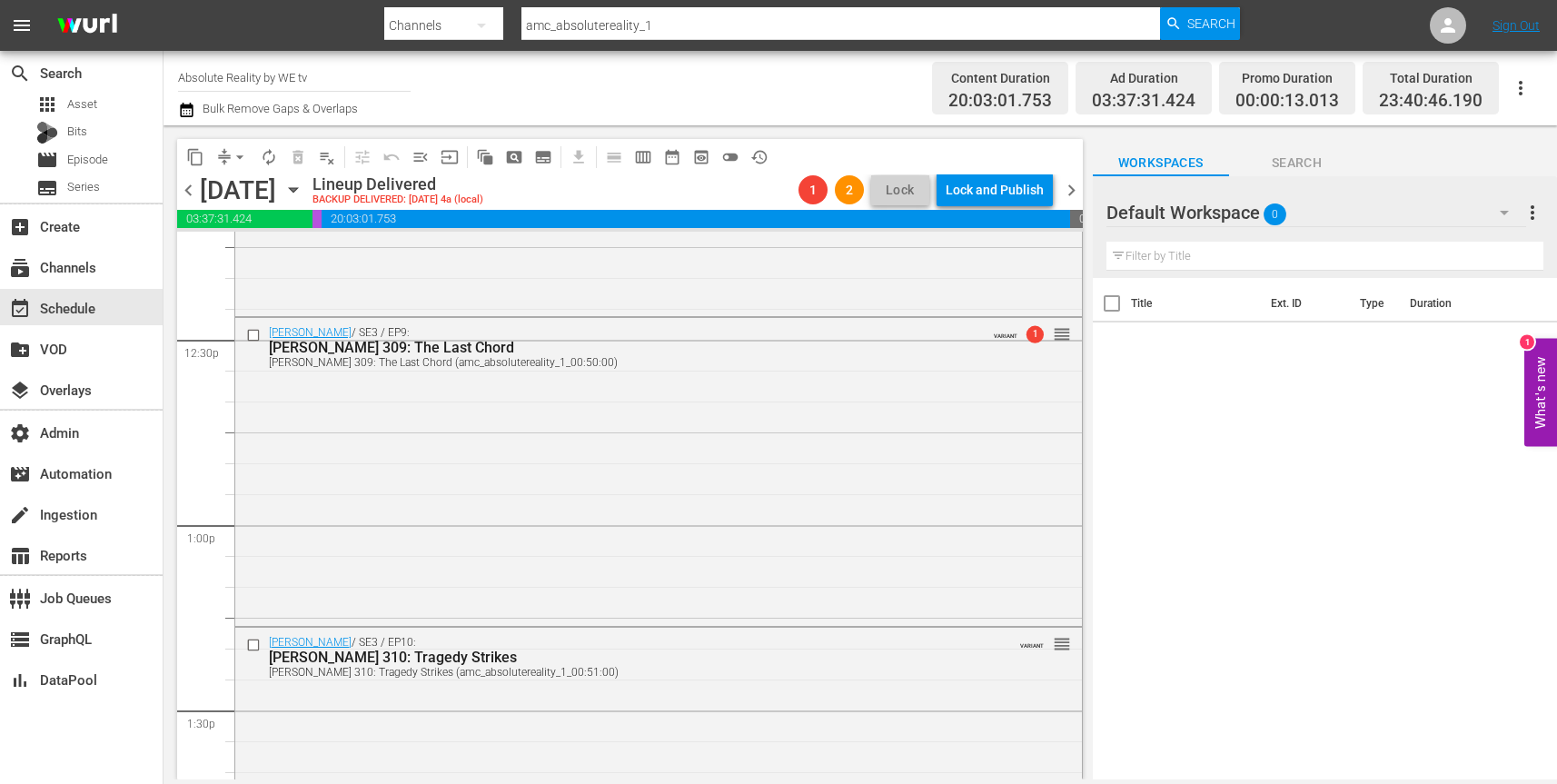
scroll to position [4522, 0]
click at [1035, 337] on span "1" at bounding box center [1034, 334] width 17 height 17
